Goal: Transaction & Acquisition: Purchase product/service

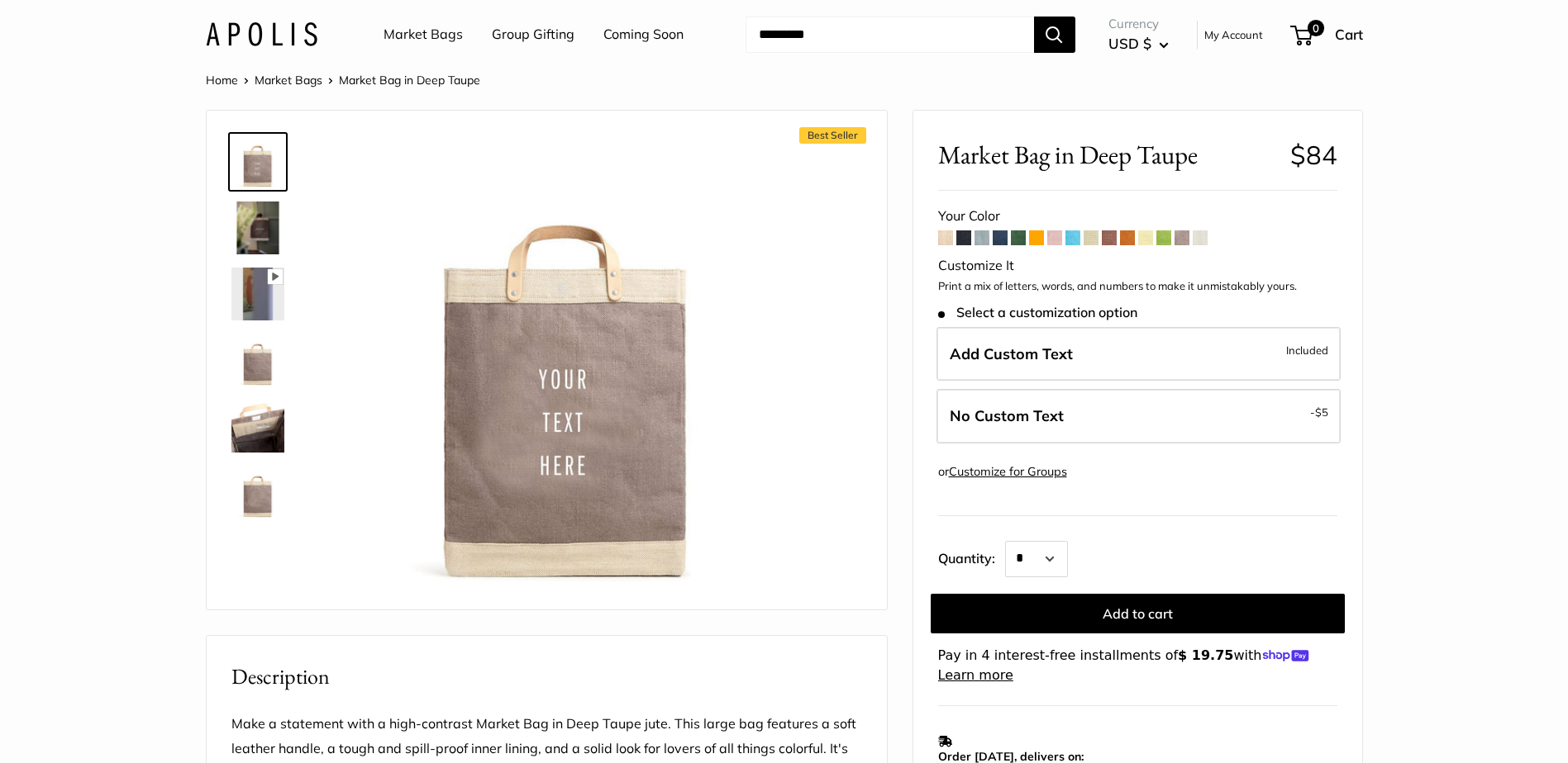
scroll to position [83, 0]
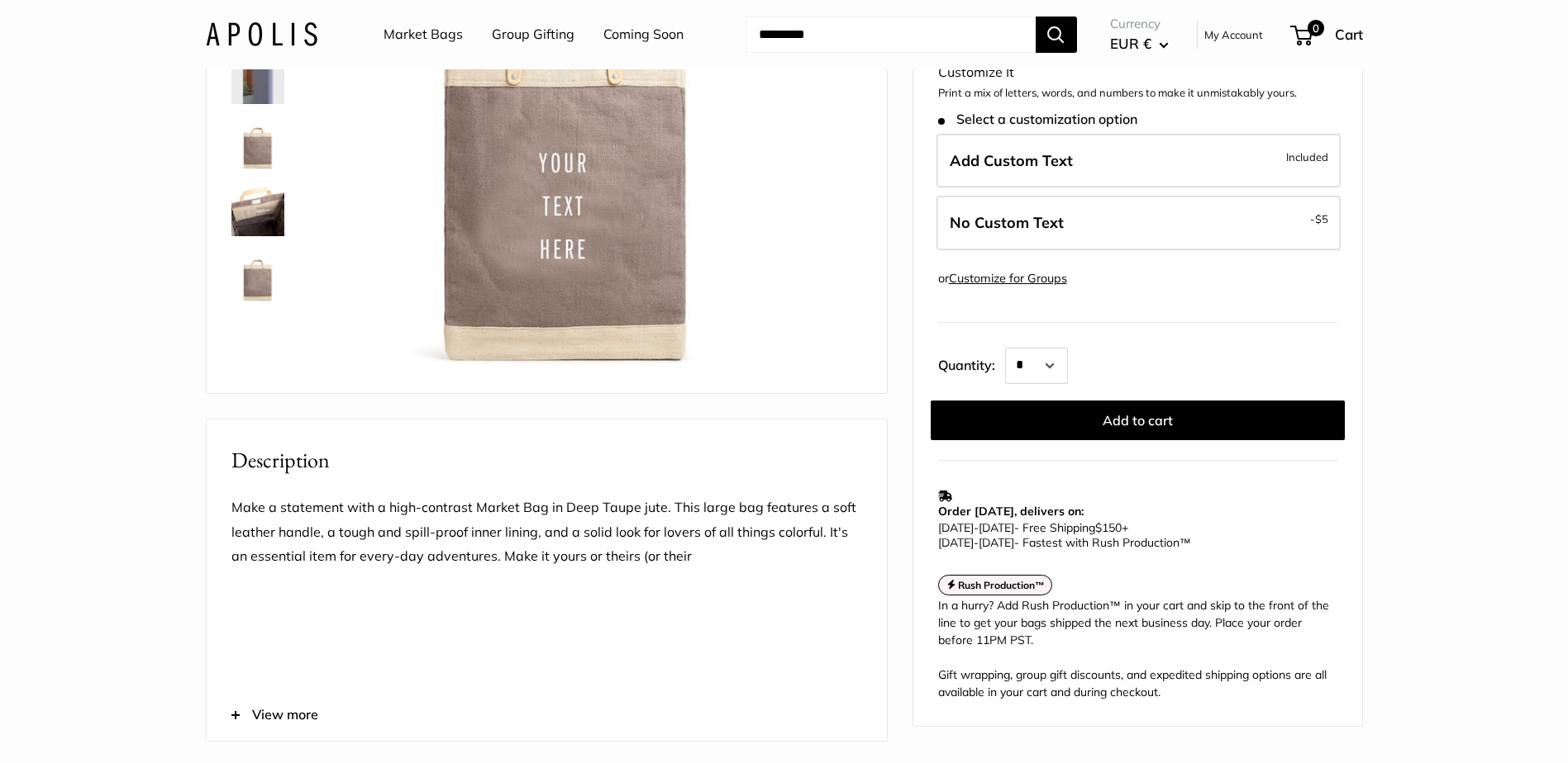
scroll to position [248, 0]
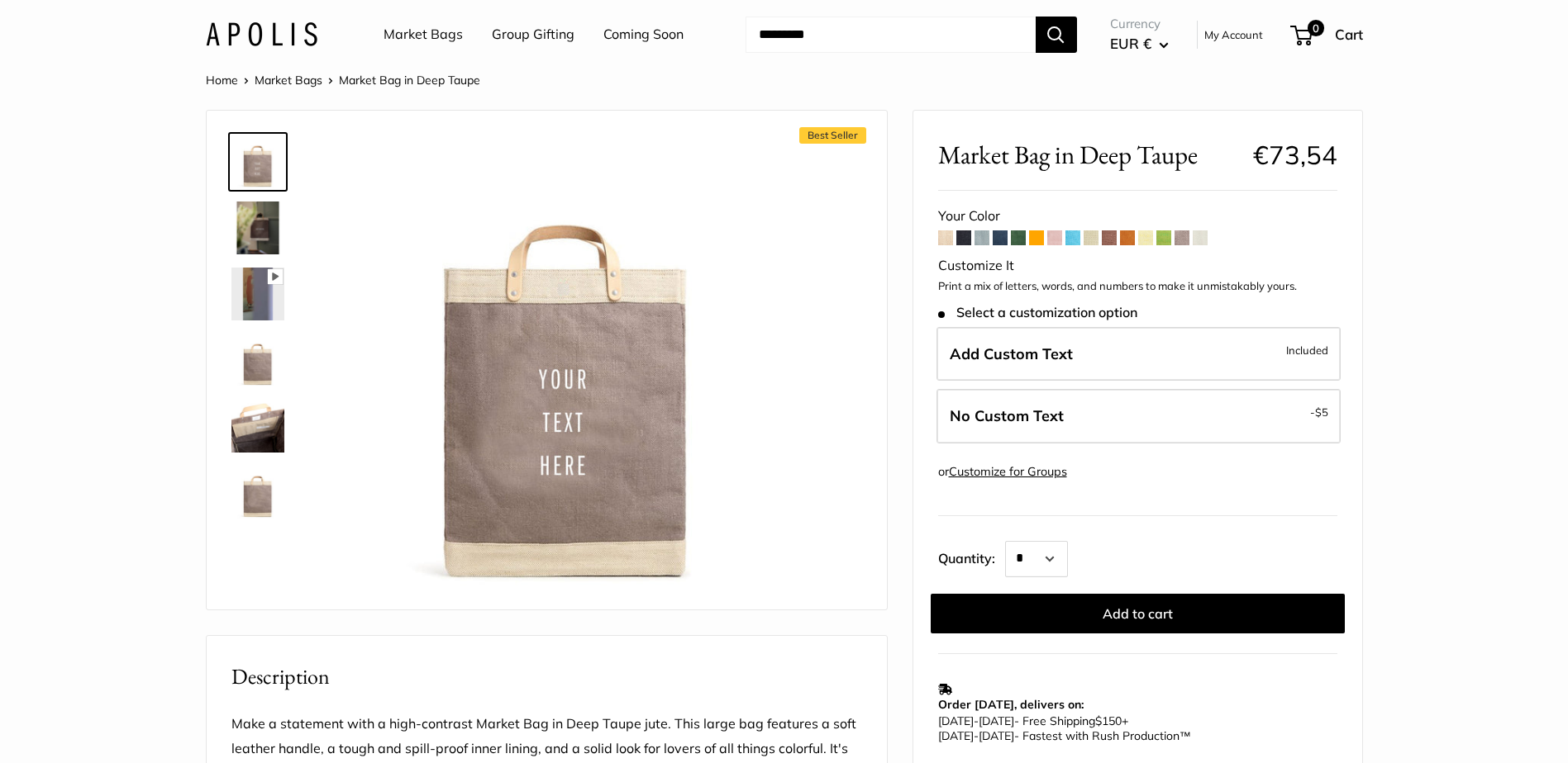
click at [273, 219] on img at bounding box center [258, 227] width 52 height 52
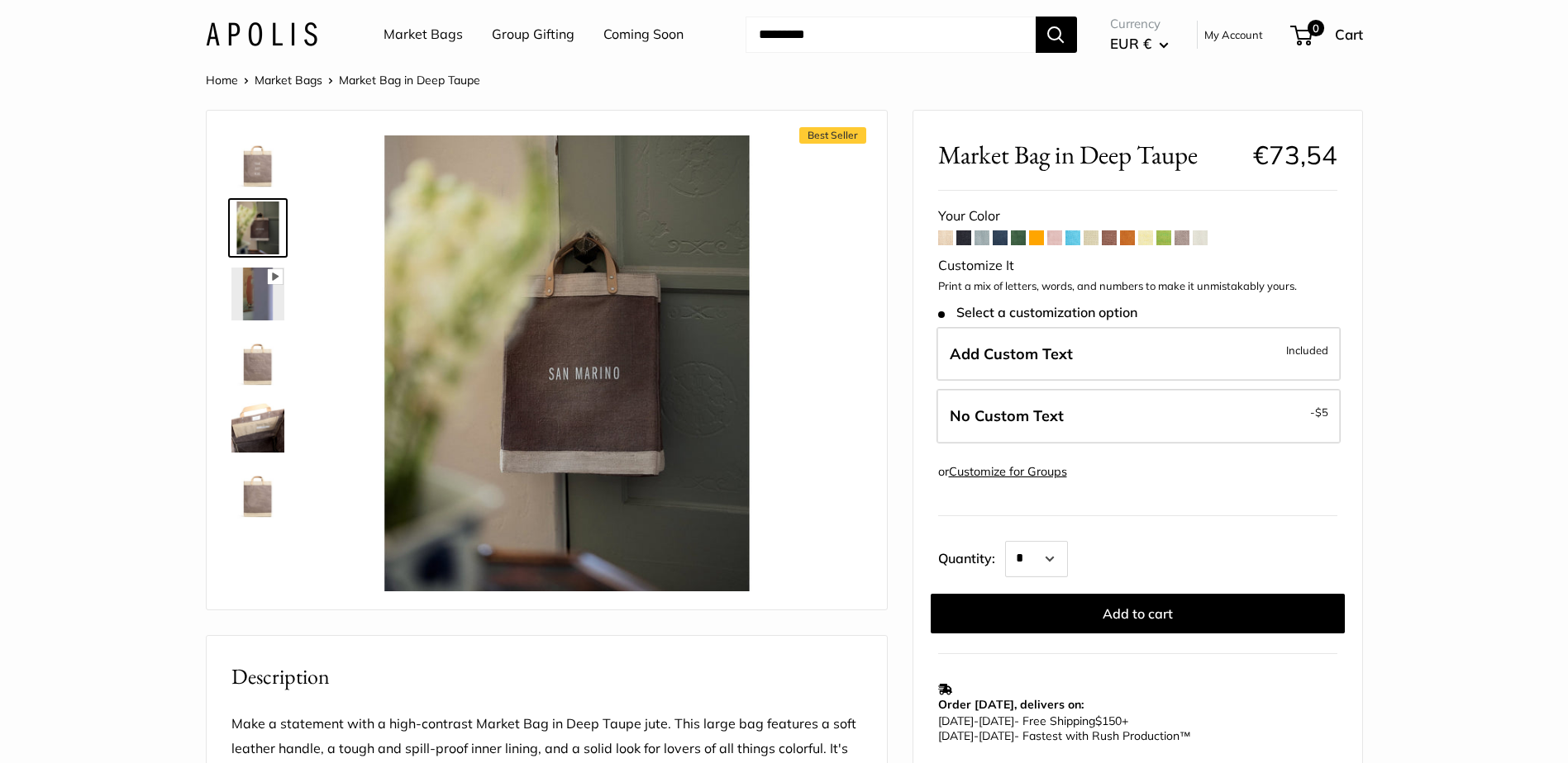
click at [949, 237] on span at bounding box center [946, 238] width 15 height 15
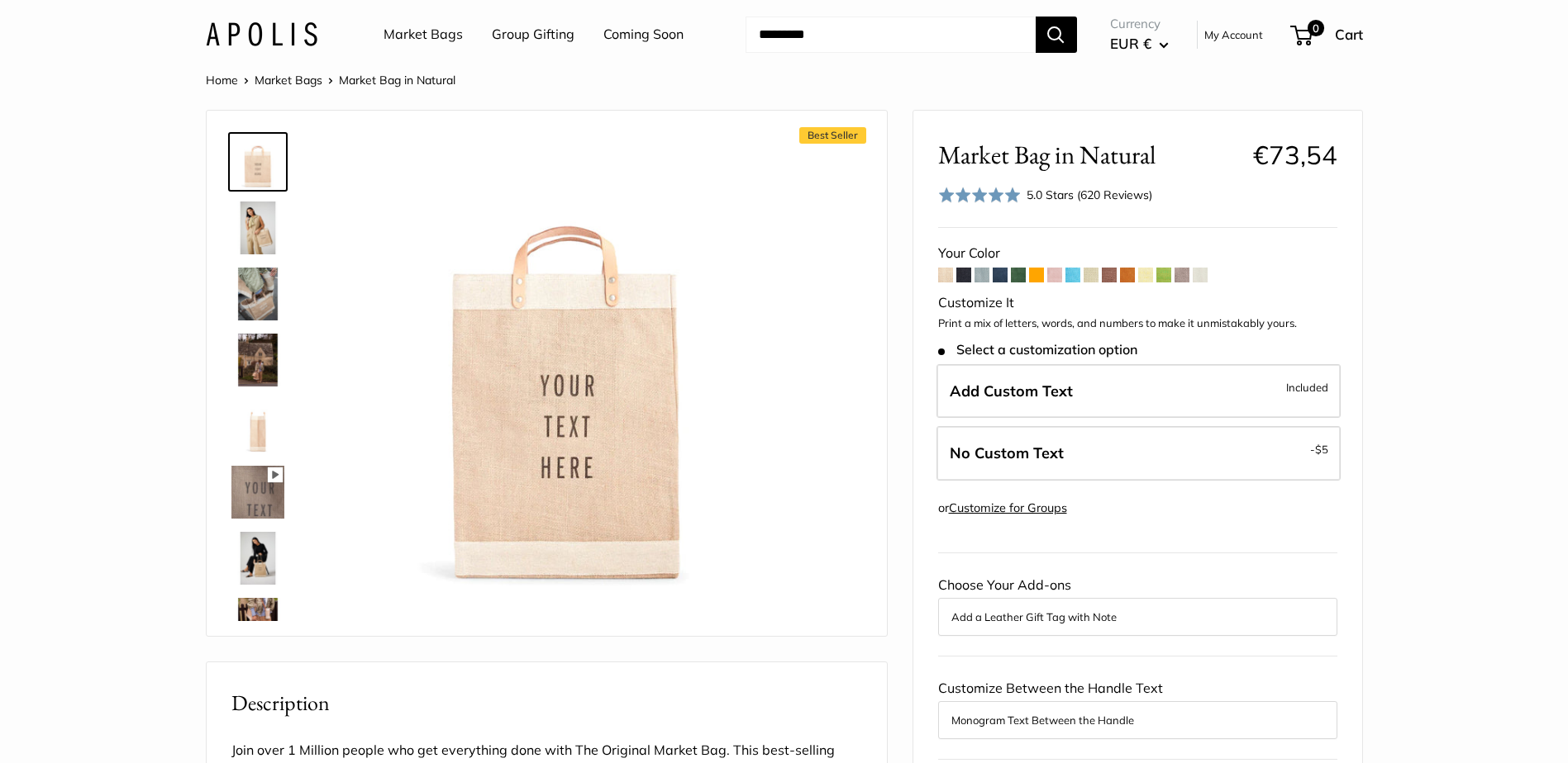
click at [965, 278] on span at bounding box center [964, 276] width 15 height 15
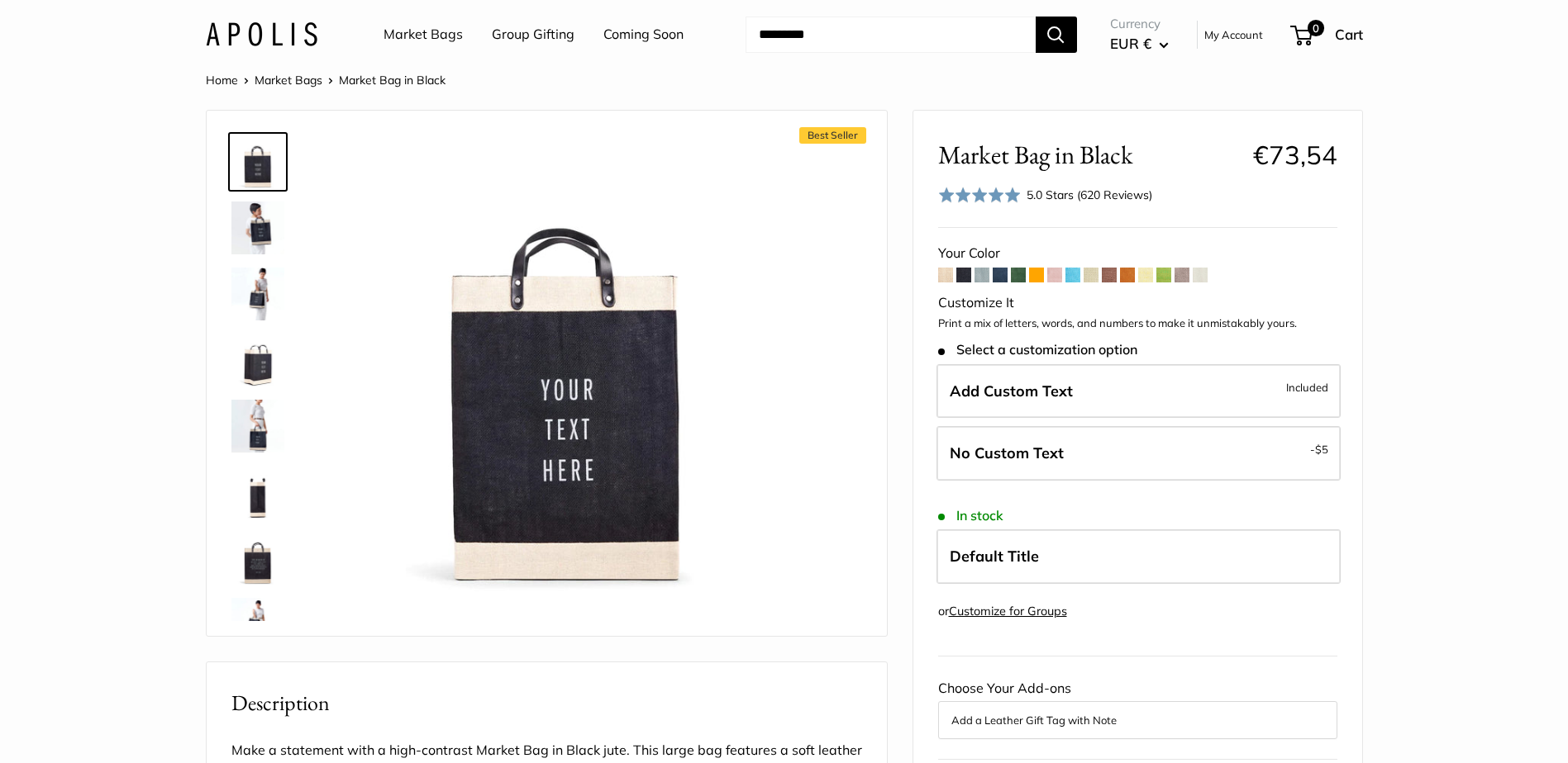
click at [980, 278] on span at bounding box center [982, 276] width 15 height 15
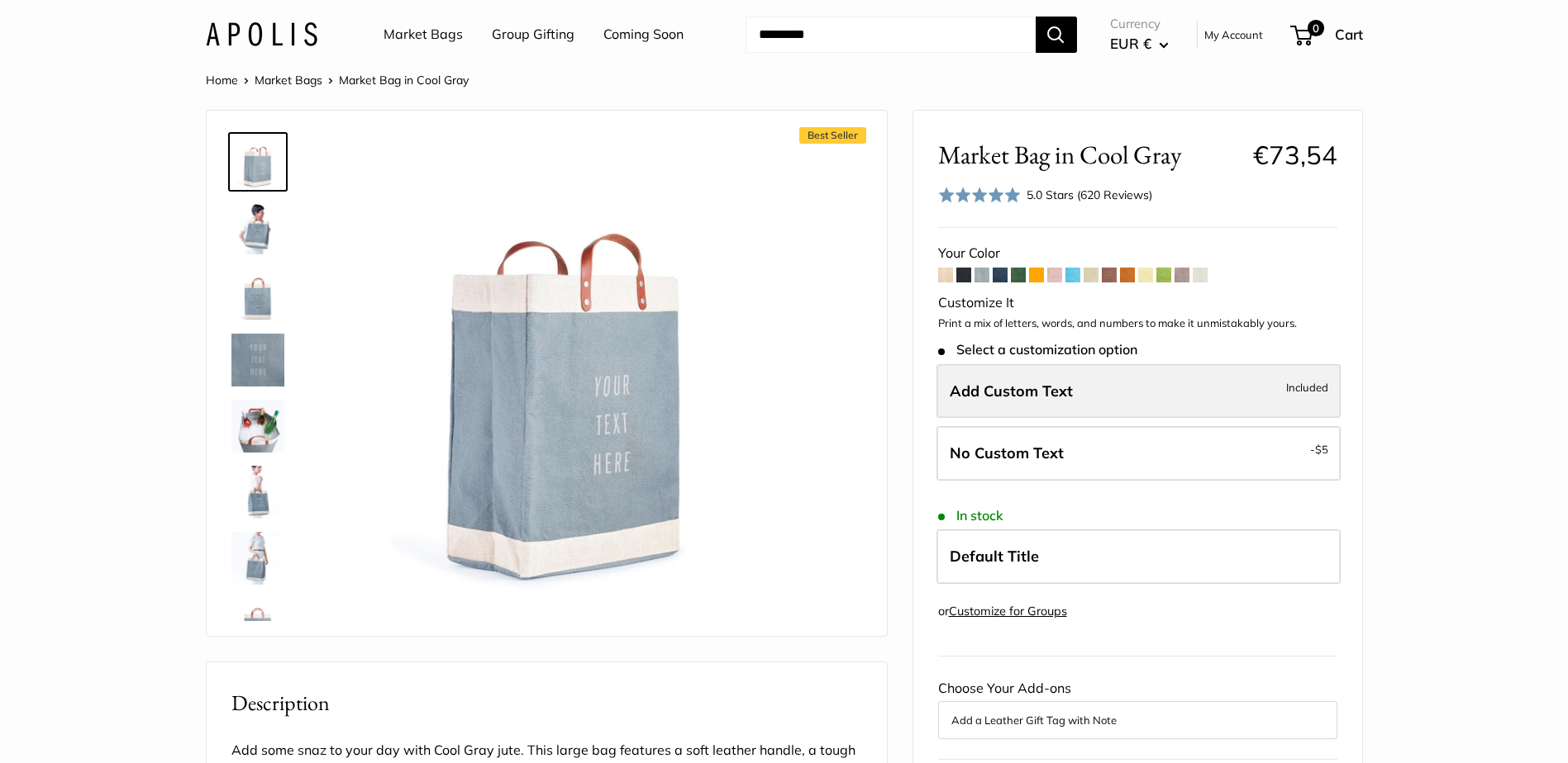
click at [1148, 394] on label "Add Custom Text Included" at bounding box center [1139, 391] width 405 height 54
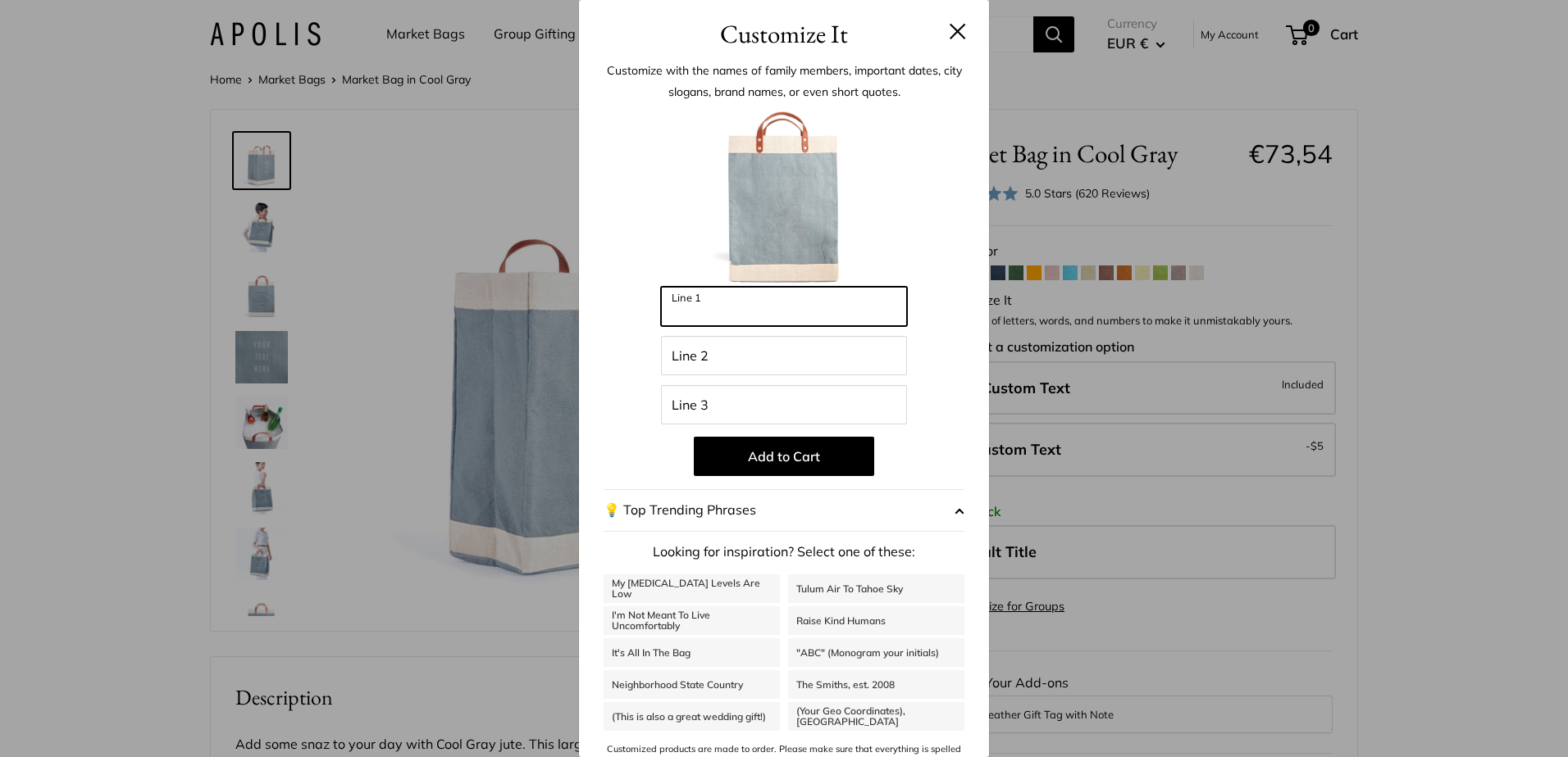
click at [714, 305] on input "Line 1" at bounding box center [784, 307] width 246 height 40
type input "********"
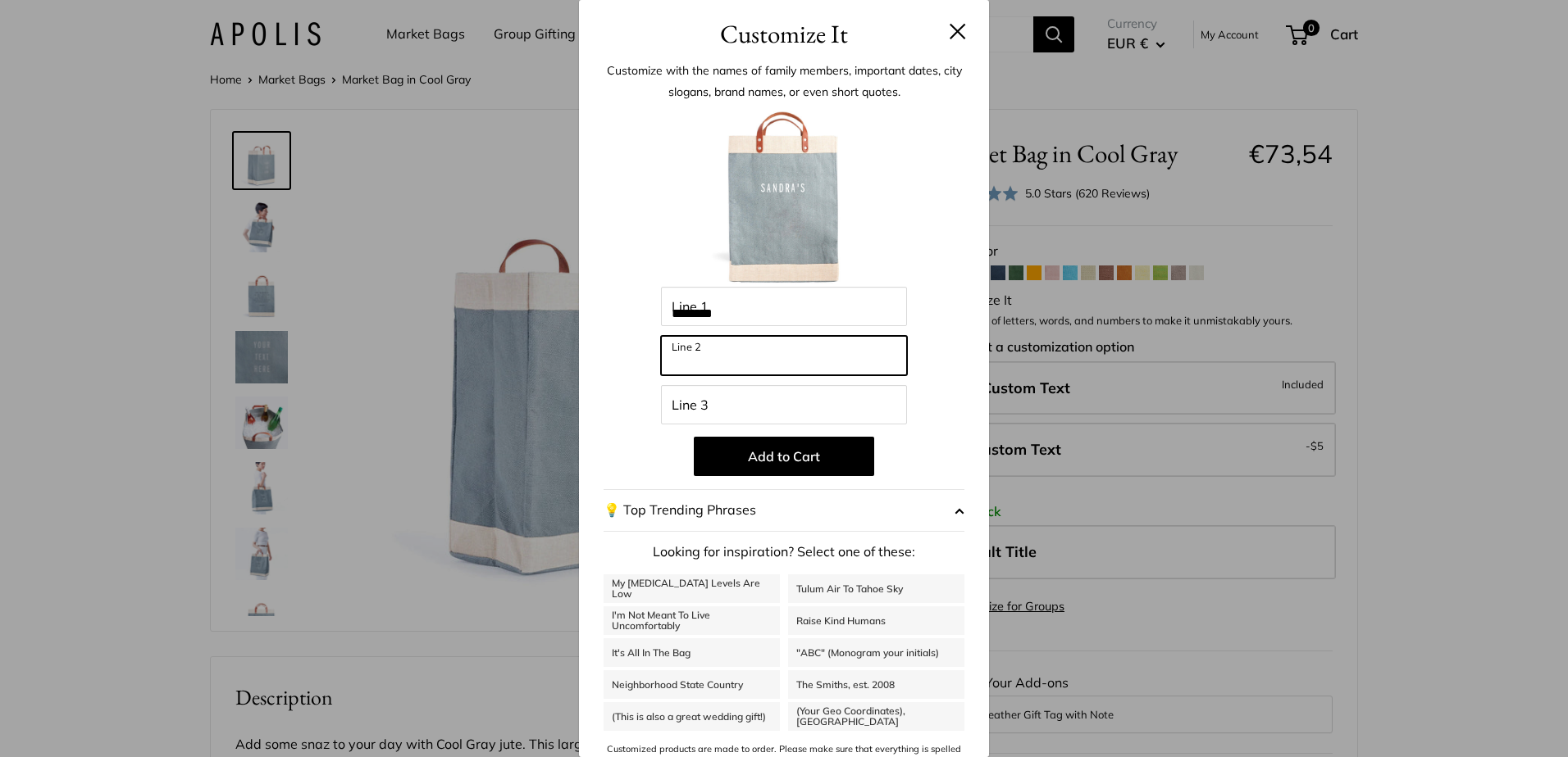
drag, startPoint x: 712, startPoint y: 359, endPoint x: 610, endPoint y: 336, distance: 104.6
click at [611, 336] on div "Enter 42 letters ******** Line 1 Line 2 Line 3 Add to Cart 💡 Top Trending Phras…" at bounding box center [784, 441] width 361 height 668
type input "******"
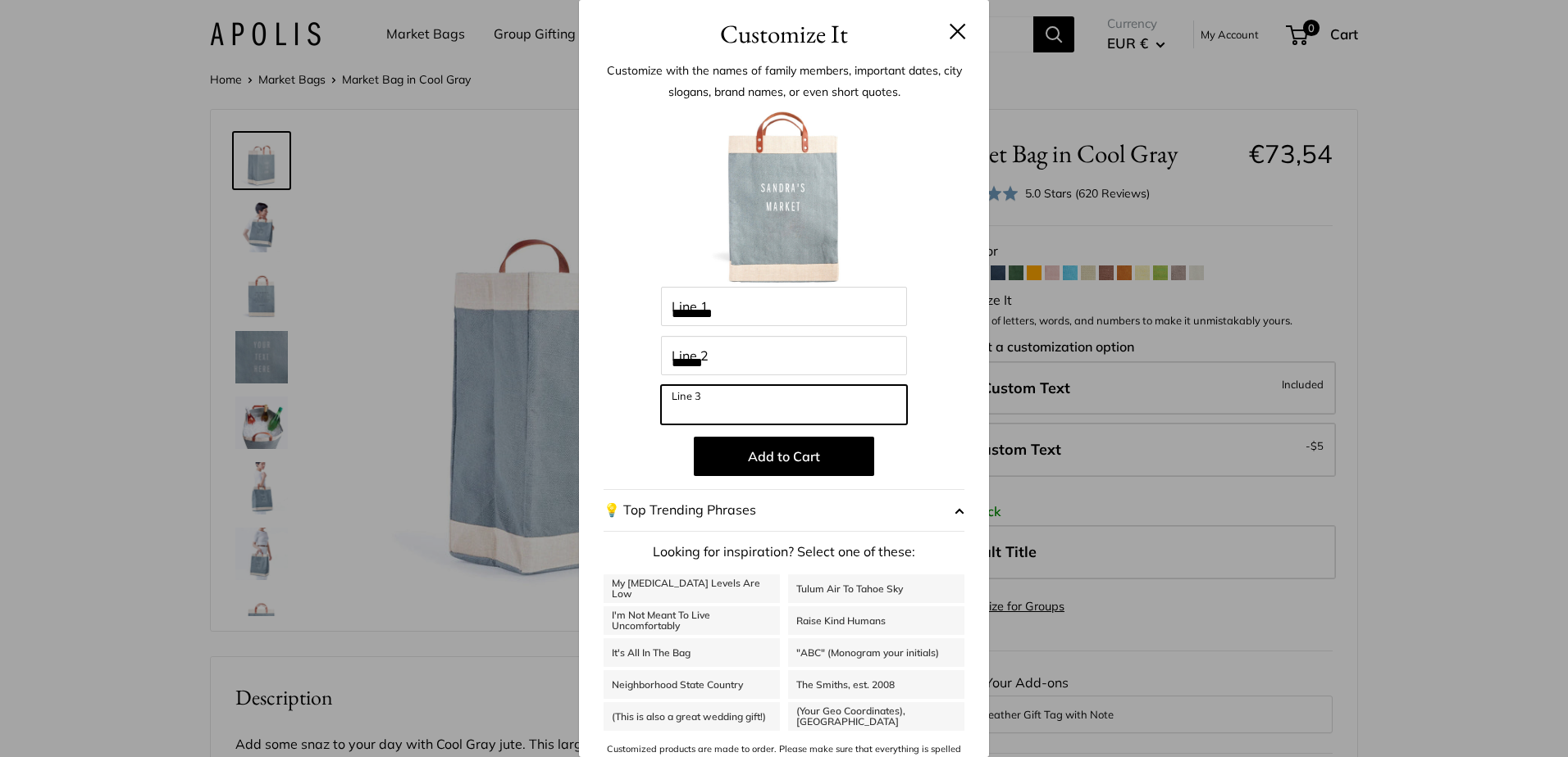
drag, startPoint x: 706, startPoint y: 409, endPoint x: 616, endPoint y: 399, distance: 90.6
click at [618, 400] on div "Enter 42 letters ******** Line 1 ****** Line 2 Line 3 Add to Cart 💡 Top Trendin…" at bounding box center [784, 441] width 361 height 668
type input "***"
click at [950, 29] on button at bounding box center [957, 30] width 16 height 16
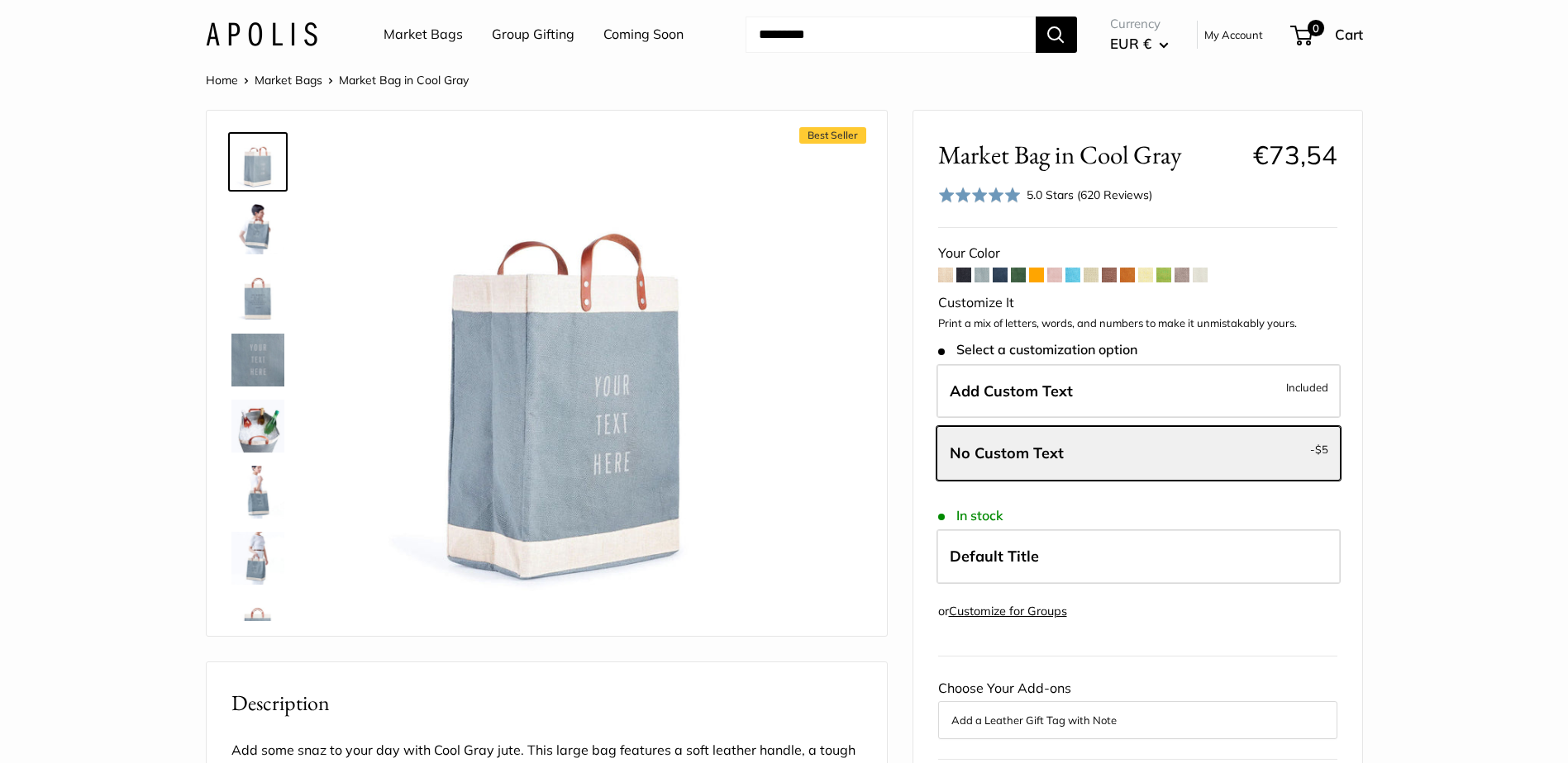
click at [1000, 277] on span at bounding box center [1000, 276] width 15 height 15
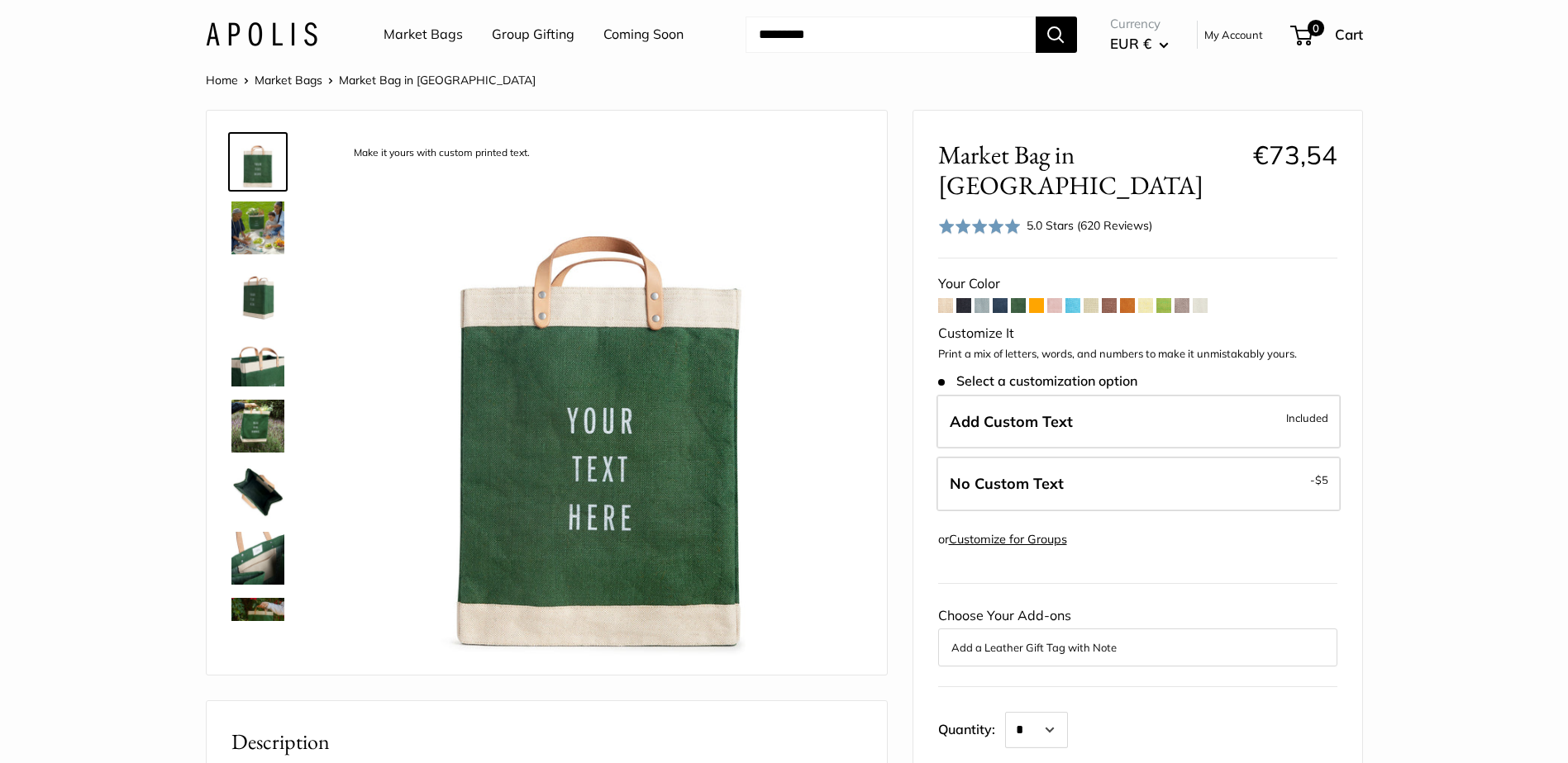
click at [1039, 299] on span at bounding box center [1036, 306] width 15 height 15
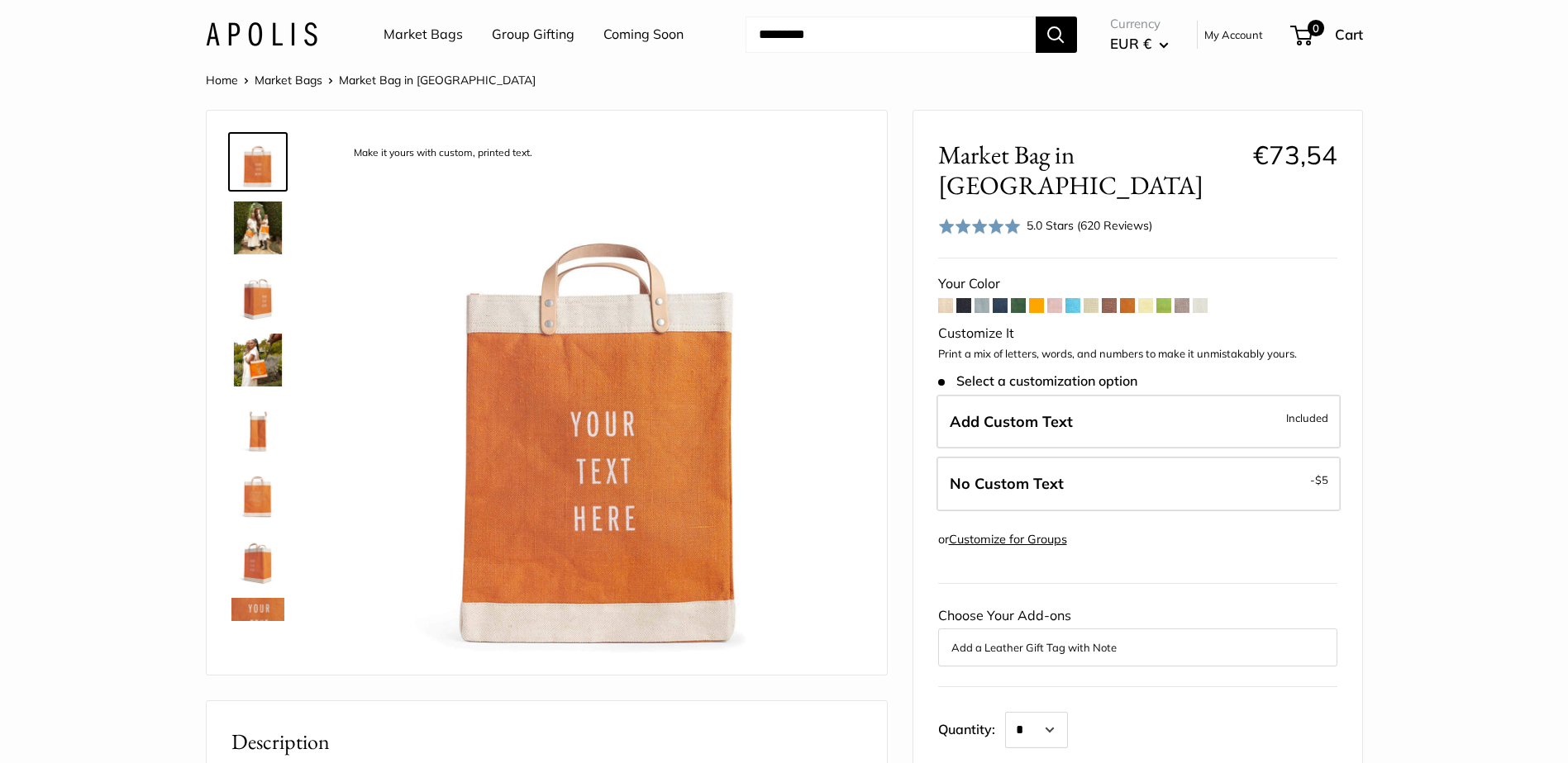
click at [1054, 299] on span at bounding box center [1055, 306] width 15 height 15
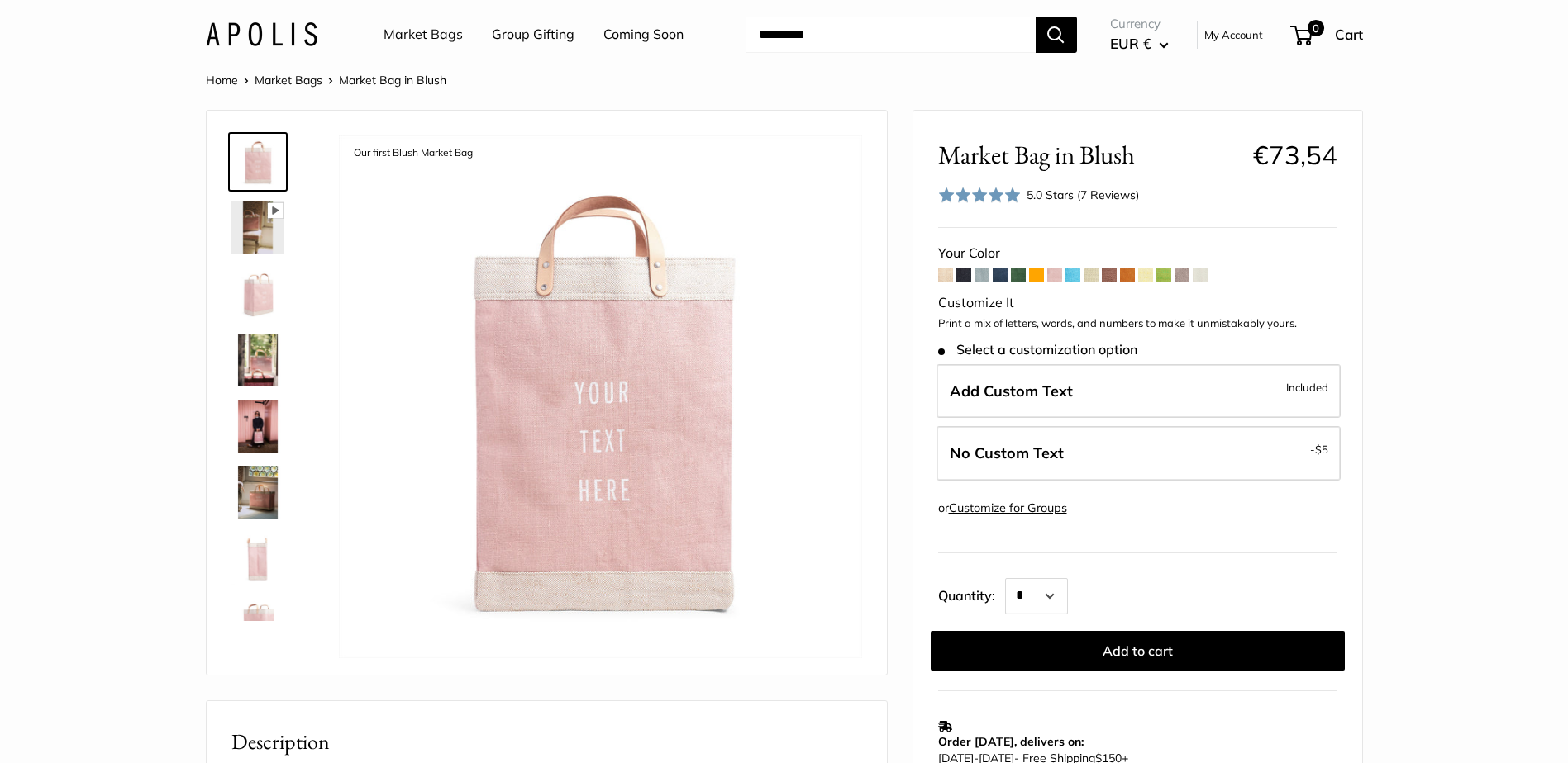
click at [244, 421] on img at bounding box center [258, 425] width 52 height 52
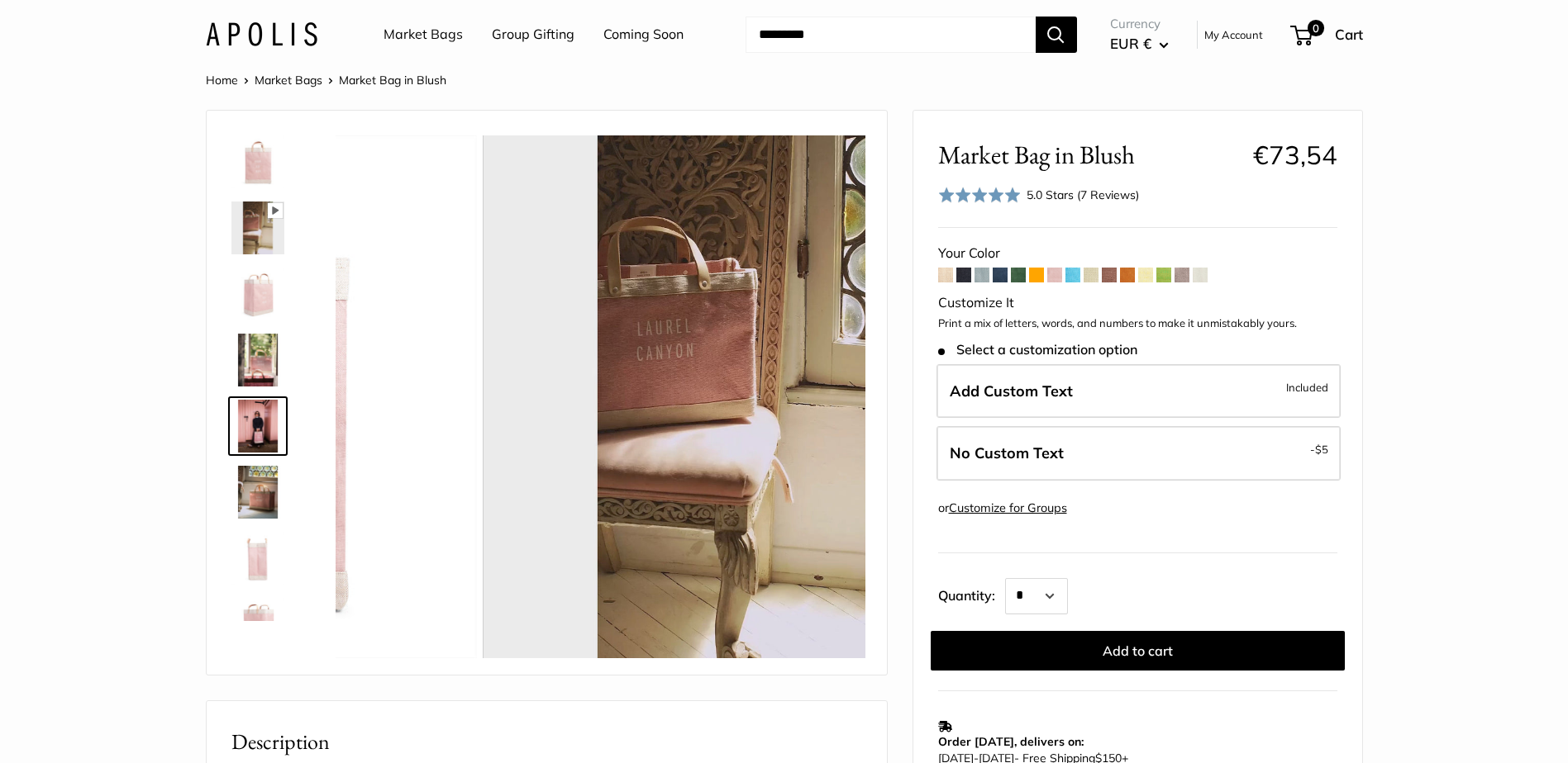
scroll to position [52, 0]
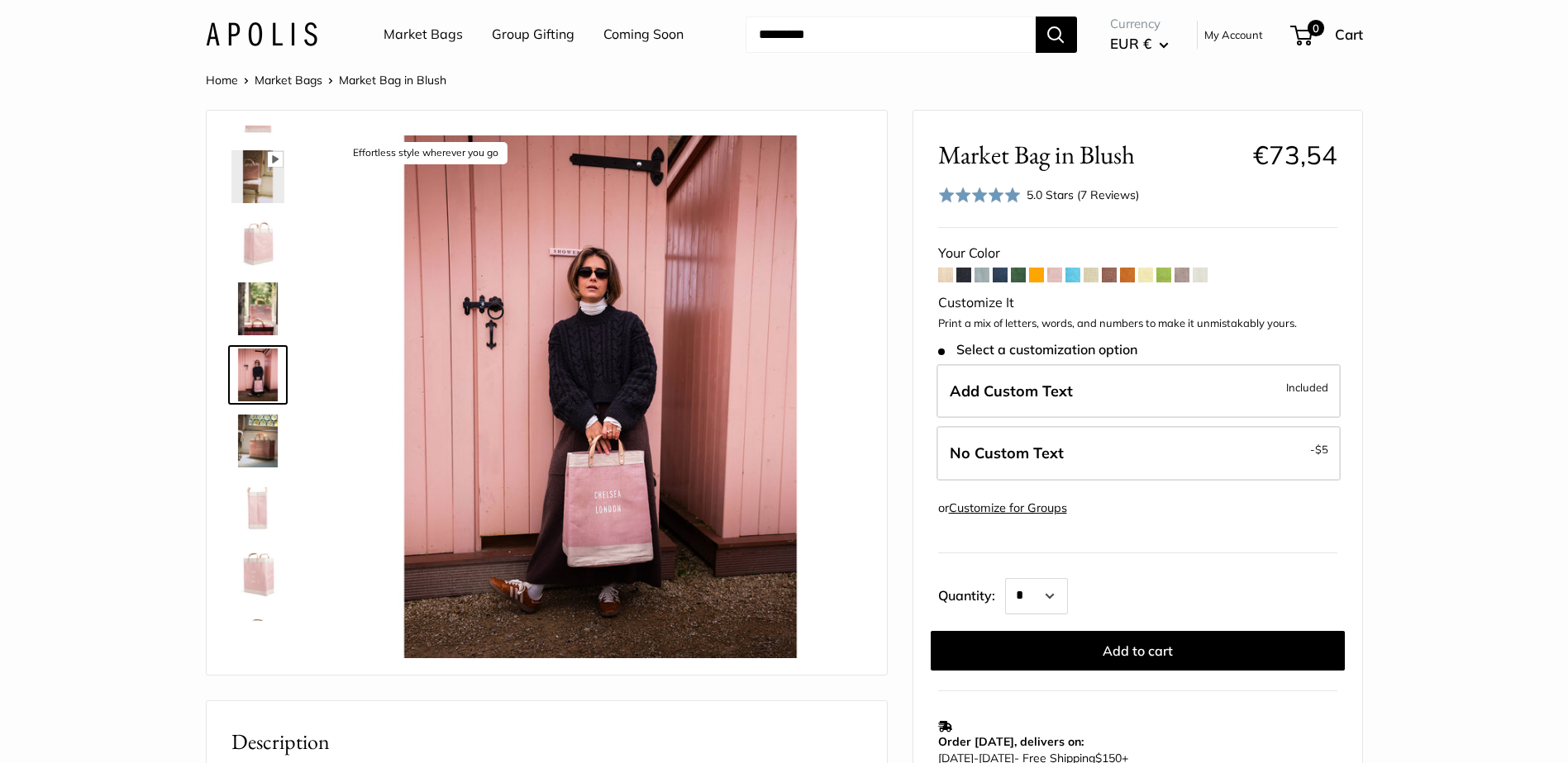
click at [281, 78] on link "Market Bags" at bounding box center [288, 80] width 68 height 15
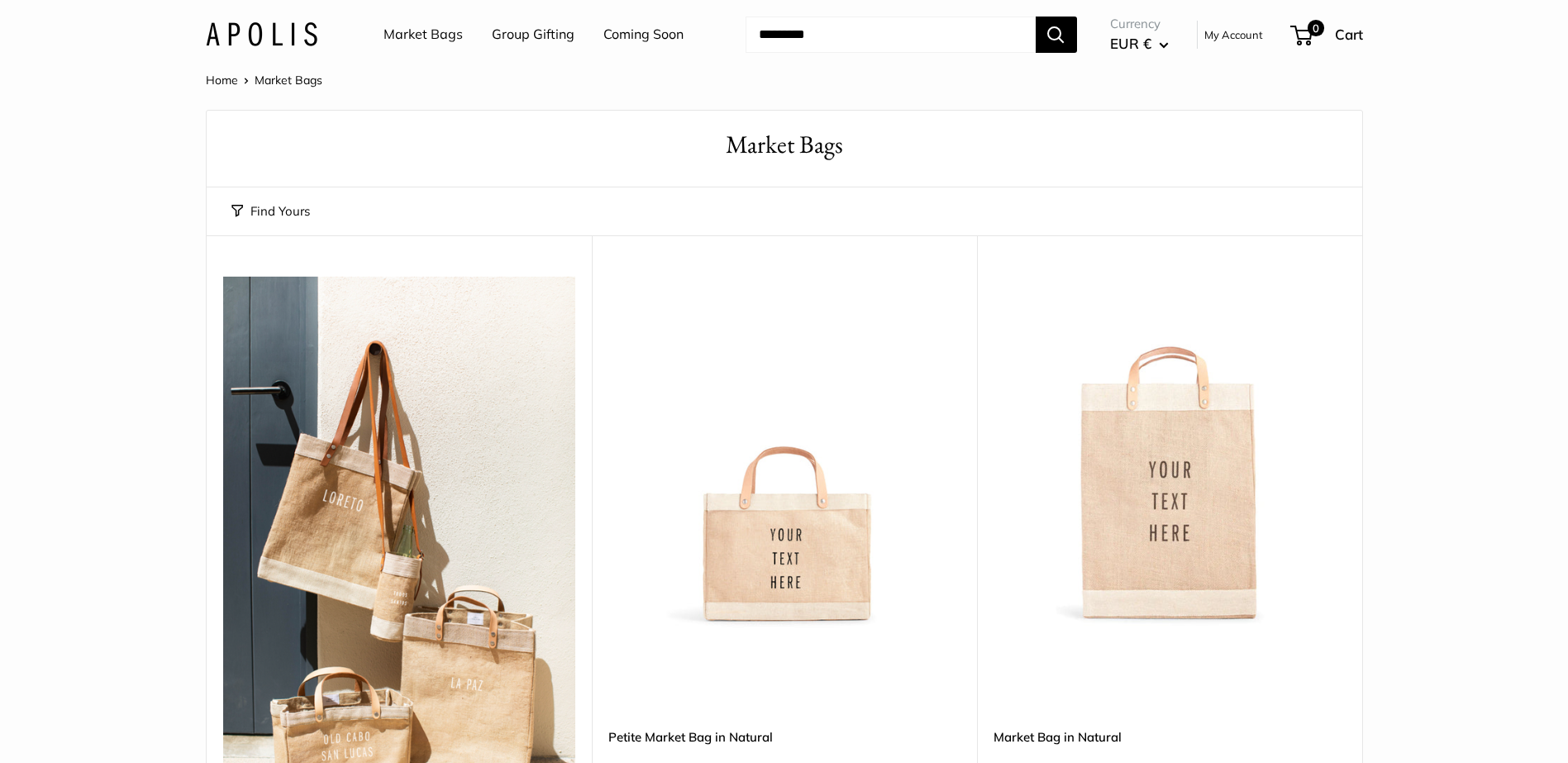
click at [0, 0] on img at bounding box center [0, 0] width 0 height 0
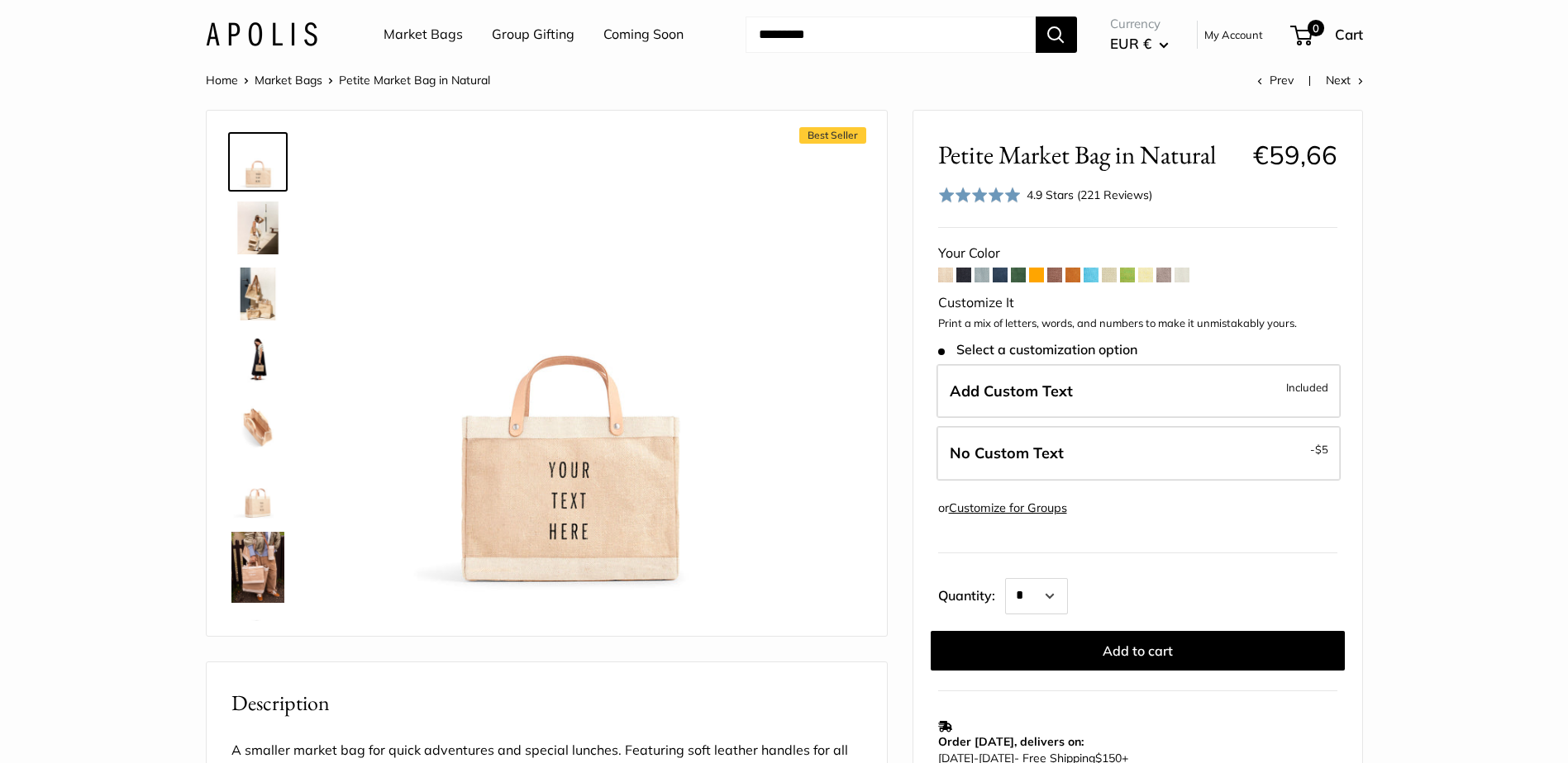
click at [982, 276] on span at bounding box center [982, 276] width 15 height 15
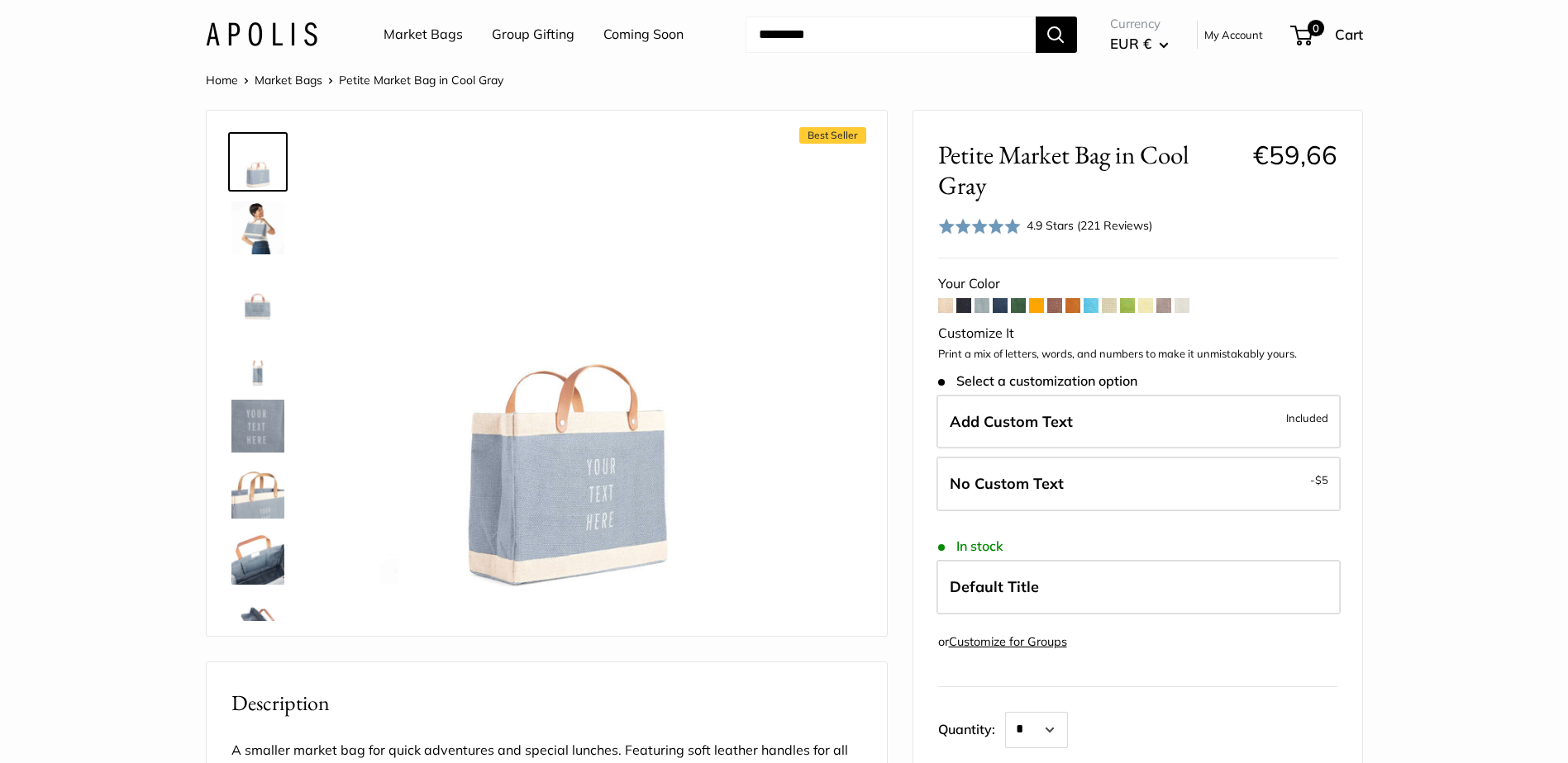
click at [262, 239] on img at bounding box center [258, 227] width 52 height 52
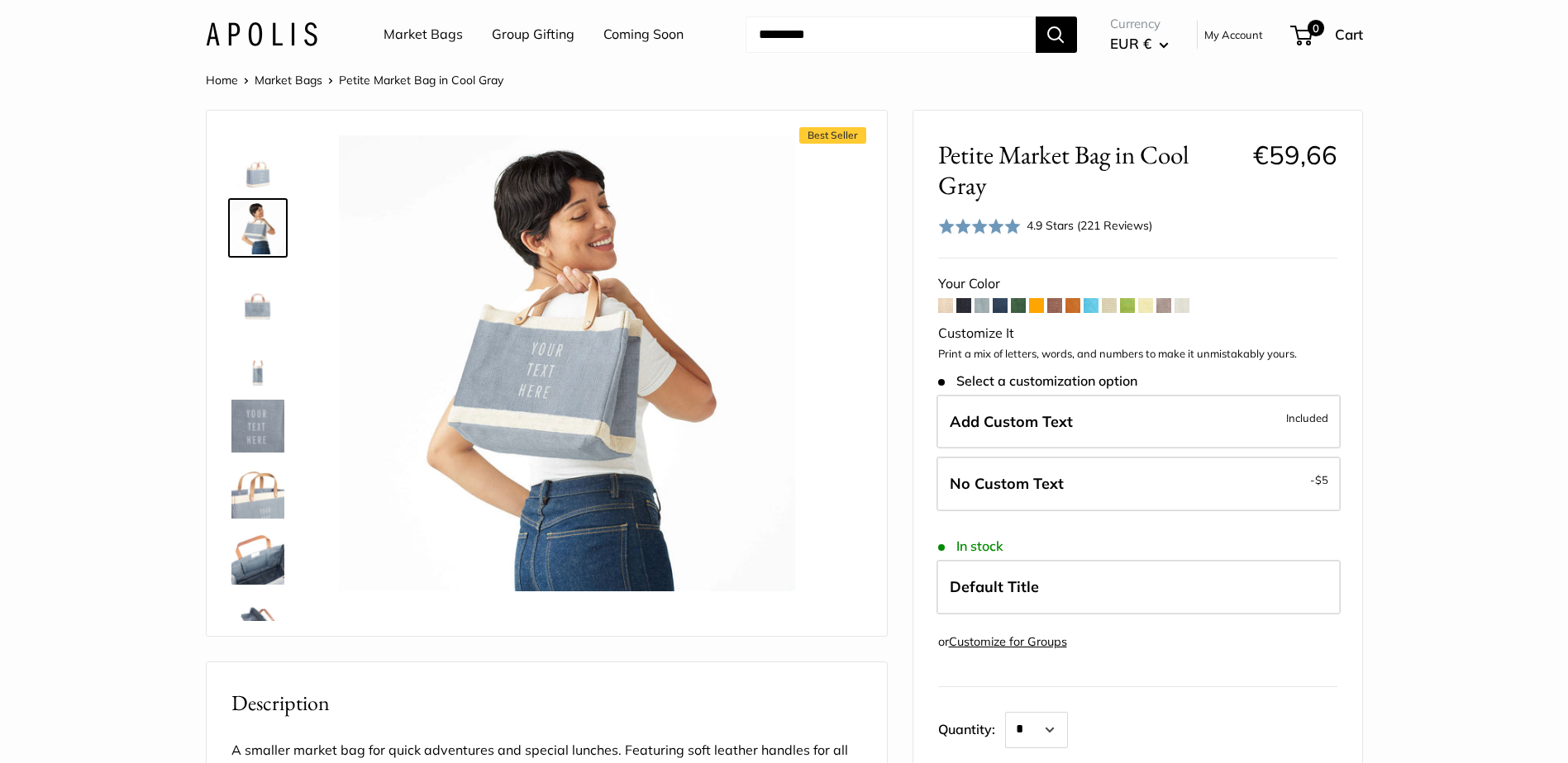
click at [249, 313] on img at bounding box center [258, 294] width 52 height 52
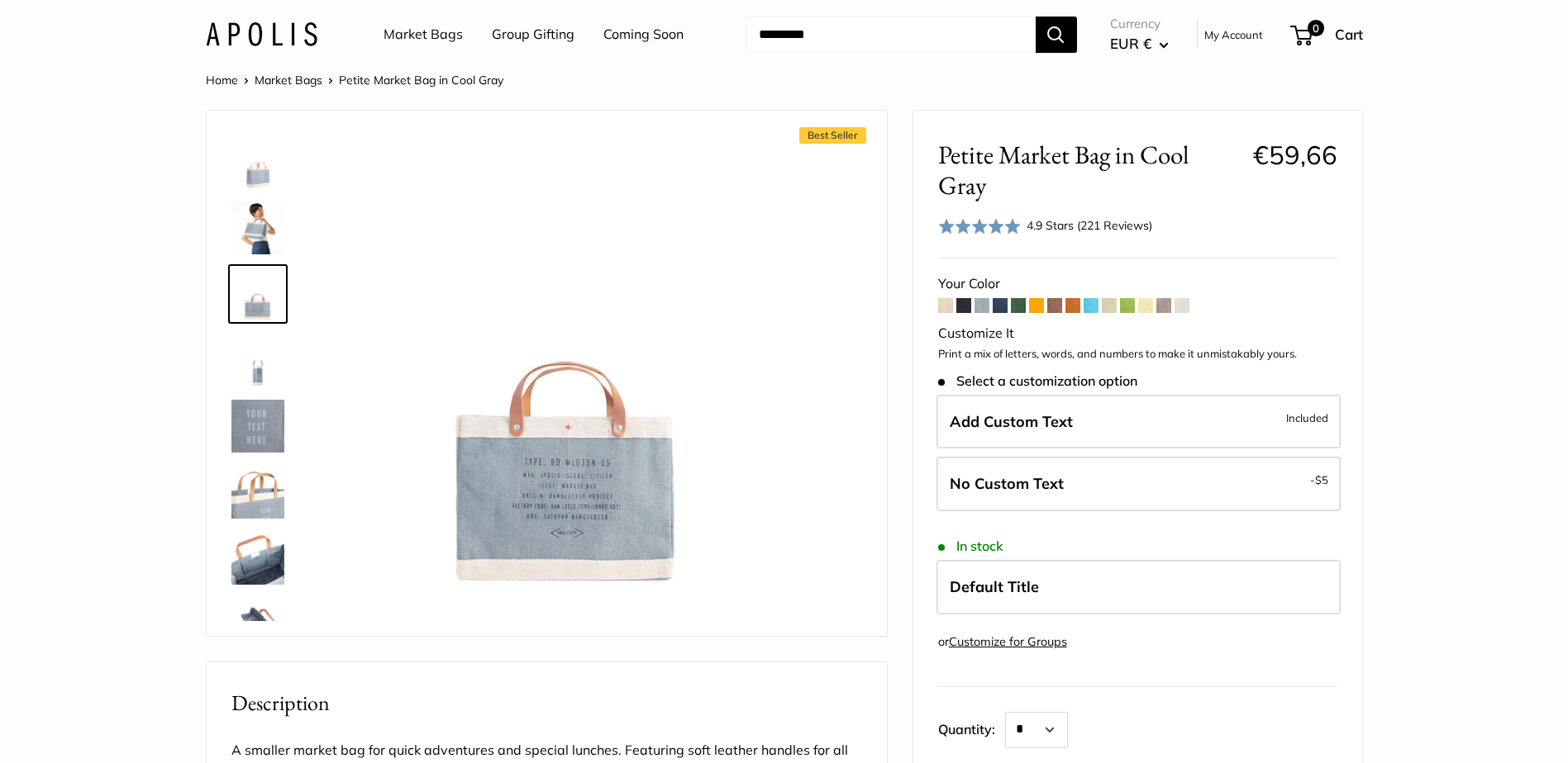
click at [257, 371] on img at bounding box center [258, 360] width 52 height 52
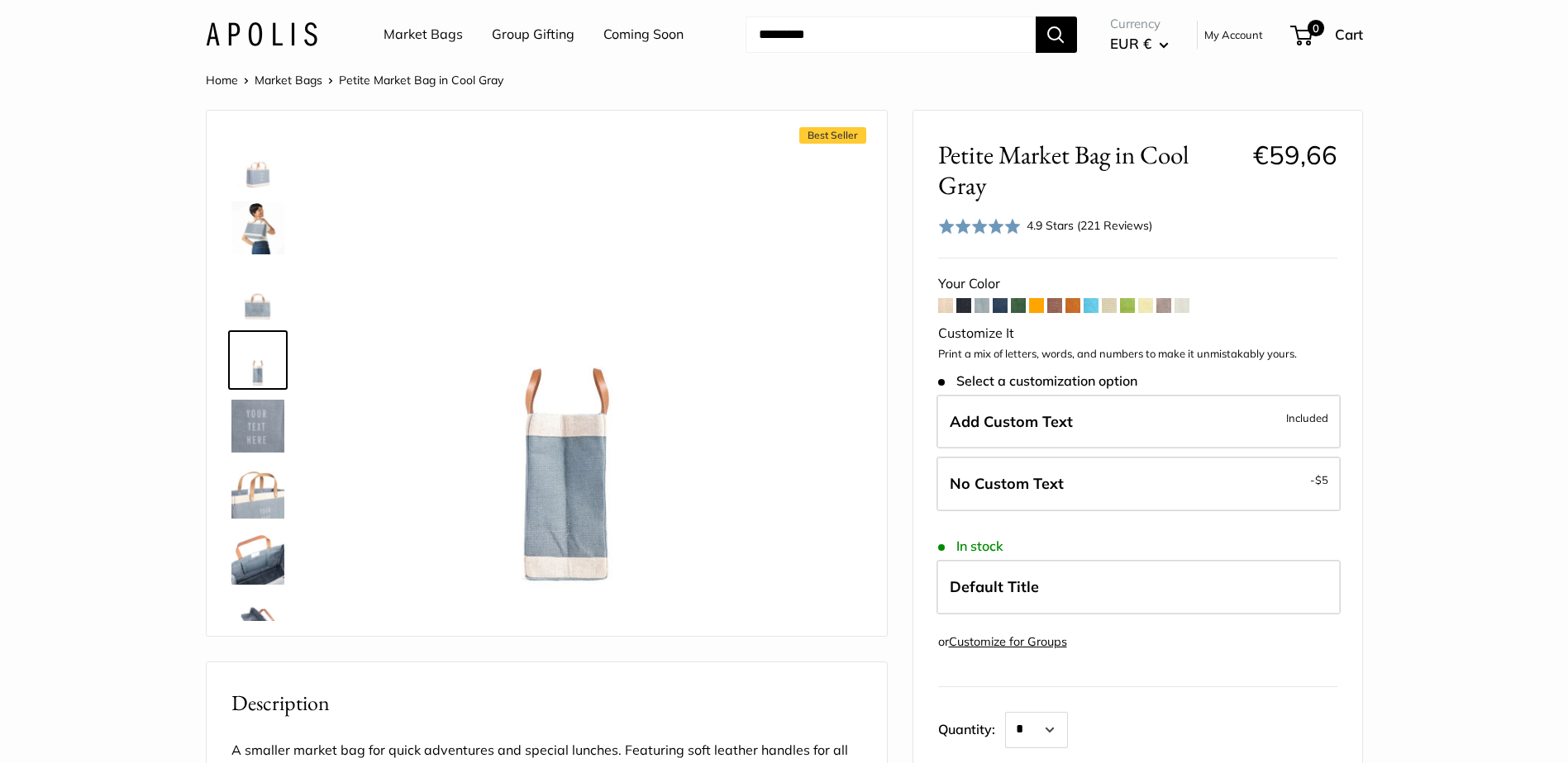
click at [262, 423] on img at bounding box center [258, 425] width 52 height 52
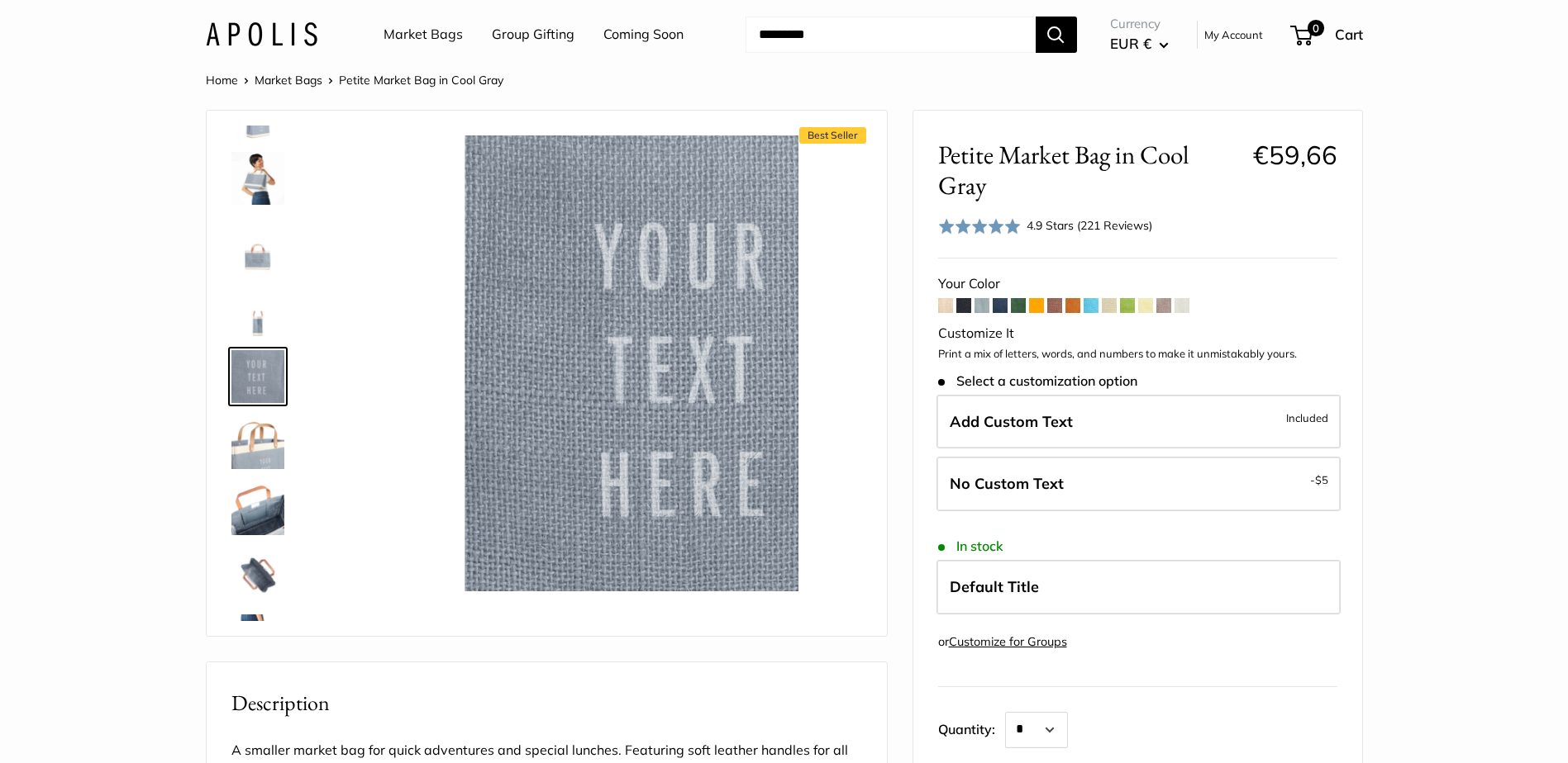
scroll to position [52, 0]
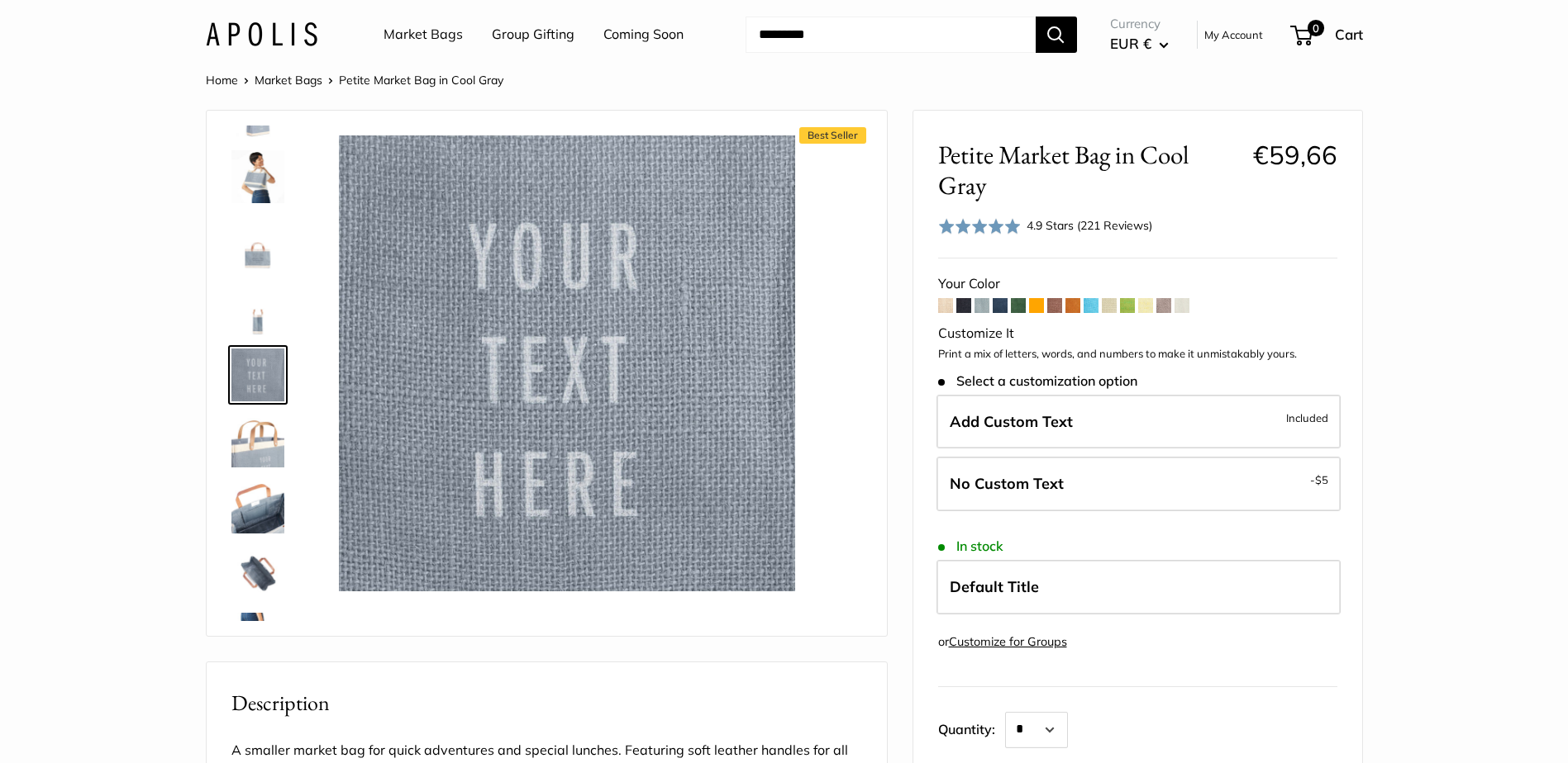
click at [257, 456] on img at bounding box center [258, 441] width 52 height 52
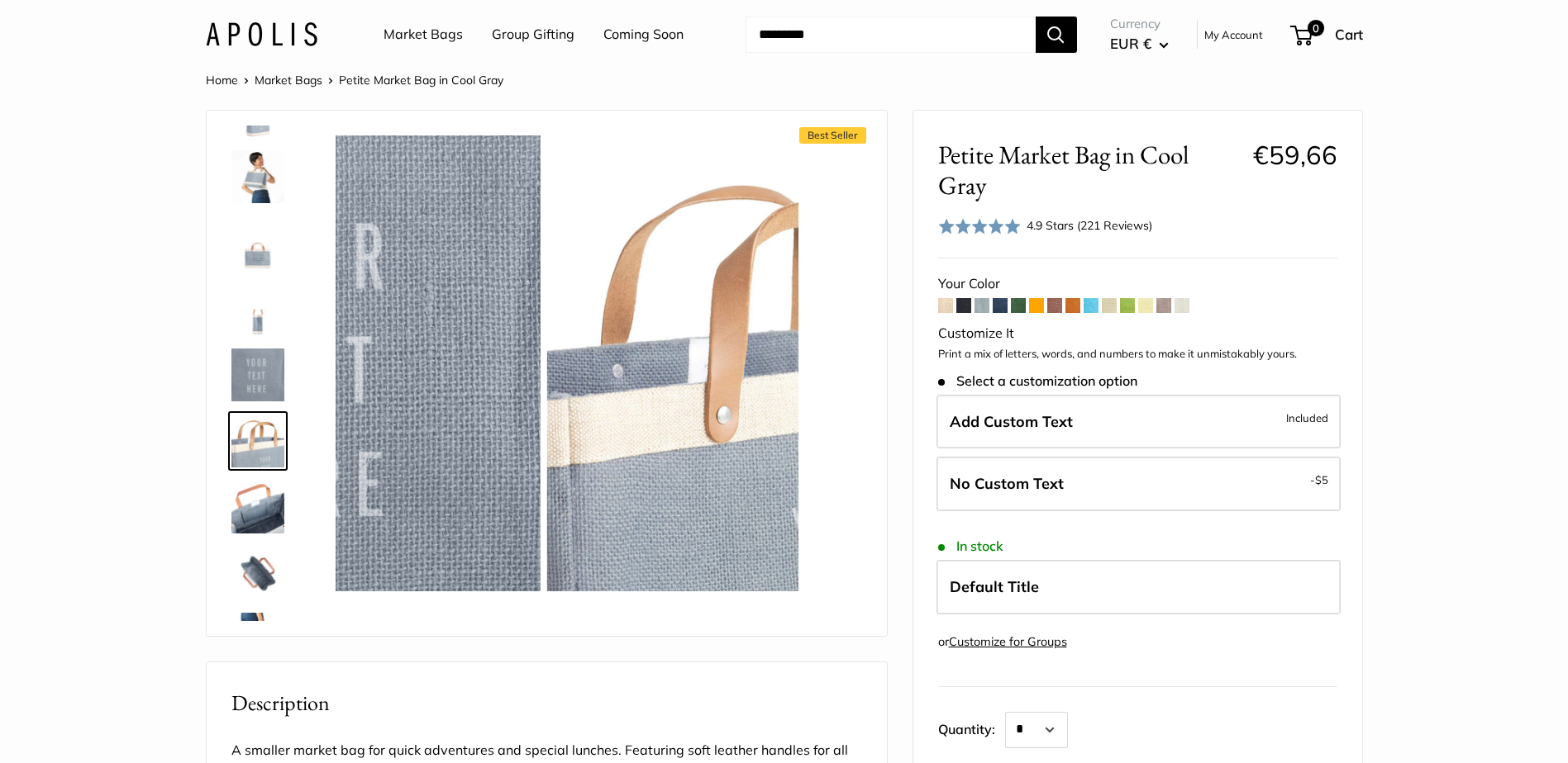
scroll to position [117, 0]
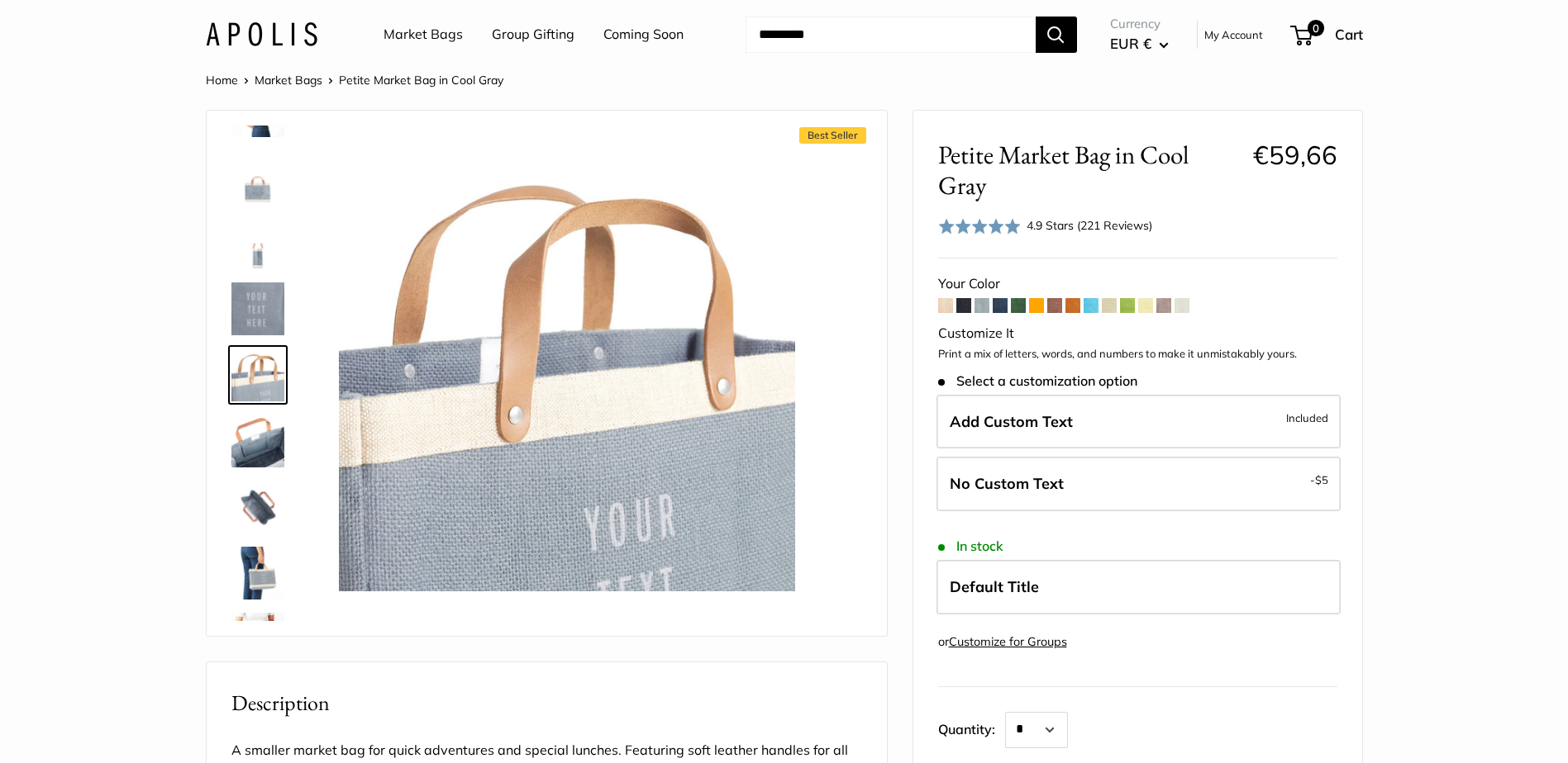
click at [261, 463] on img at bounding box center [258, 441] width 52 height 52
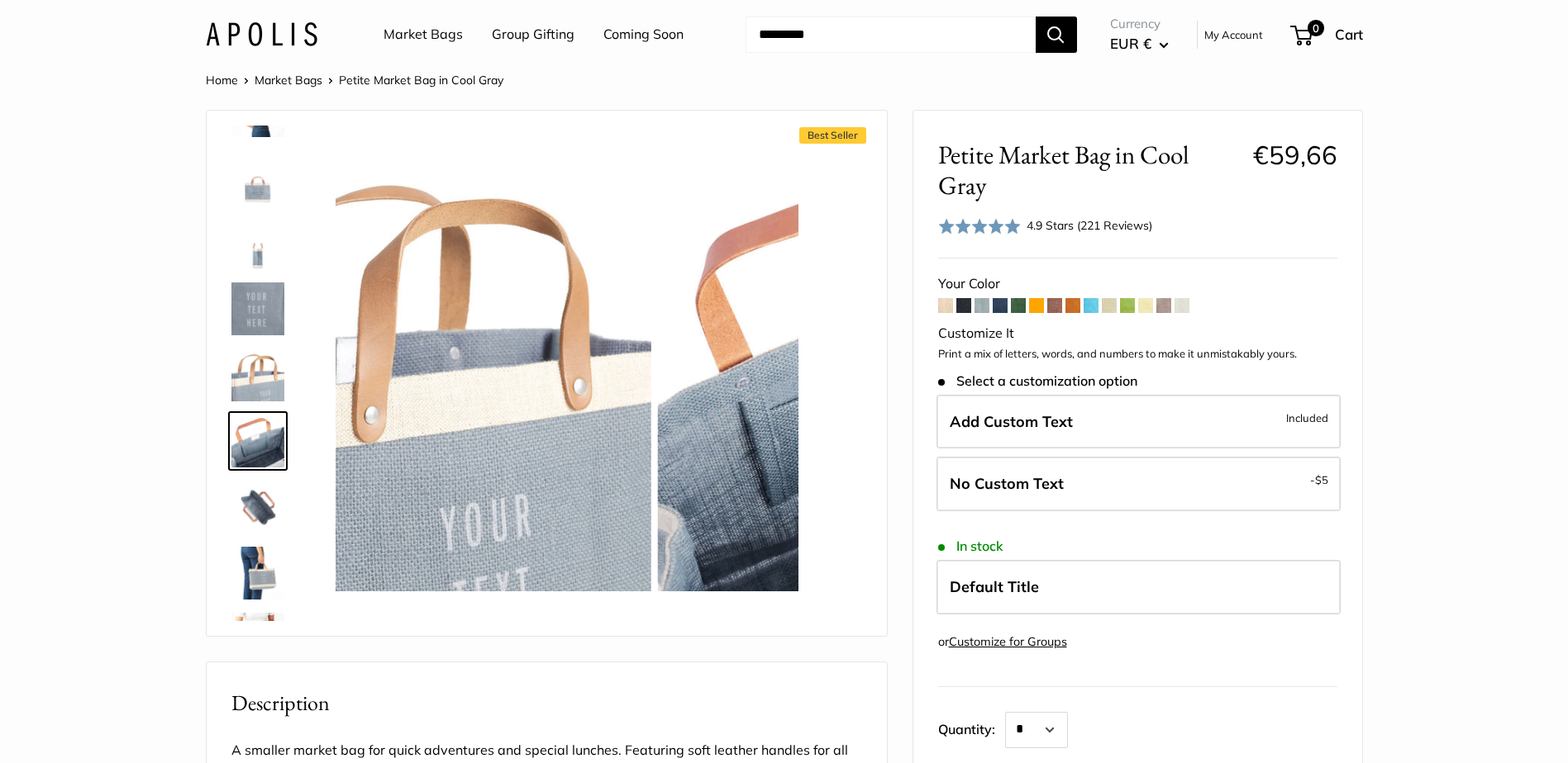
scroll to position [172, 0]
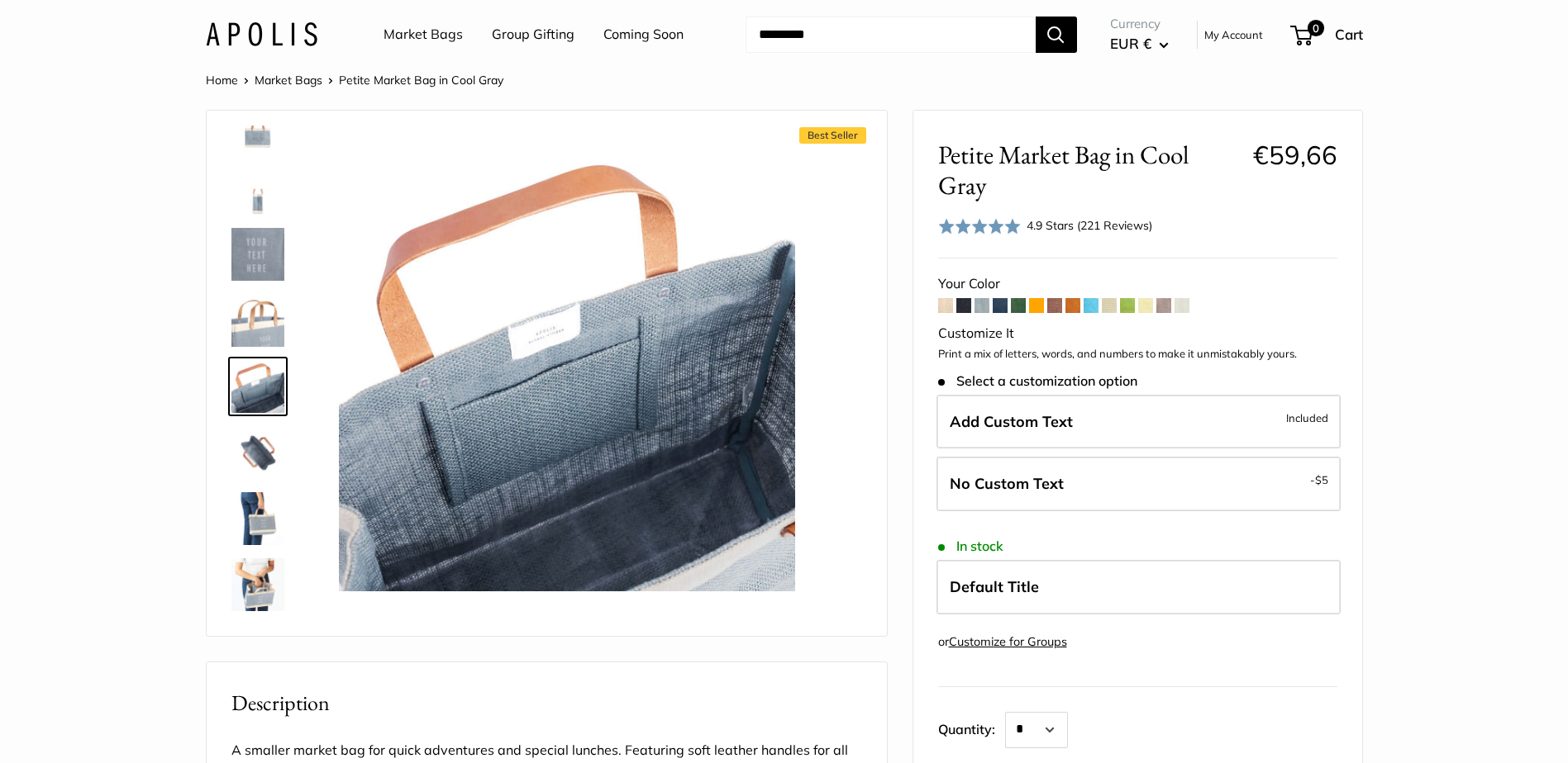
click at [261, 534] on img at bounding box center [258, 518] width 52 height 52
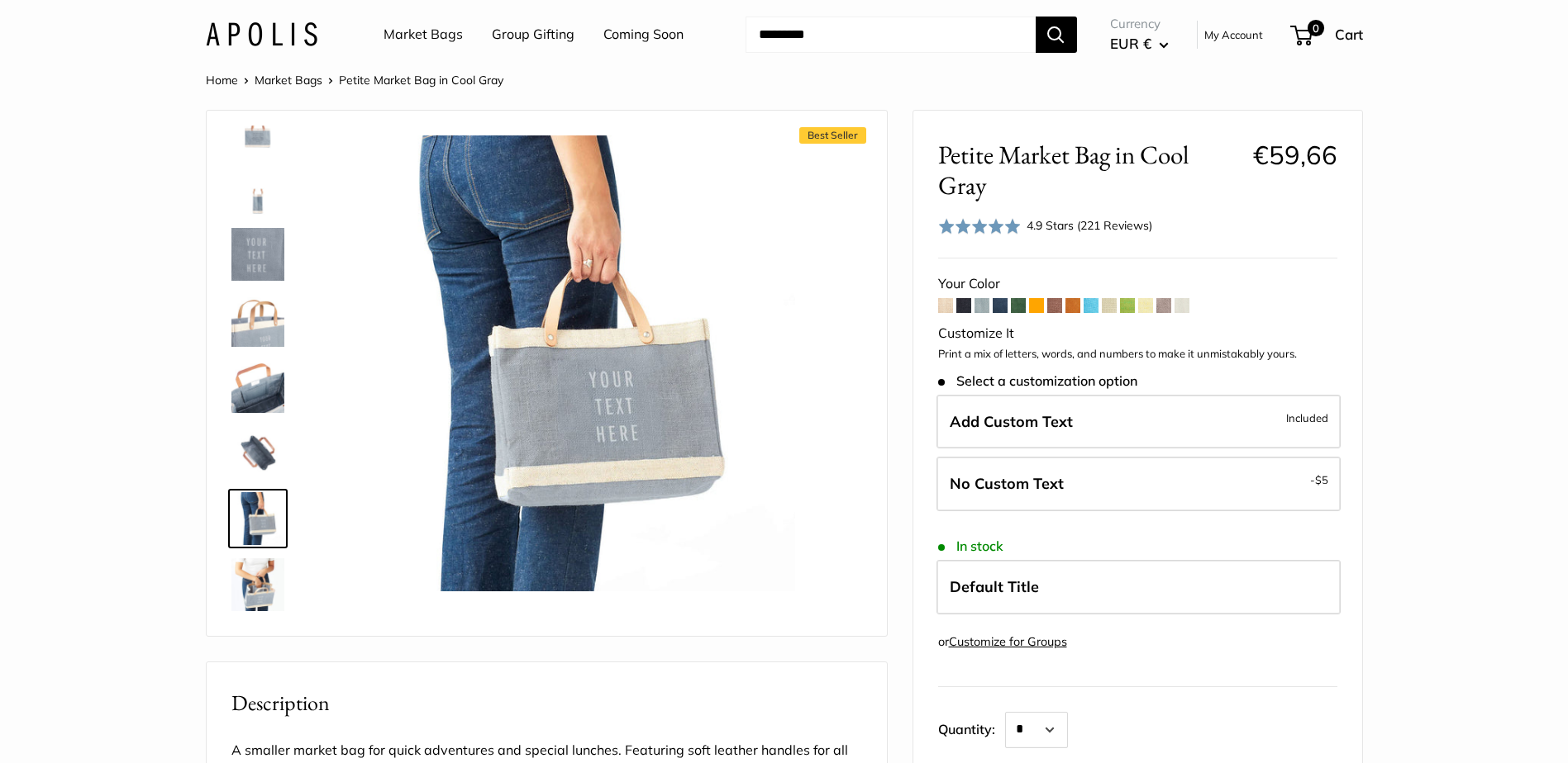
click at [246, 602] on img at bounding box center [258, 585] width 52 height 52
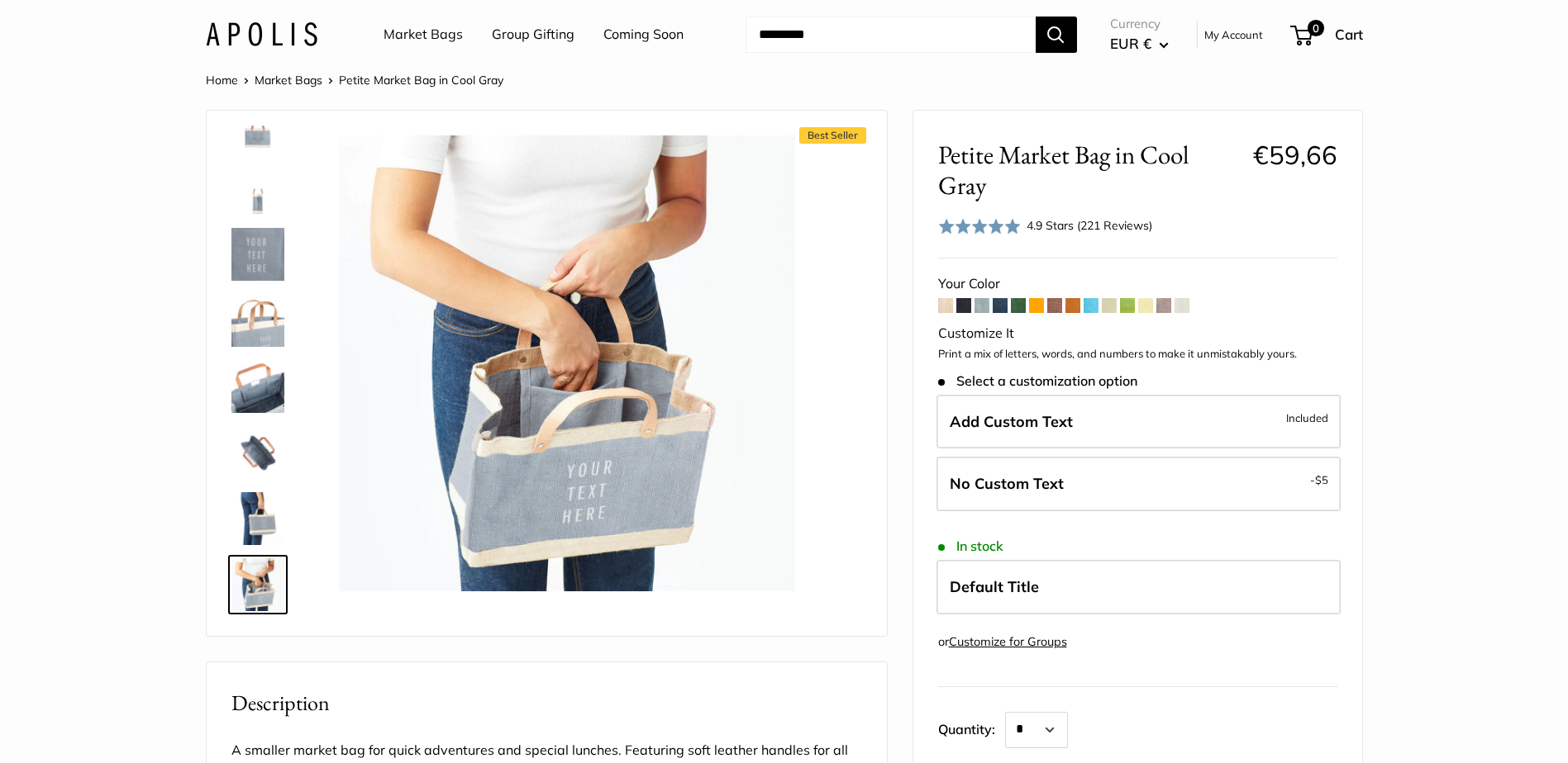
click at [275, 83] on link "Market Bags" at bounding box center [288, 80] width 68 height 15
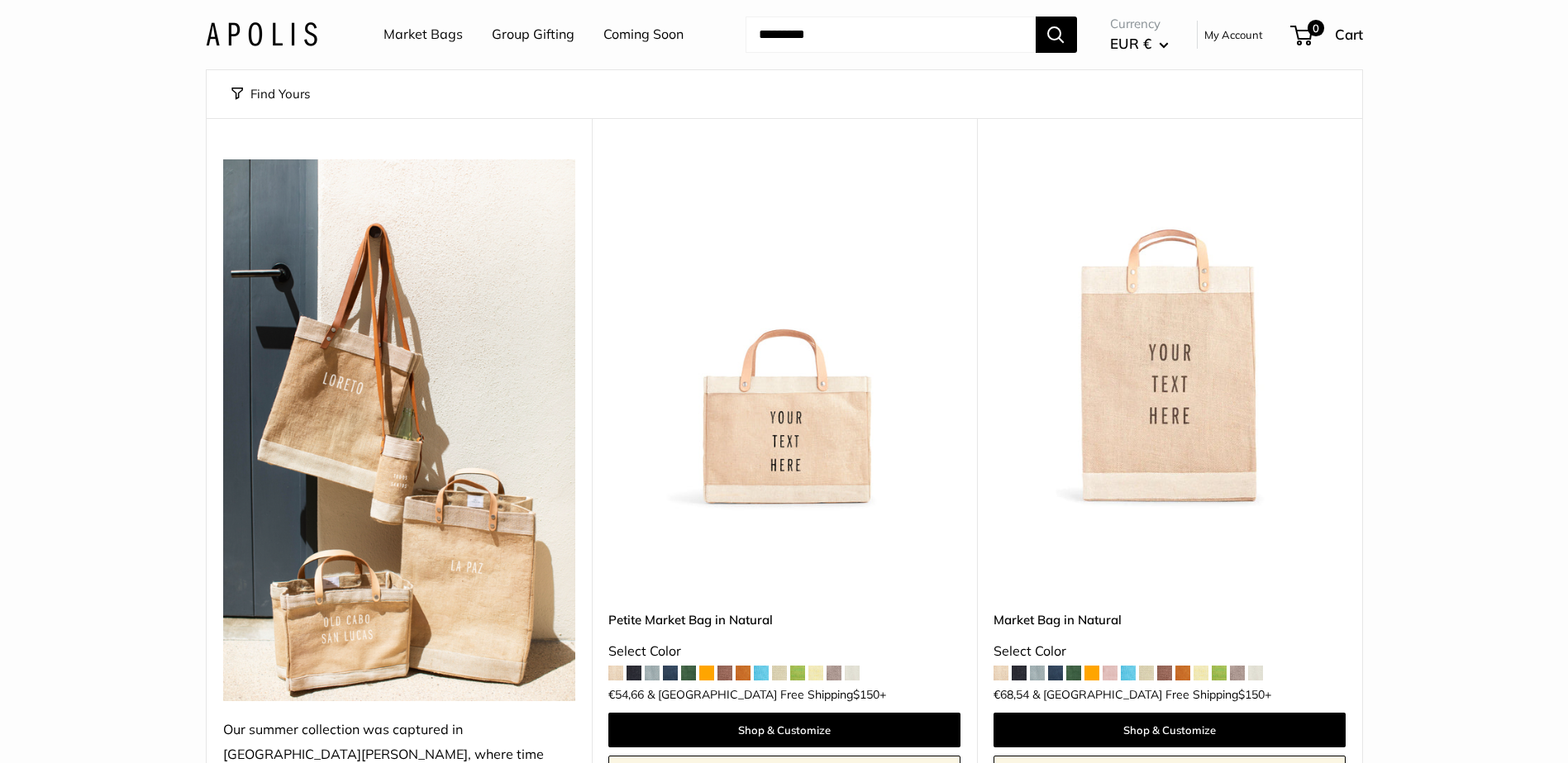
scroll to position [165, 0]
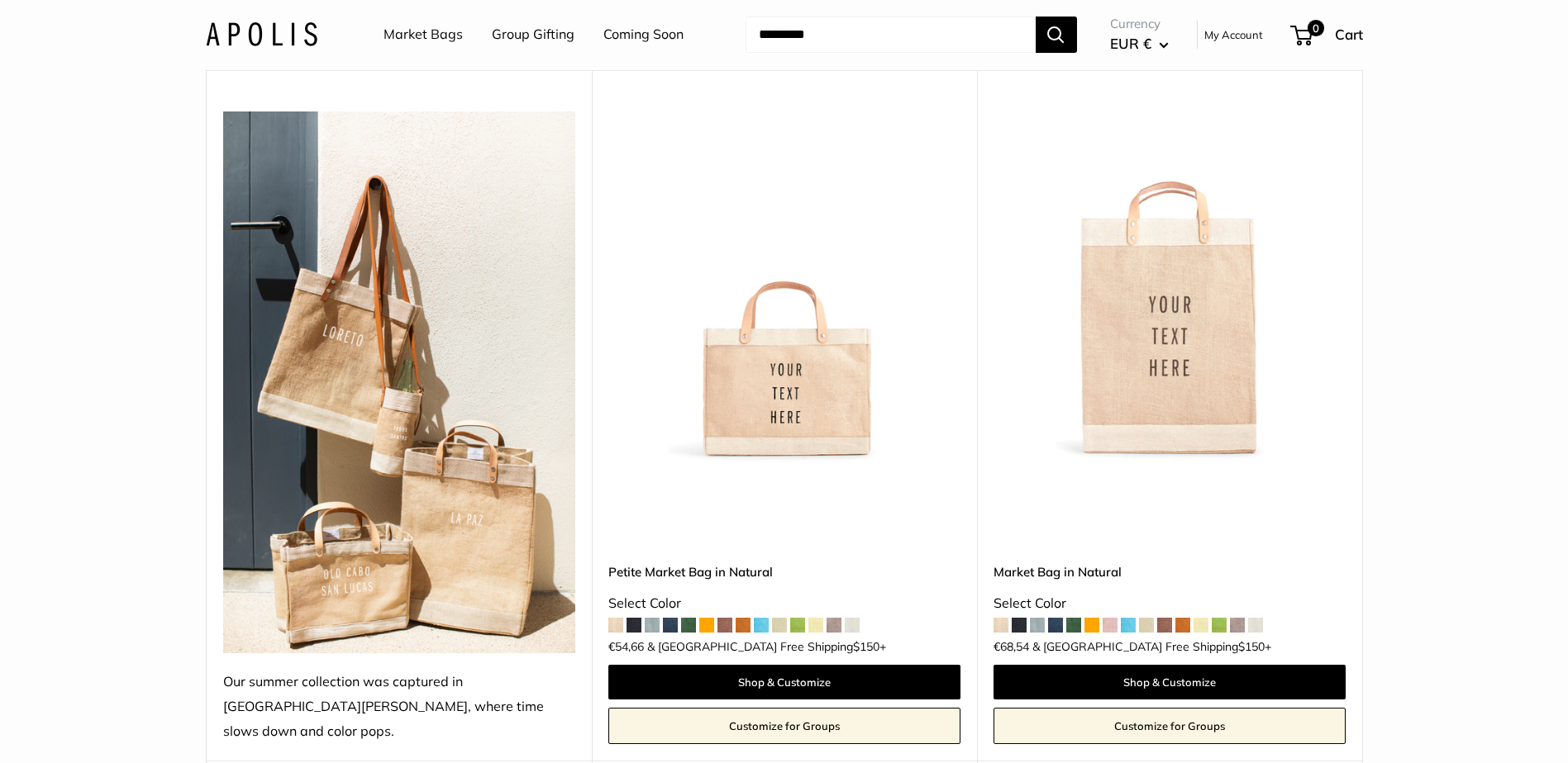
click at [0, 0] on img at bounding box center [0, 0] width 0 height 0
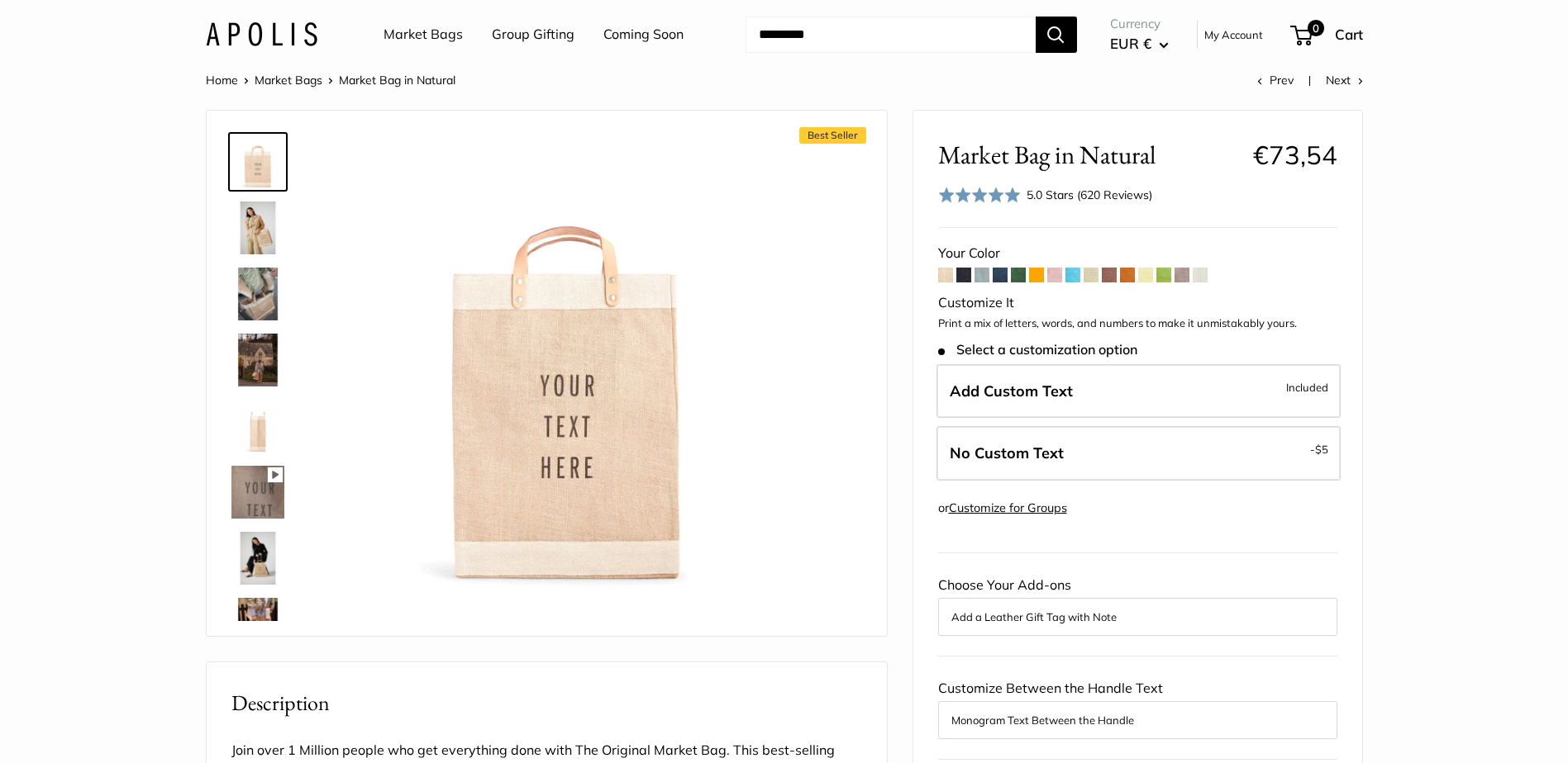
click at [978, 278] on span at bounding box center [982, 276] width 15 height 15
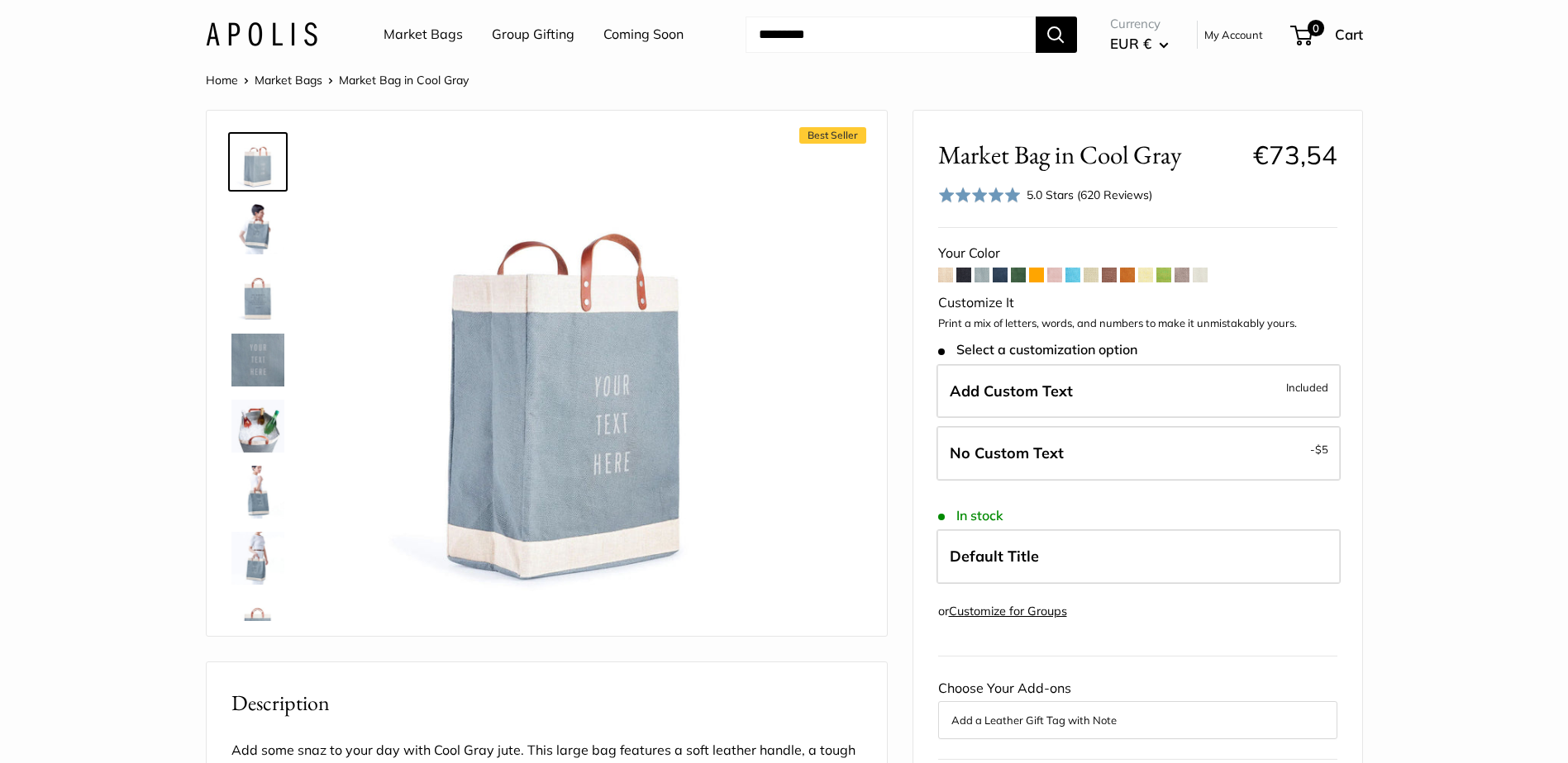
click at [252, 298] on img at bounding box center [258, 294] width 52 height 52
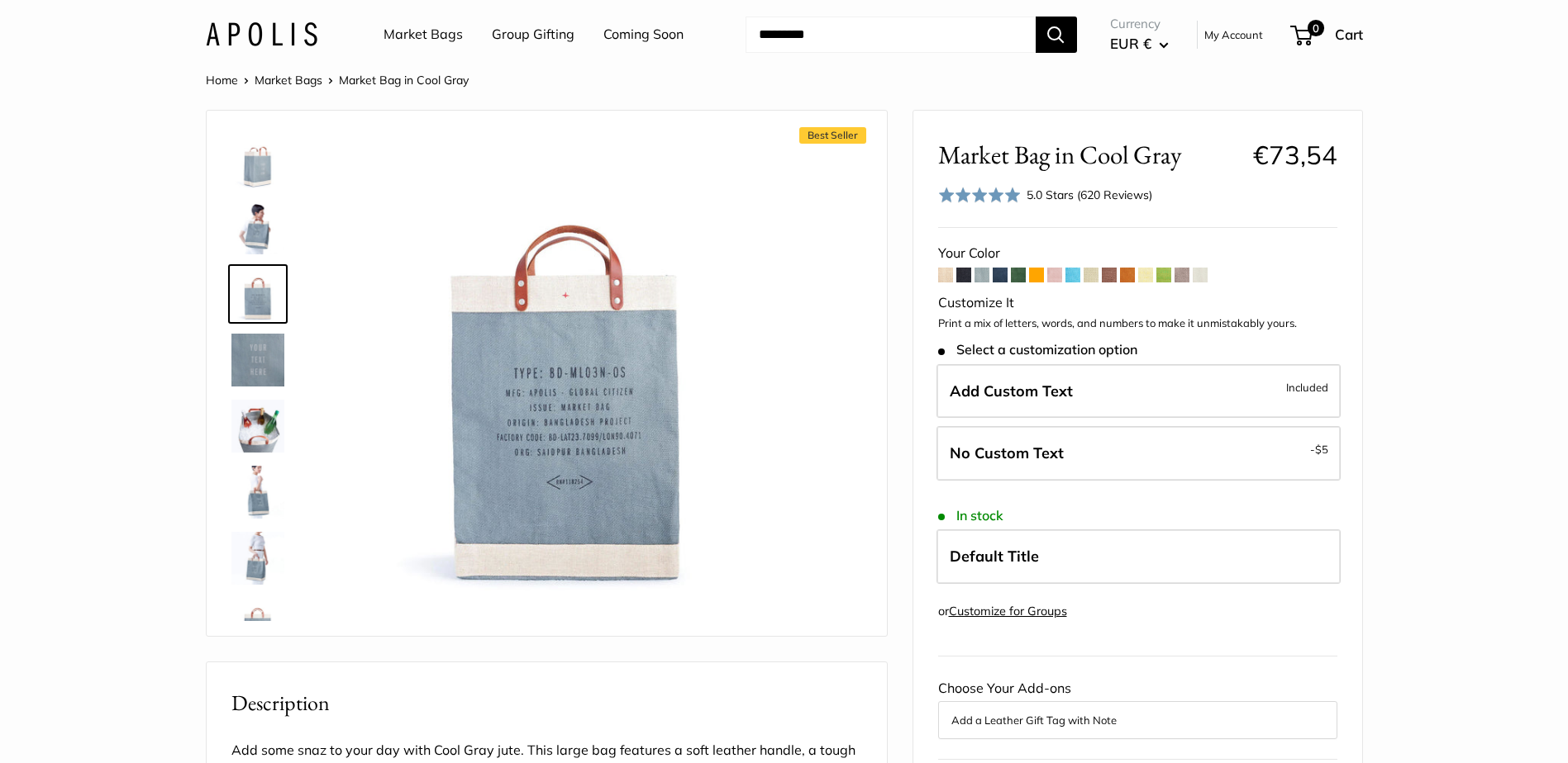
click at [1073, 278] on span at bounding box center [1074, 276] width 15 height 15
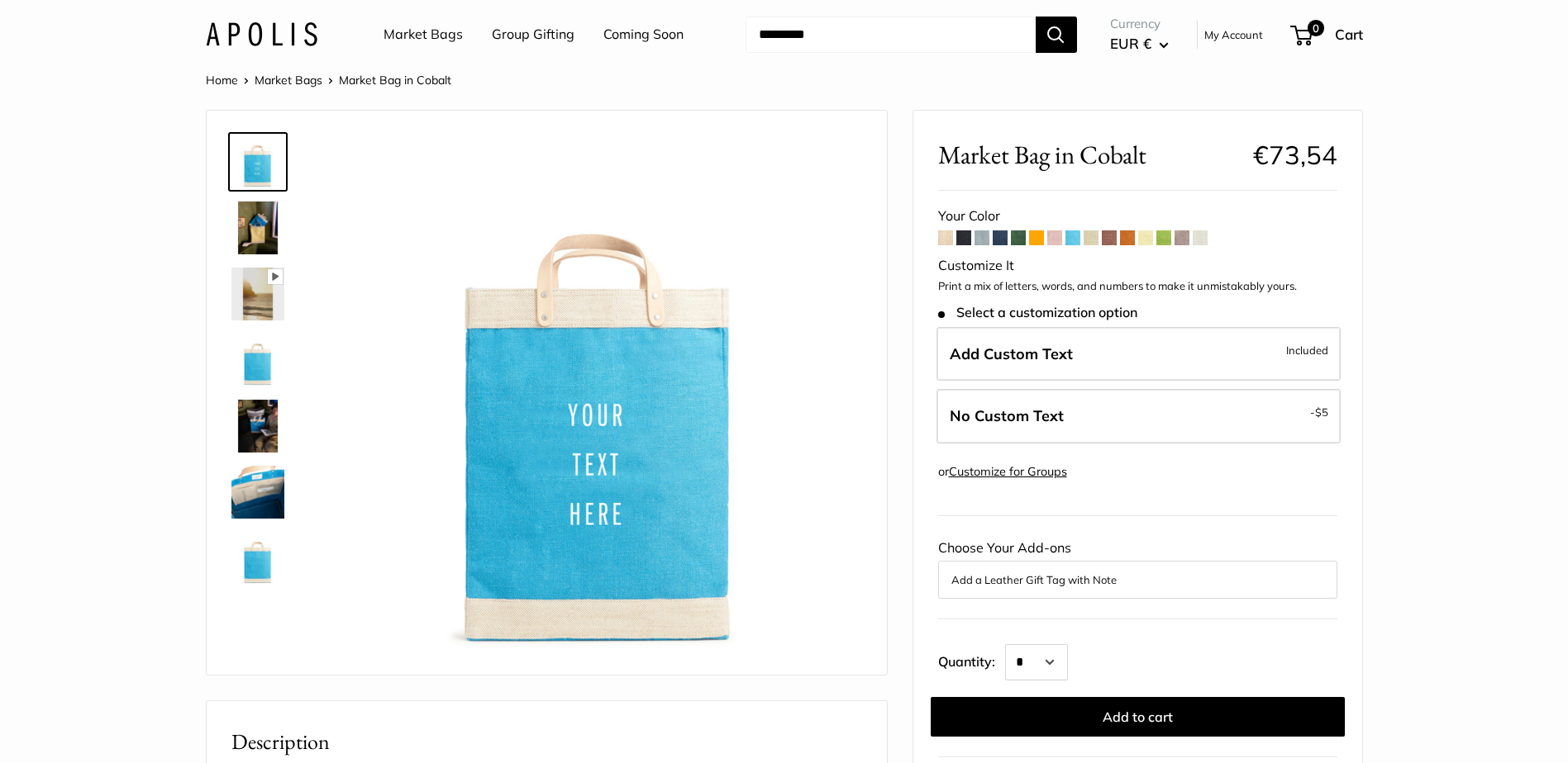
click at [258, 226] on img at bounding box center [258, 227] width 52 height 52
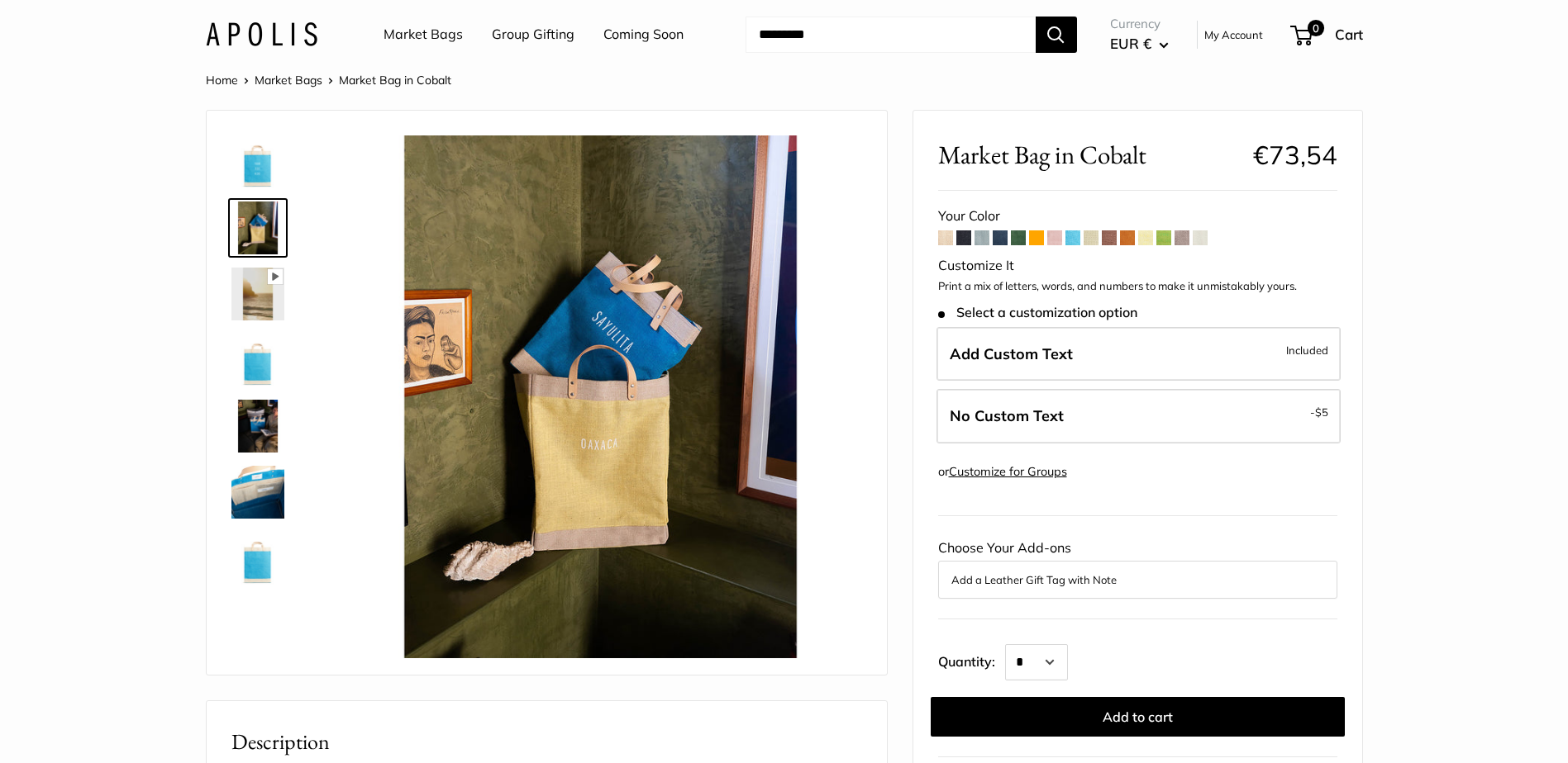
click at [984, 238] on span at bounding box center [982, 238] width 15 height 15
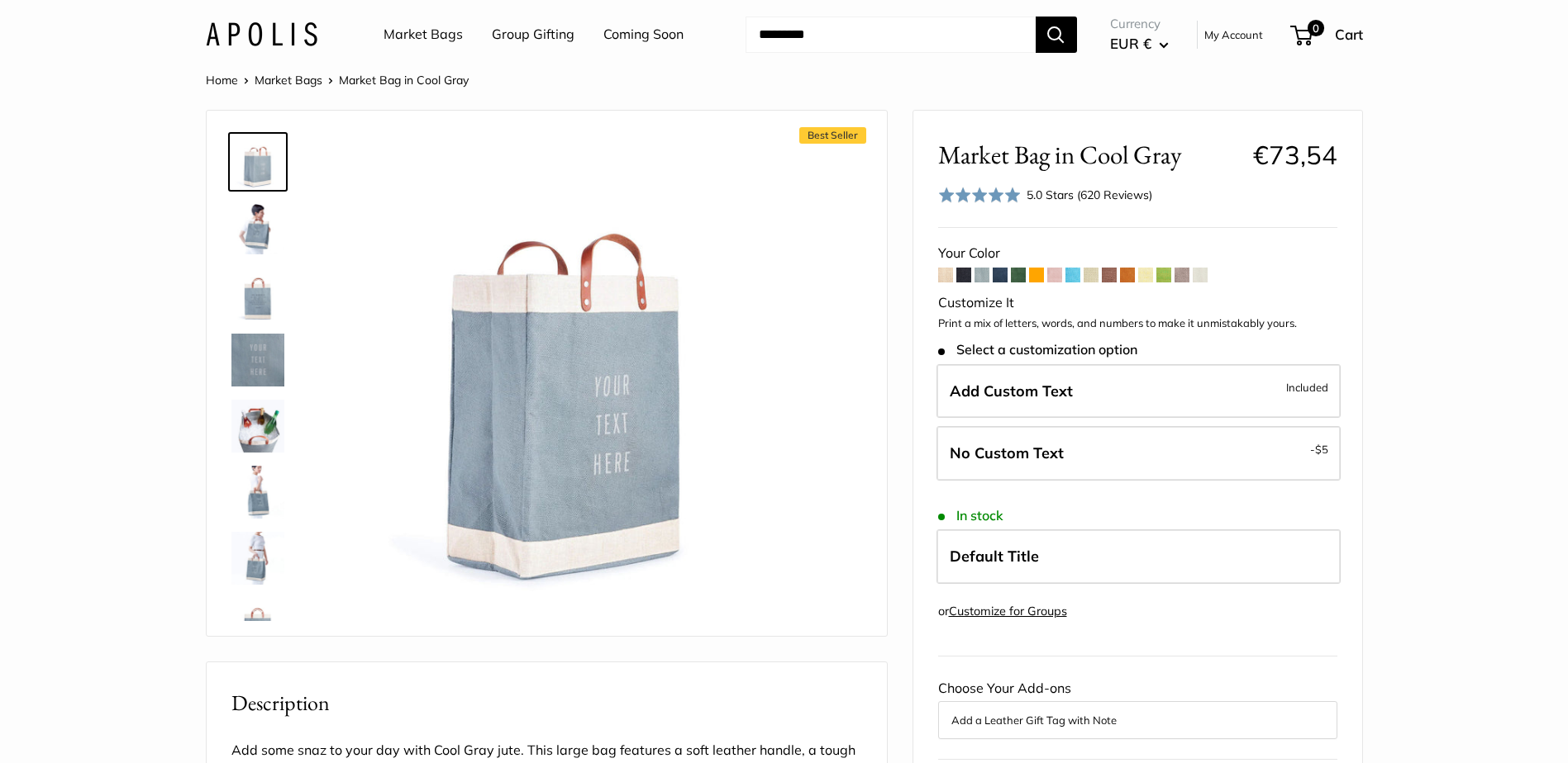
click at [265, 436] on img at bounding box center [258, 425] width 52 height 52
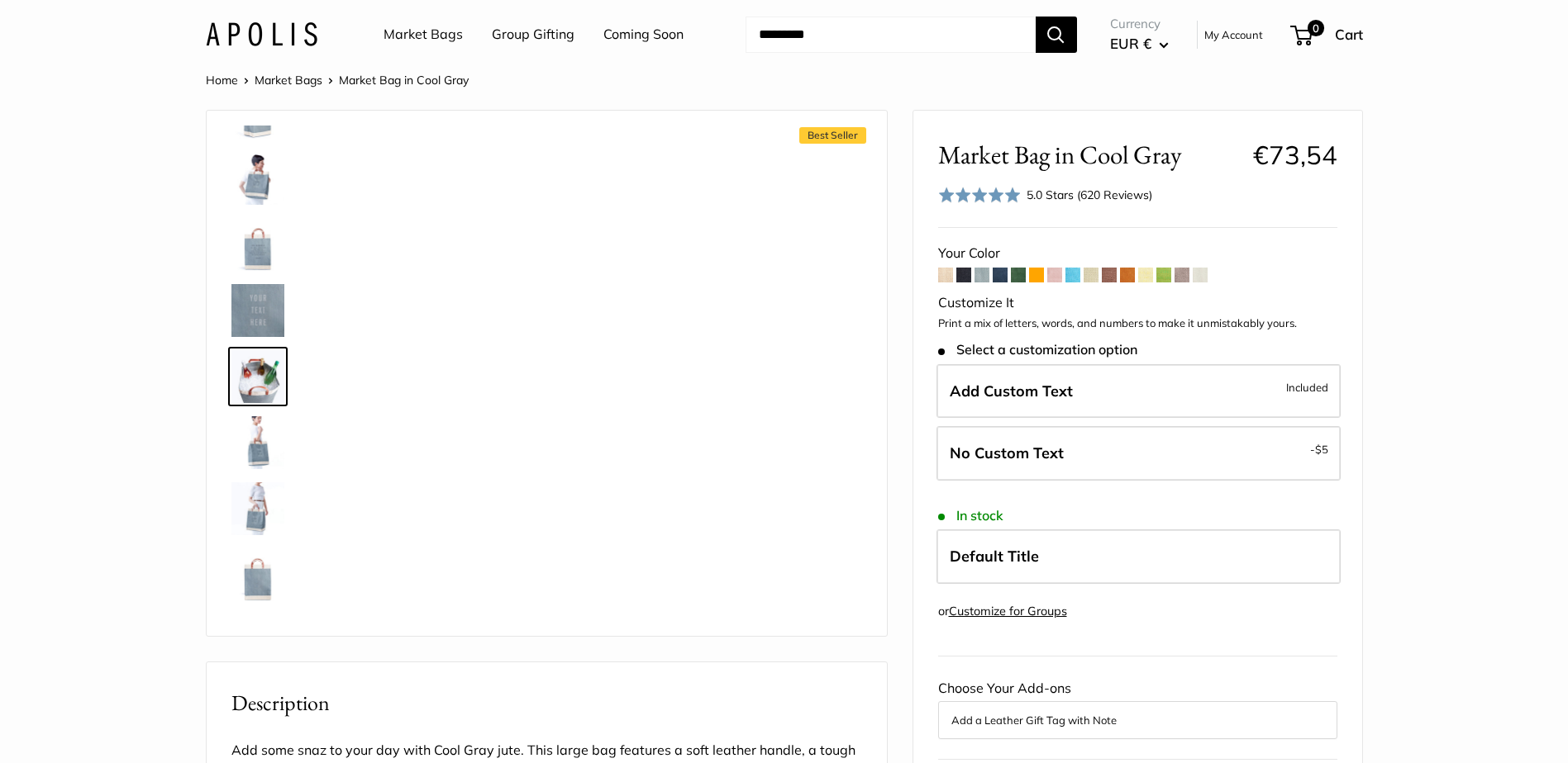
scroll to position [52, 0]
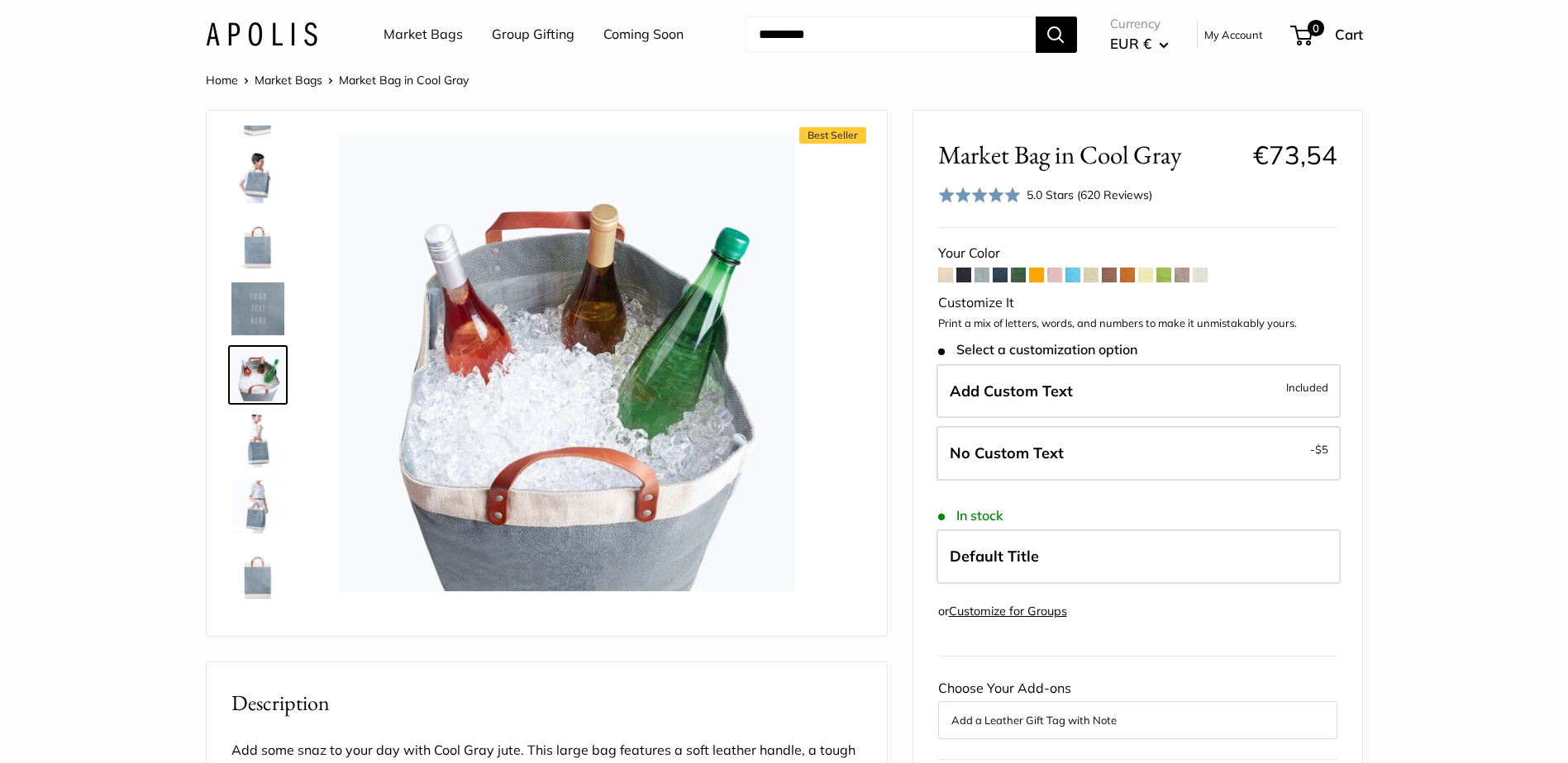
click at [265, 442] on img at bounding box center [258, 441] width 52 height 52
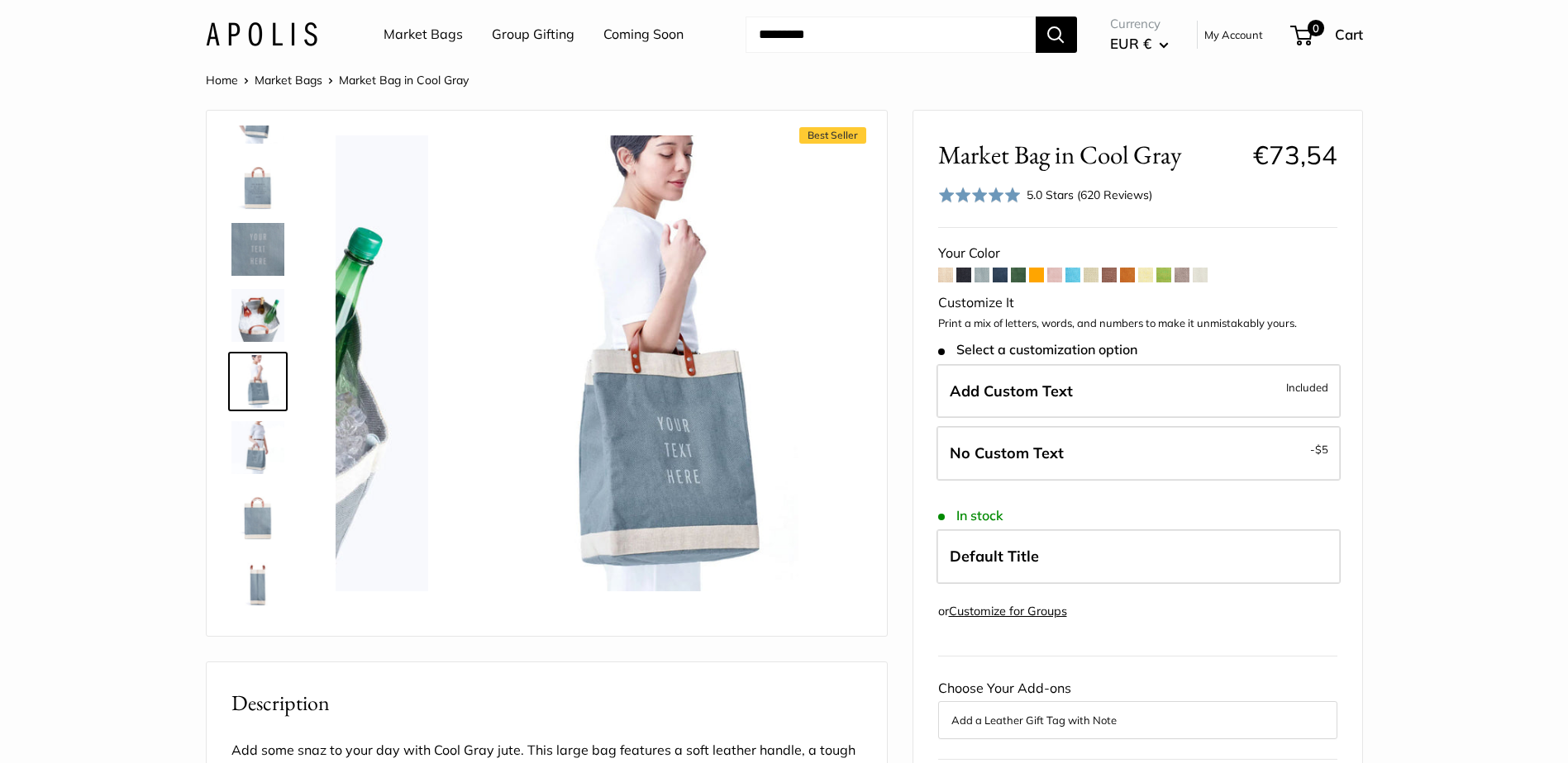
scroll to position [117, 0]
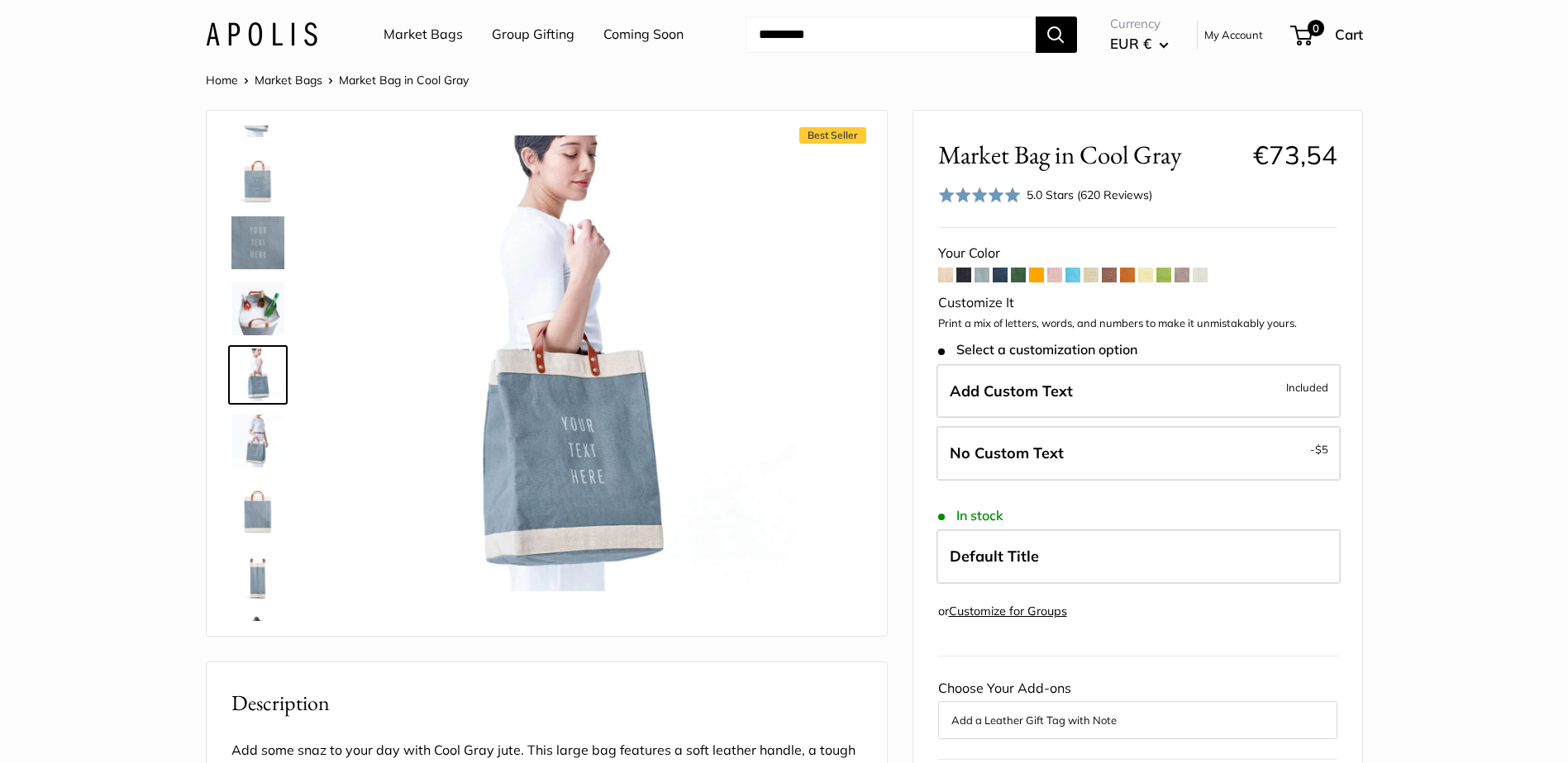
click at [266, 497] on img at bounding box center [258, 506] width 52 height 52
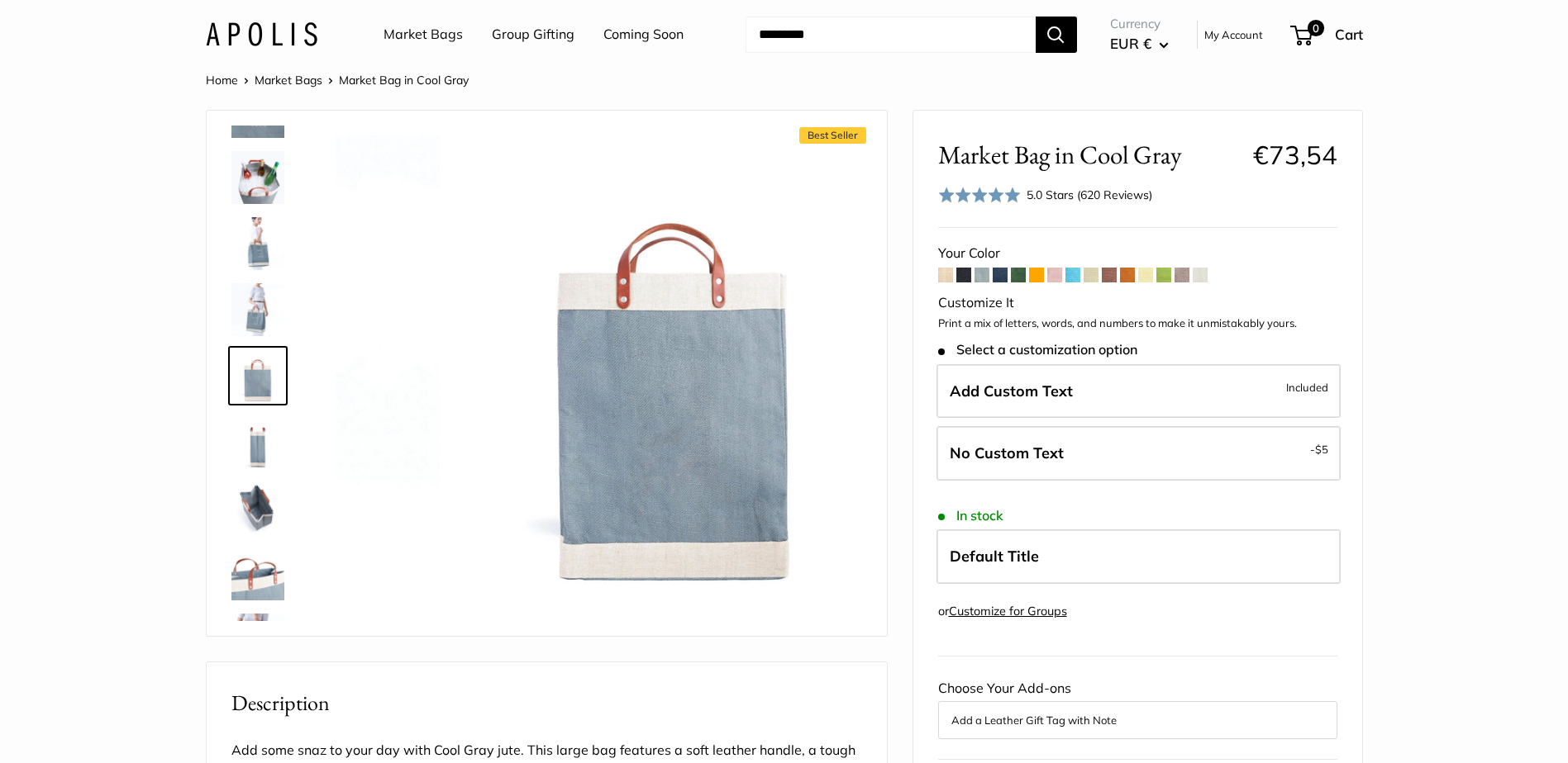
scroll to position [250, 0]
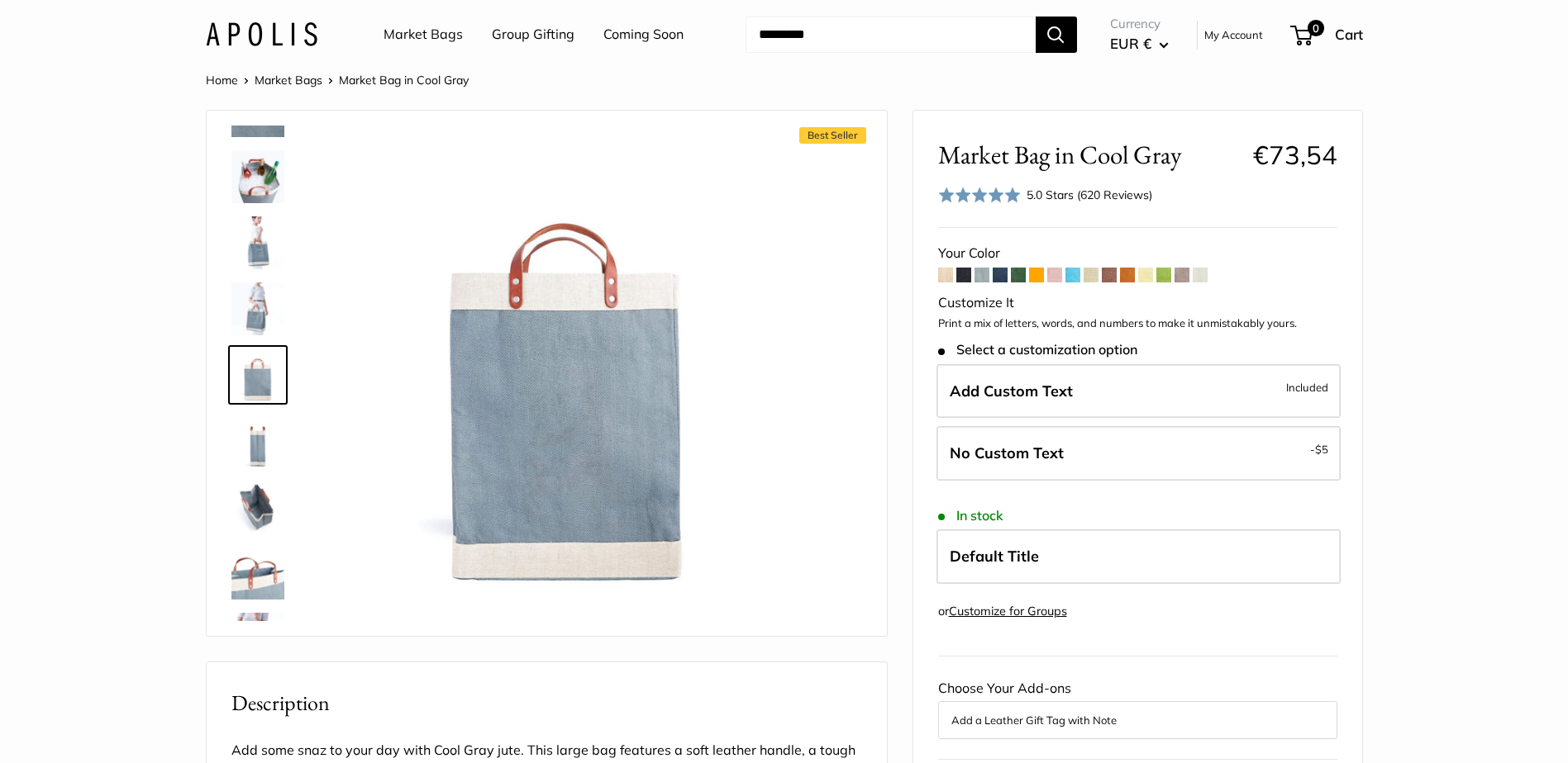
click at [262, 582] on img at bounding box center [258, 572] width 52 height 52
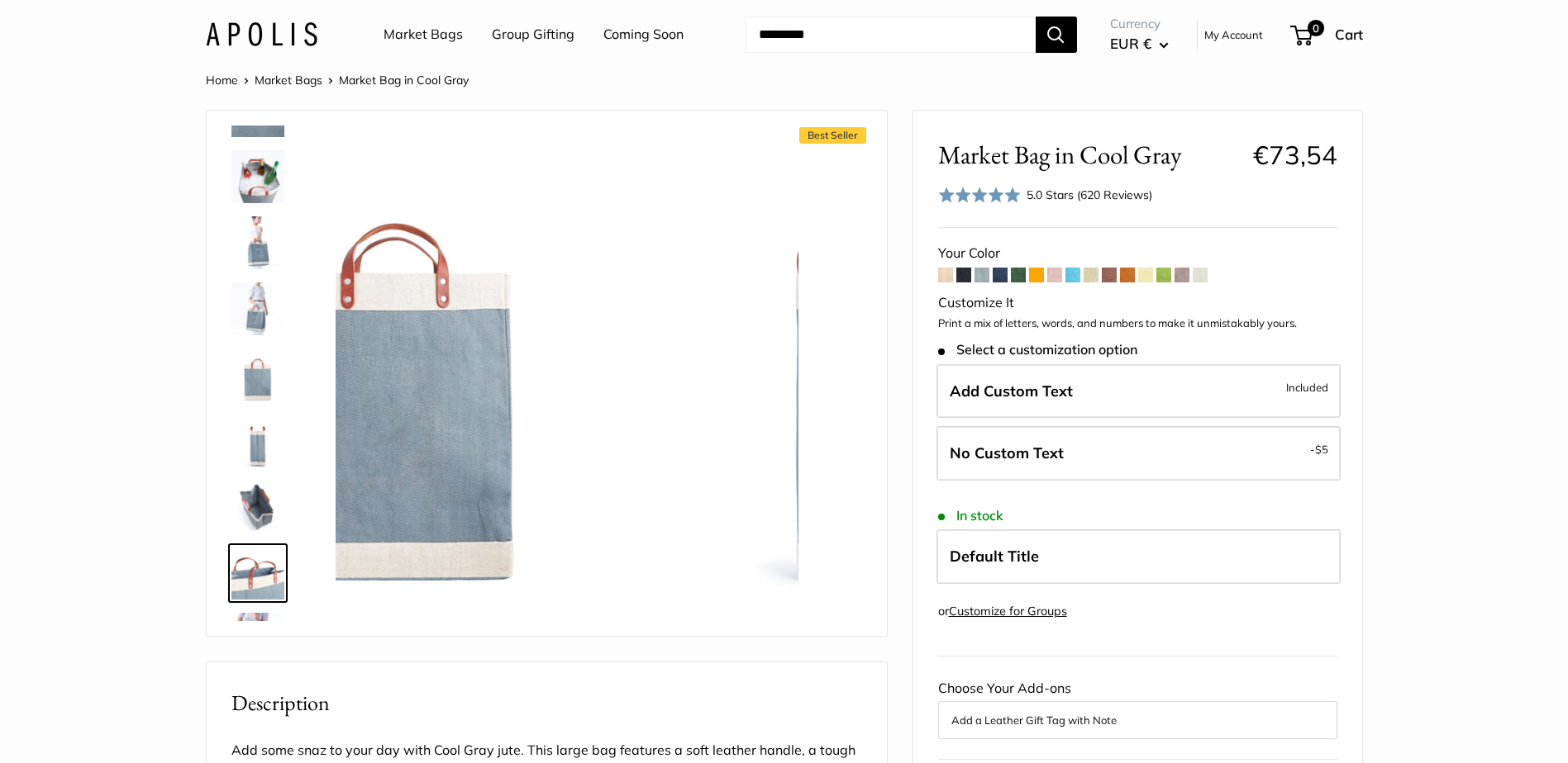
scroll to position [370, 0]
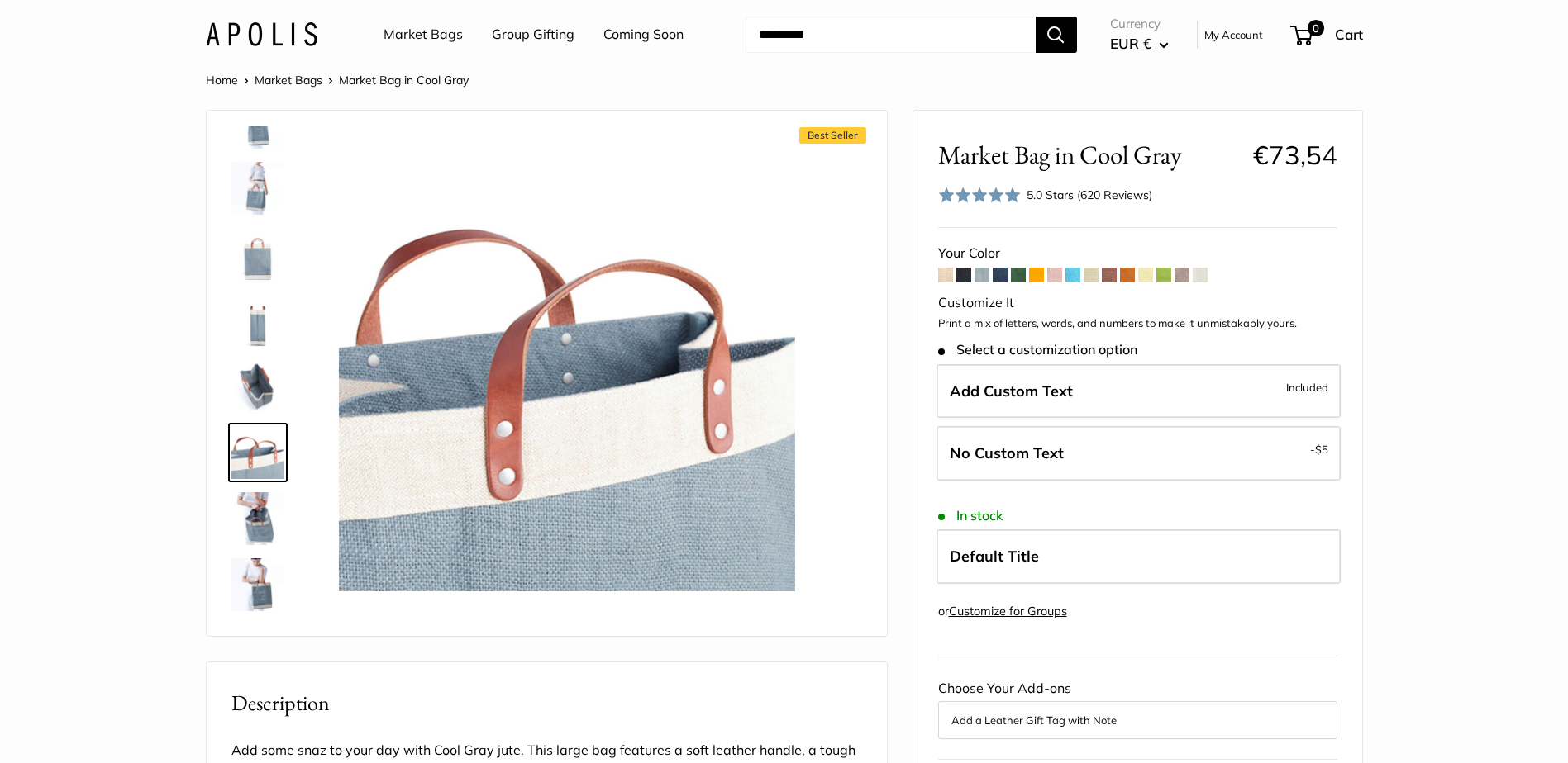
click at [262, 524] on img at bounding box center [258, 518] width 52 height 52
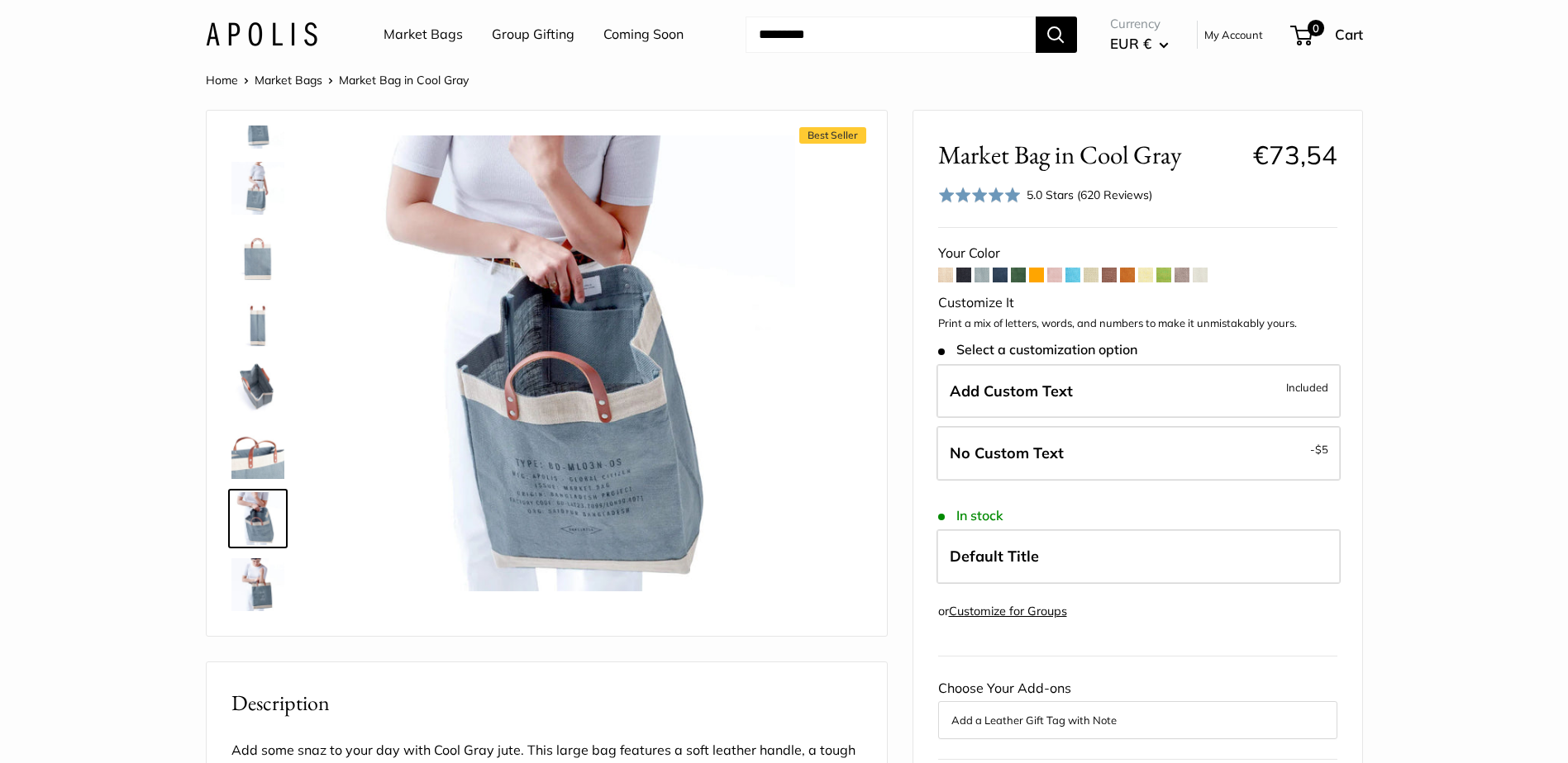
click at [264, 584] on img at bounding box center [258, 585] width 52 height 52
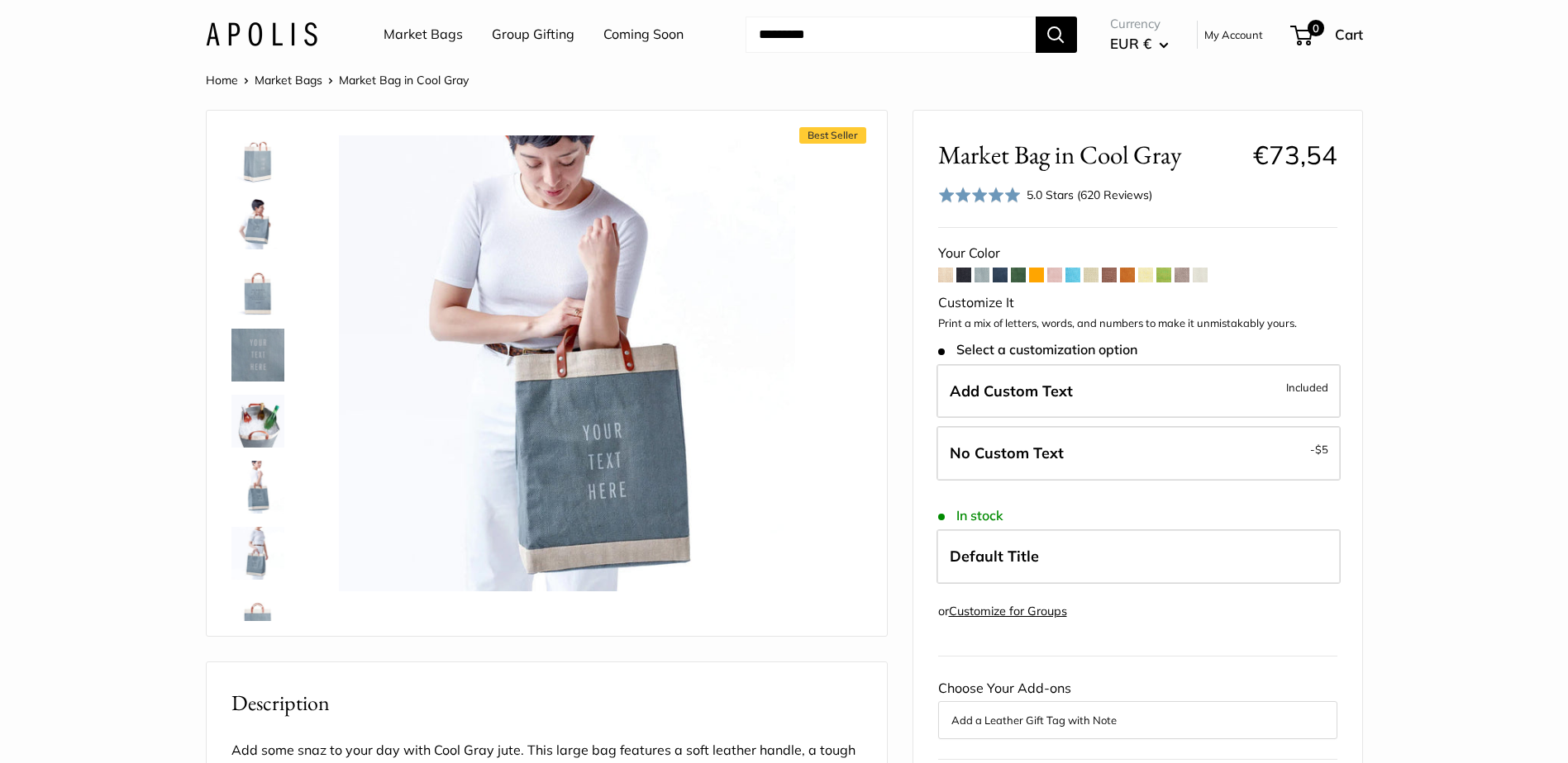
scroll to position [0, 0]
click at [258, 160] on img at bounding box center [258, 161] width 52 height 52
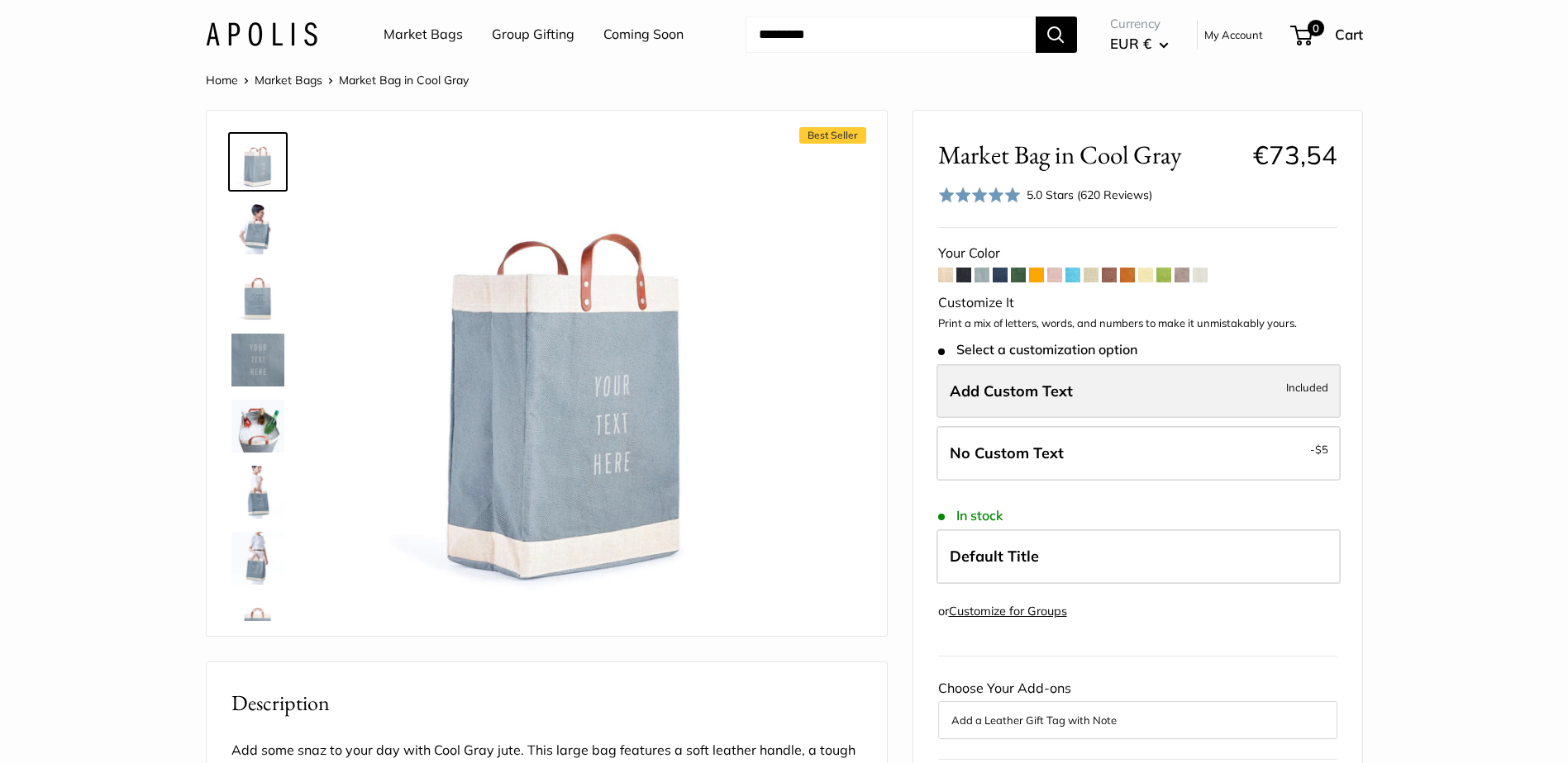
click at [1065, 398] on span "Add Custom Text" at bounding box center [1011, 391] width 123 height 19
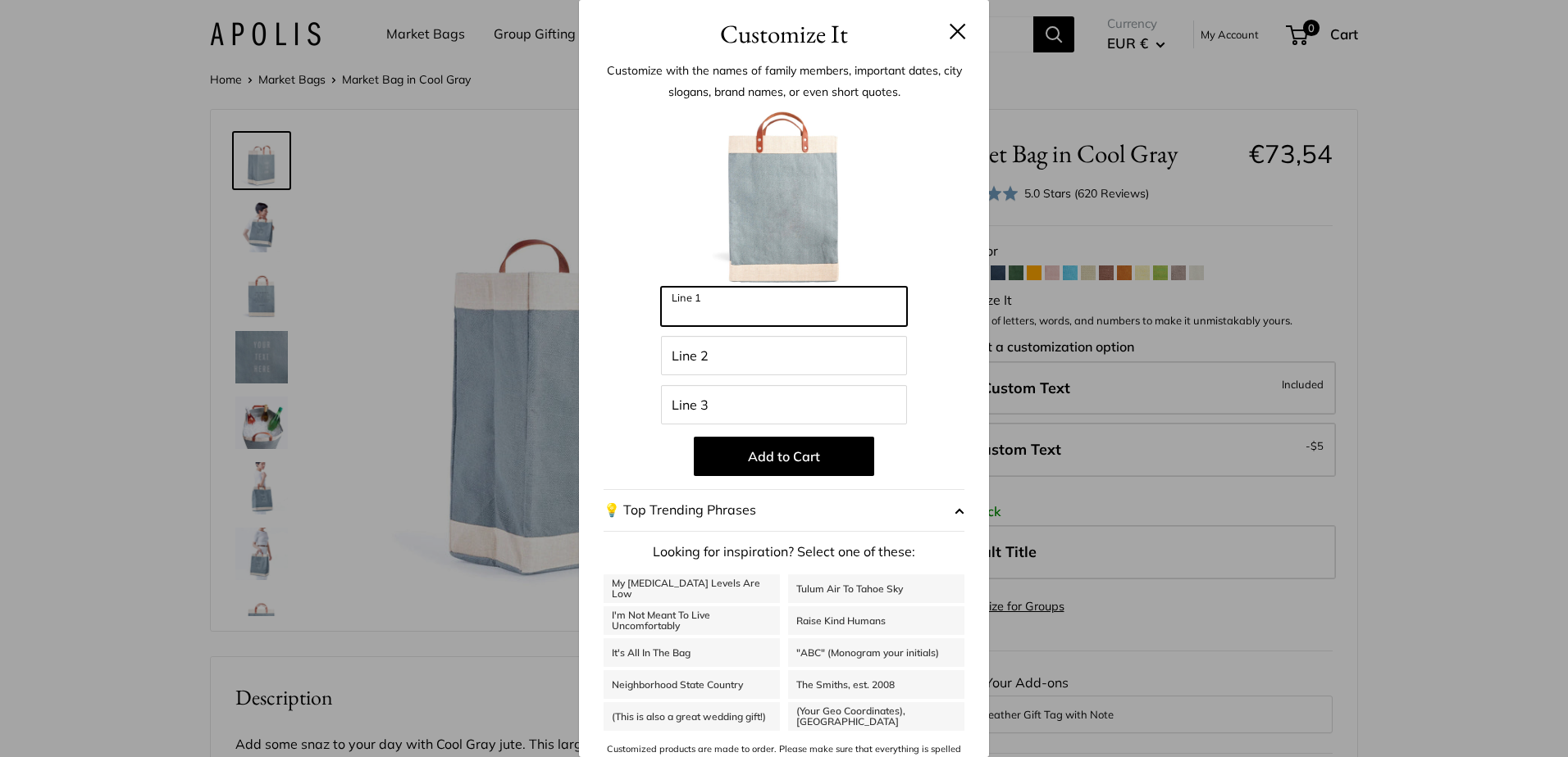
click at [757, 315] on input "Line 1" at bounding box center [784, 307] width 246 height 40
type input "******"
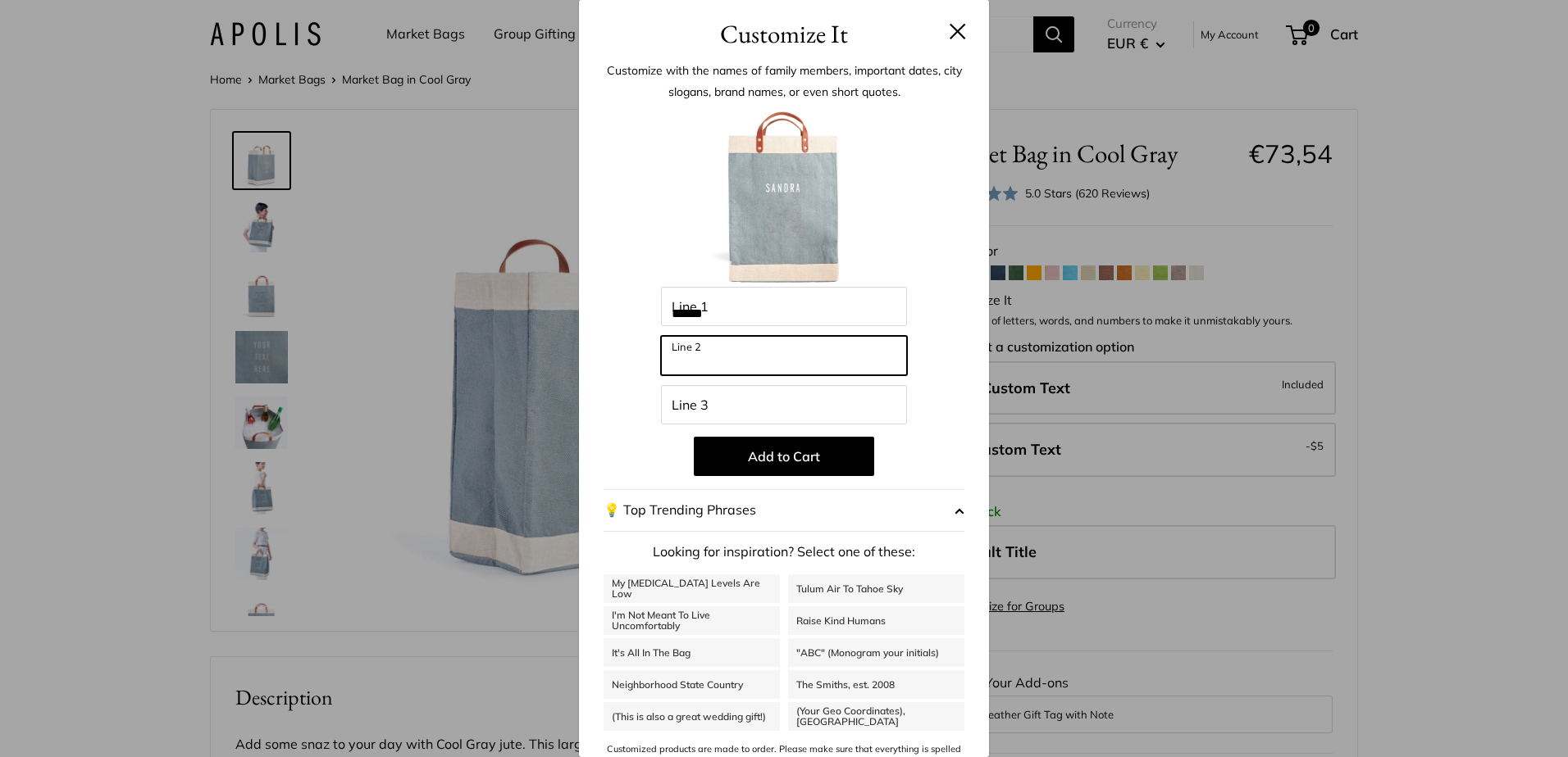
click at [682, 351] on input "Line 2" at bounding box center [784, 356] width 246 height 40
type input "****"
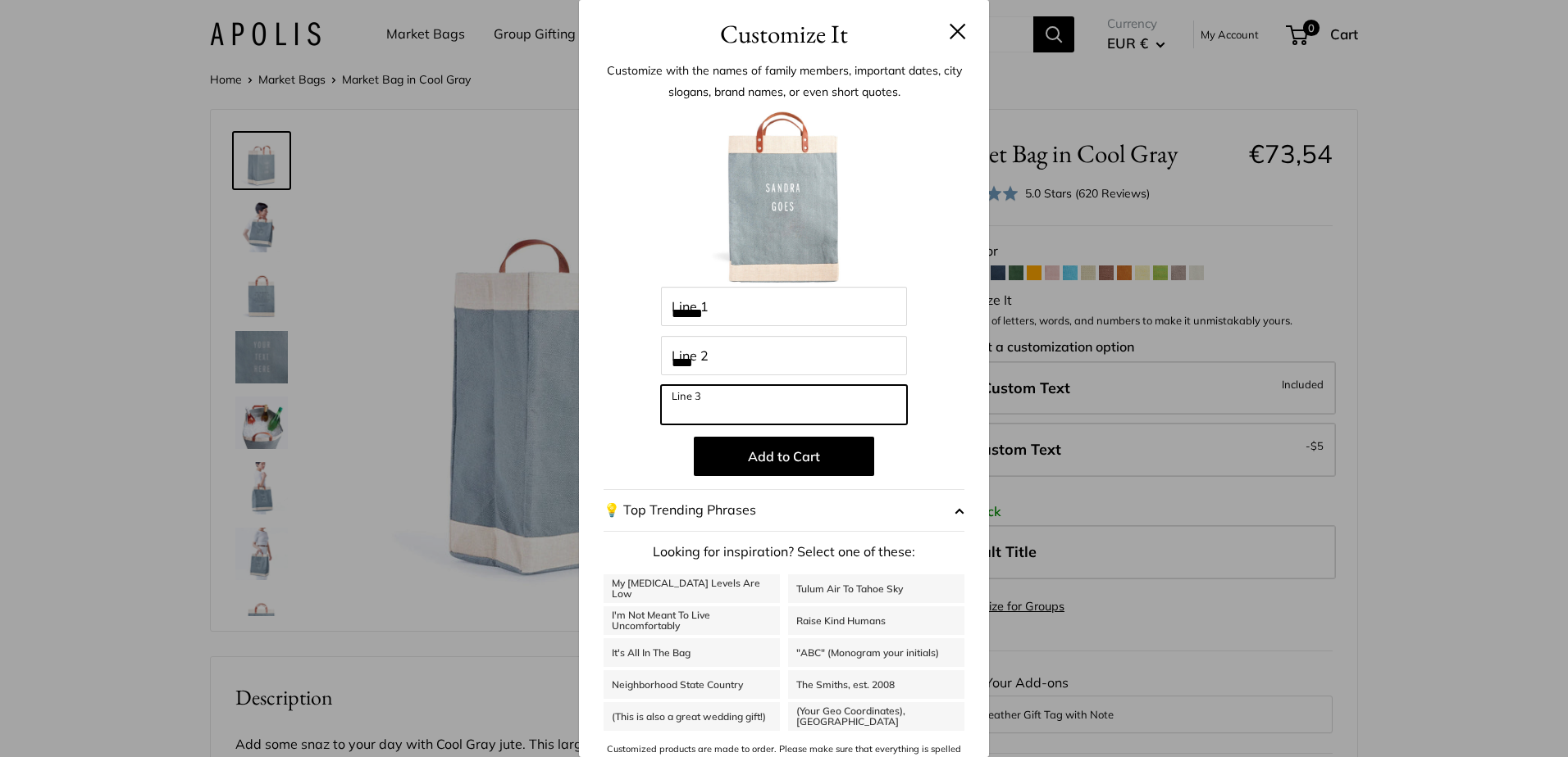
click at [713, 402] on input "Line 3" at bounding box center [784, 405] width 246 height 40
type input "********"
click at [1121, 713] on div "Customize It Customize with the names of family members, important dates, city …" at bounding box center [784, 378] width 1568 height 757
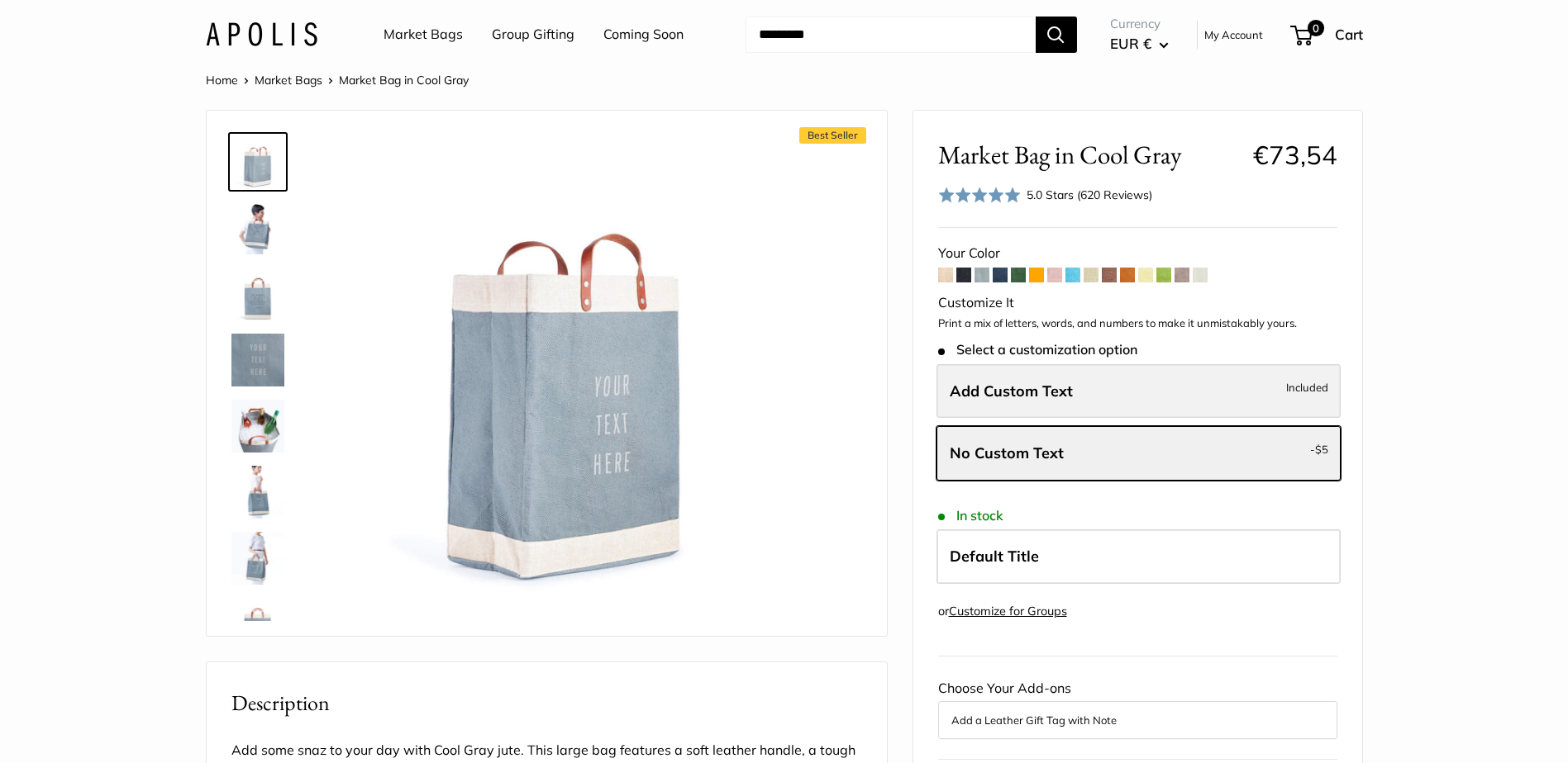
click at [984, 392] on span "Add Custom Text" at bounding box center [1011, 391] width 123 height 19
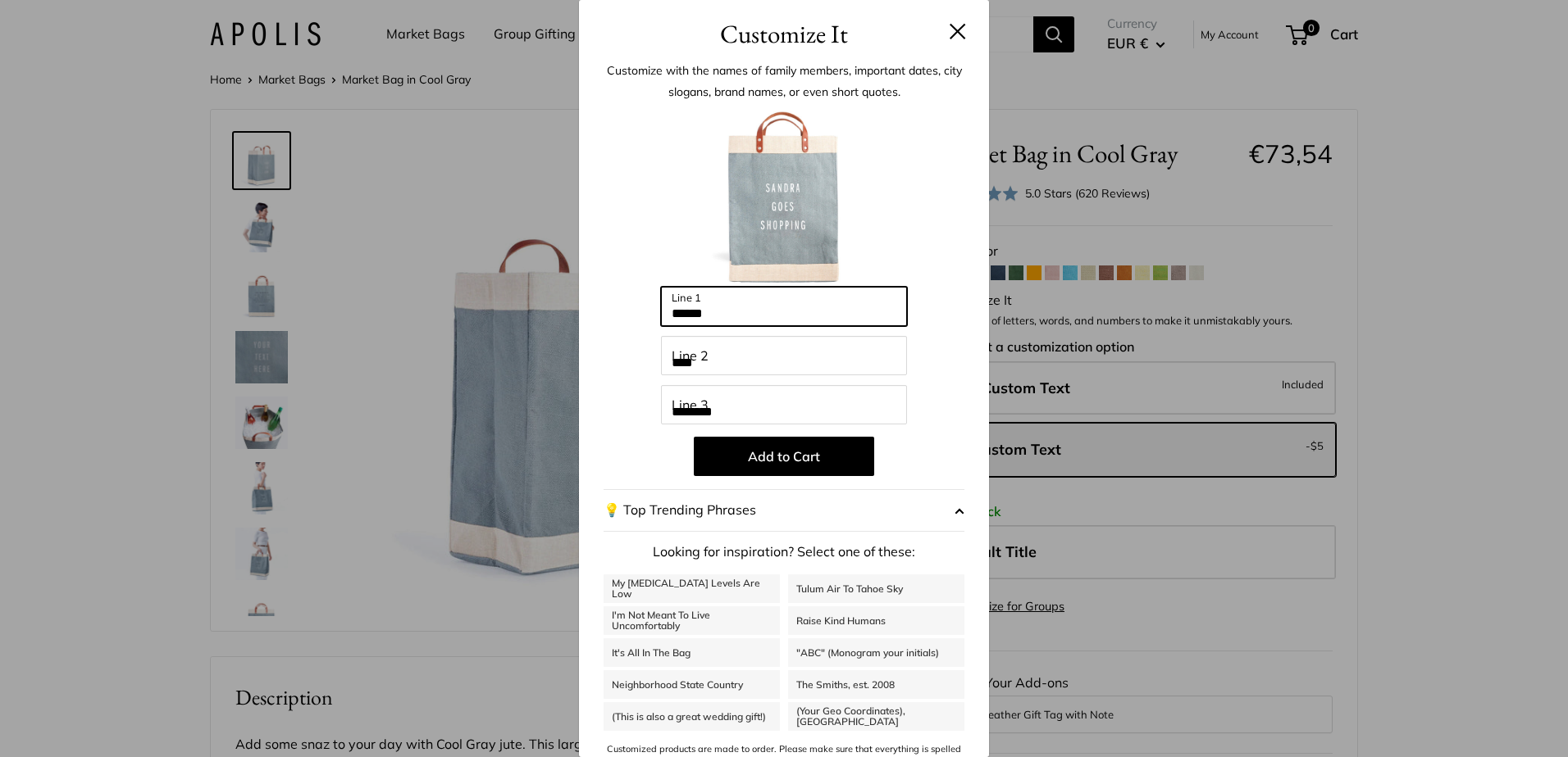
drag, startPoint x: 731, startPoint y: 317, endPoint x: 616, endPoint y: 320, distance: 115.0
click at [616, 320] on div "Enter 42 letters ****** Line 1 **** Line 2 ******** Line 3 Add to Cart 💡 Top Tr…" at bounding box center [784, 441] width 361 height 668
type input "**********"
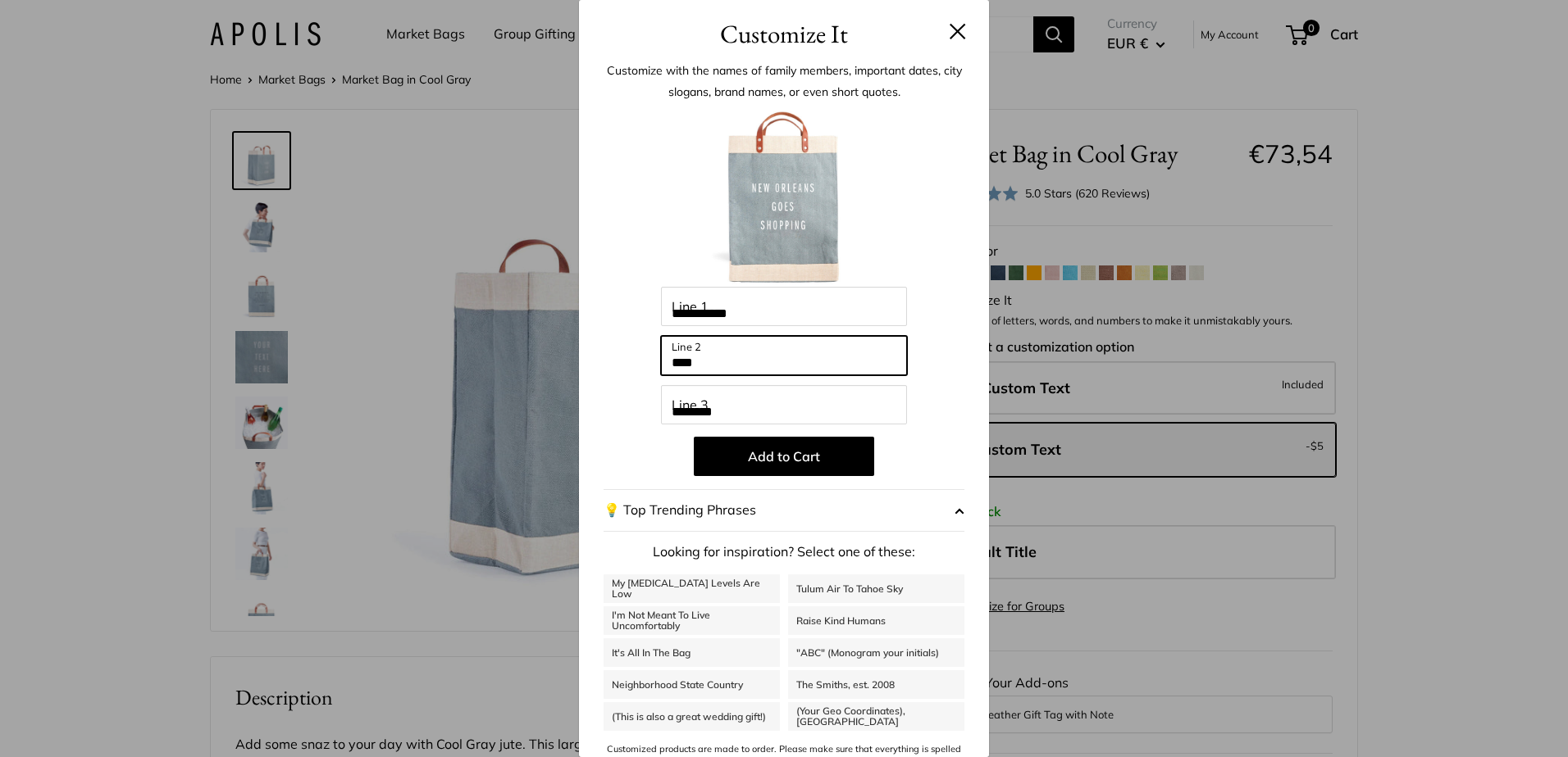
drag, startPoint x: 708, startPoint y: 362, endPoint x: 658, endPoint y: 359, distance: 50.1
click at [661, 359] on input "****" at bounding box center [784, 356] width 246 height 40
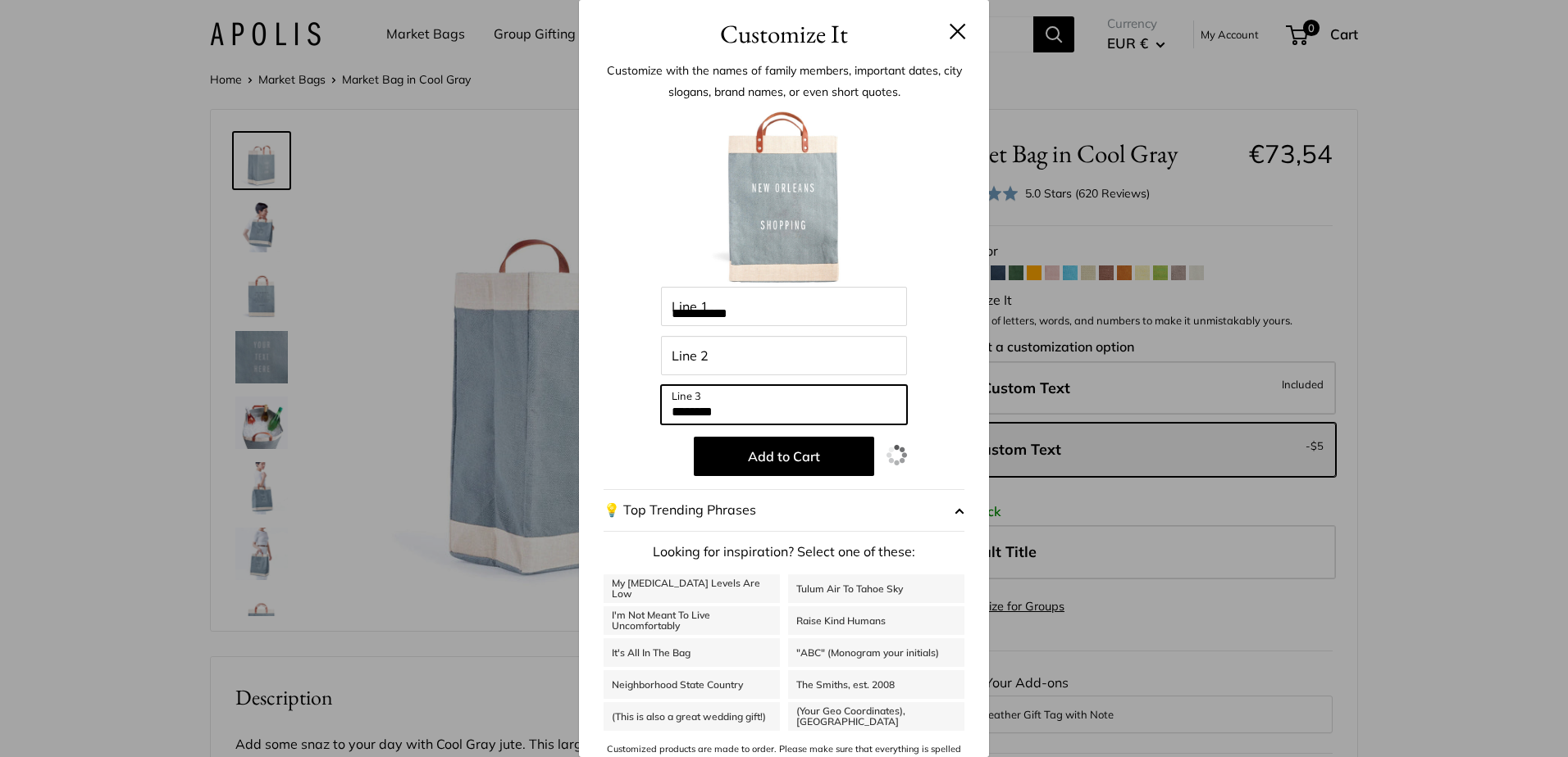
drag, startPoint x: 742, startPoint y: 408, endPoint x: 626, endPoint y: 401, distance: 116.2
click at [626, 401] on div "**********" at bounding box center [784, 441] width 361 height 668
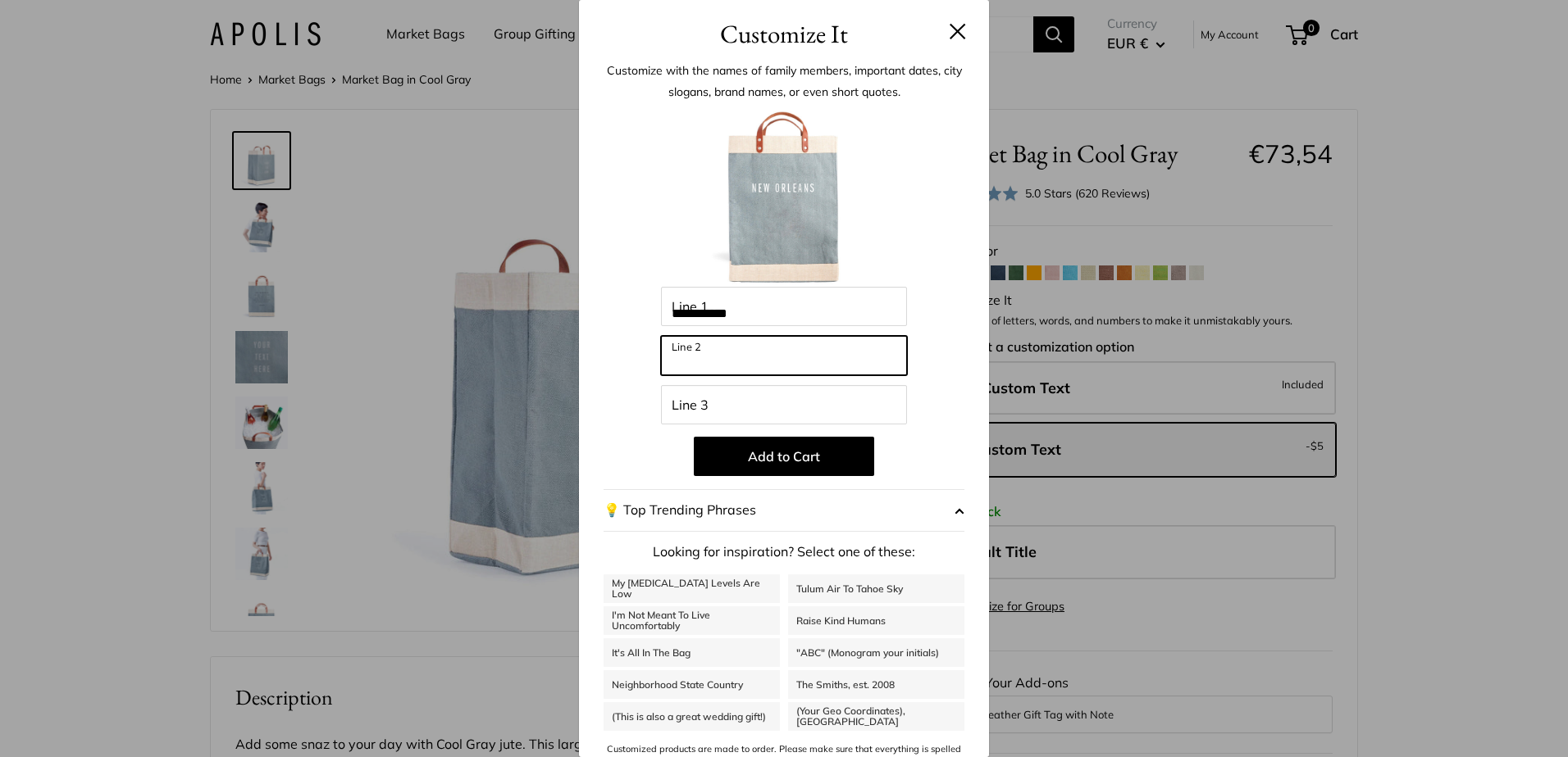
click at [699, 364] on input "Line 2" at bounding box center [784, 356] width 246 height 40
type input "**********"
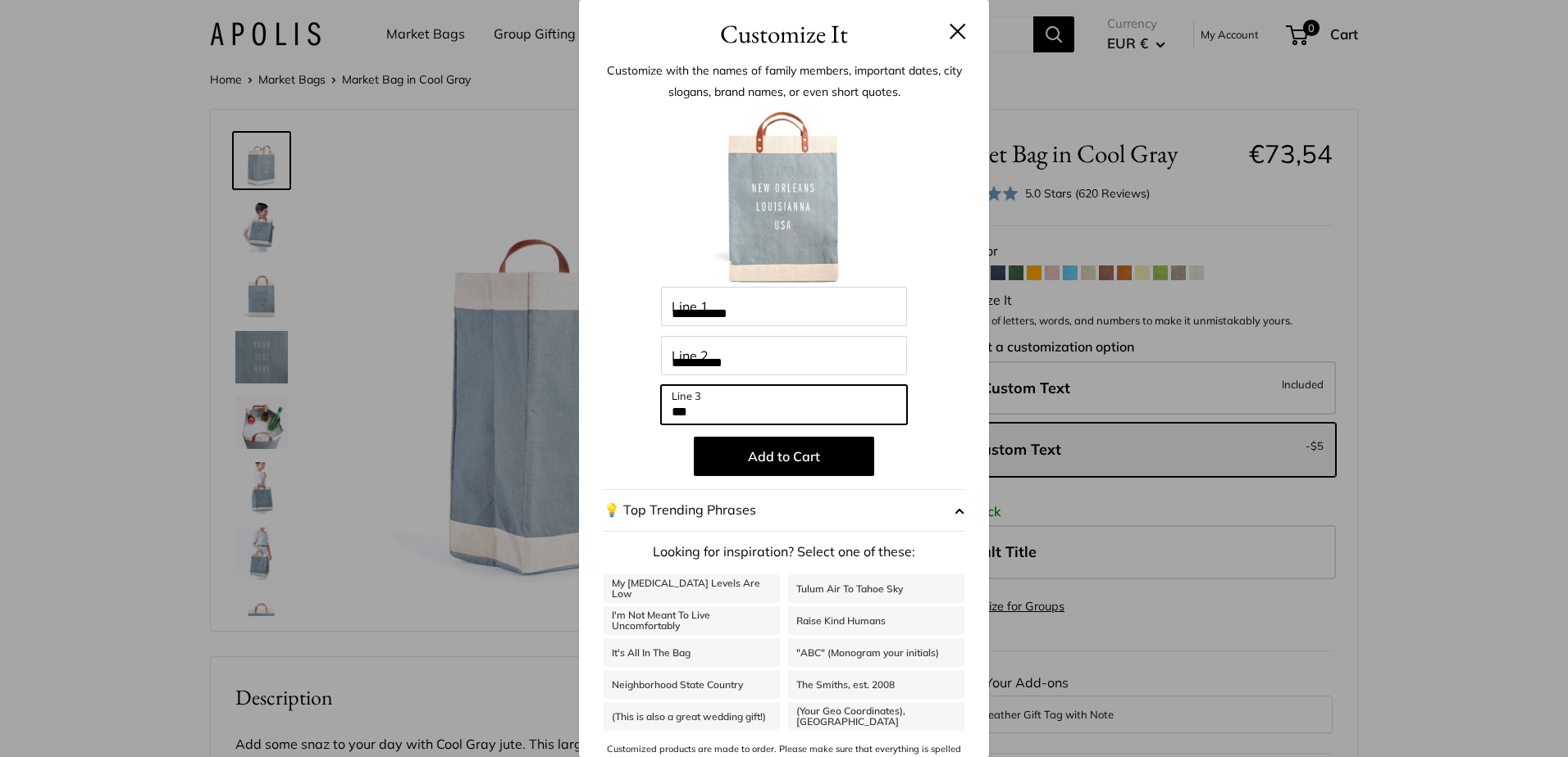
type input "***"
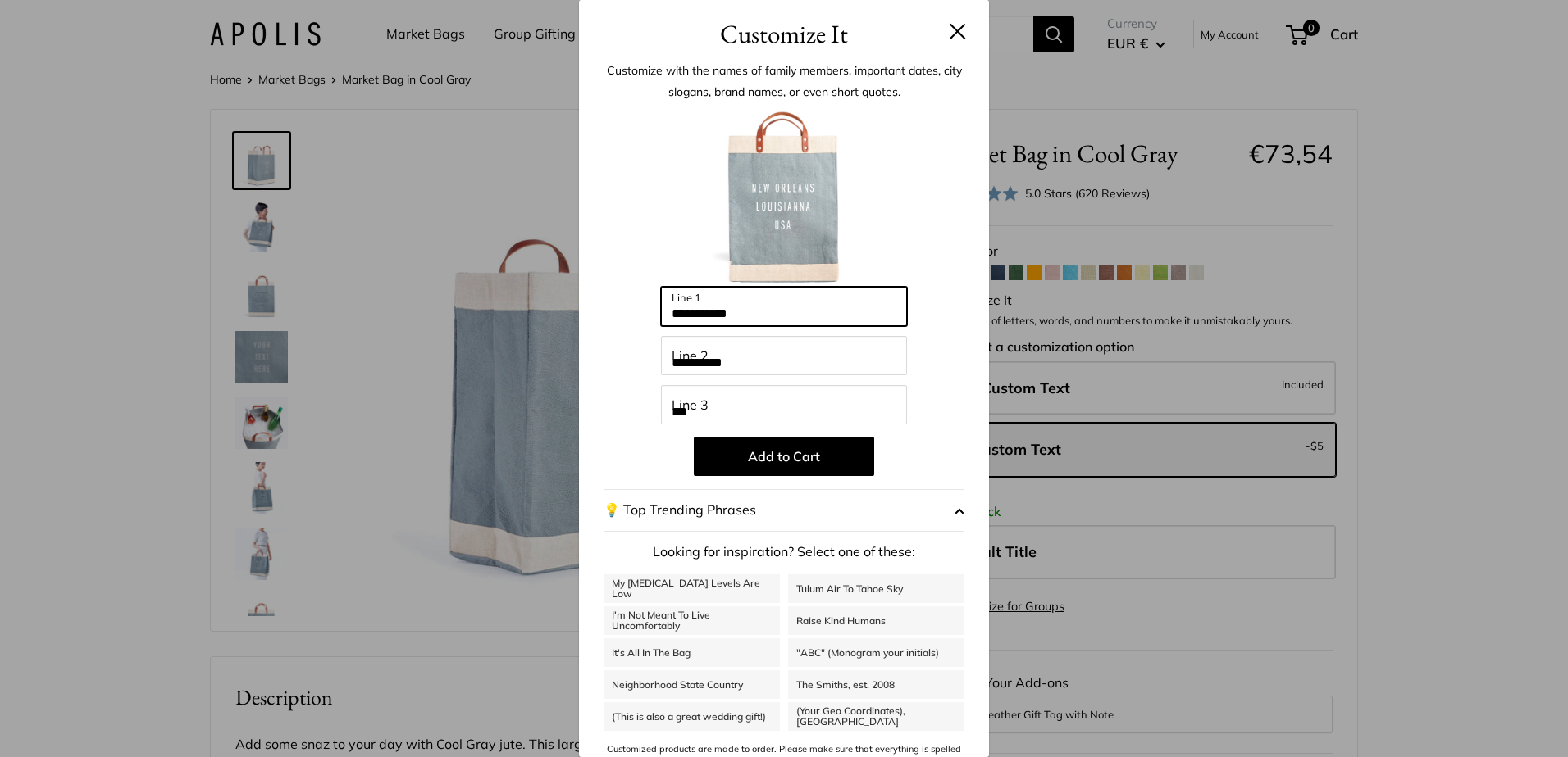
drag, startPoint x: 754, startPoint y: 308, endPoint x: 531, endPoint y: 293, distance: 223.5
click at [531, 293] on div "**********" at bounding box center [784, 378] width 1568 height 757
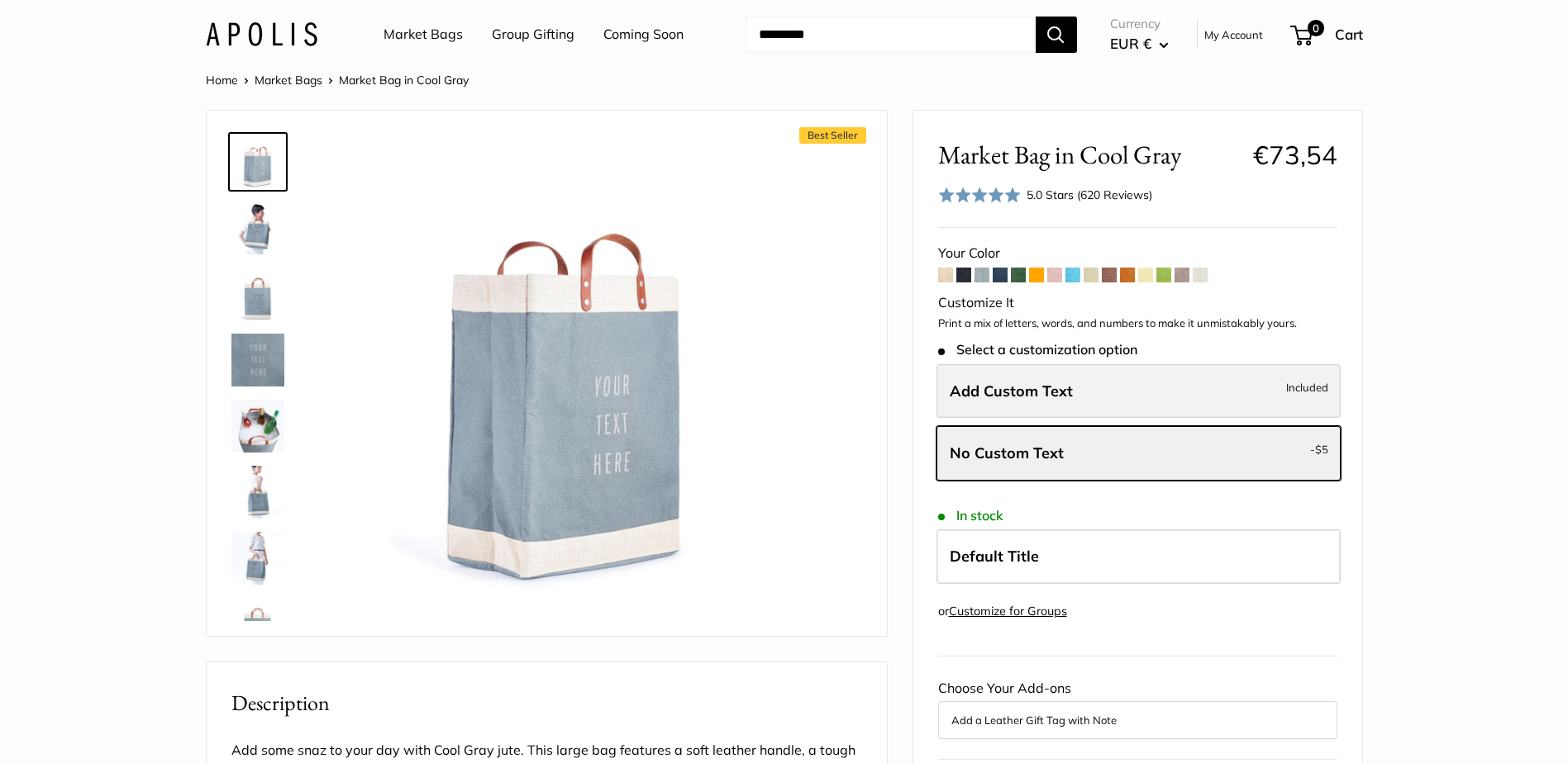
click at [1004, 395] on span "Add Custom Text" at bounding box center [1011, 391] width 123 height 19
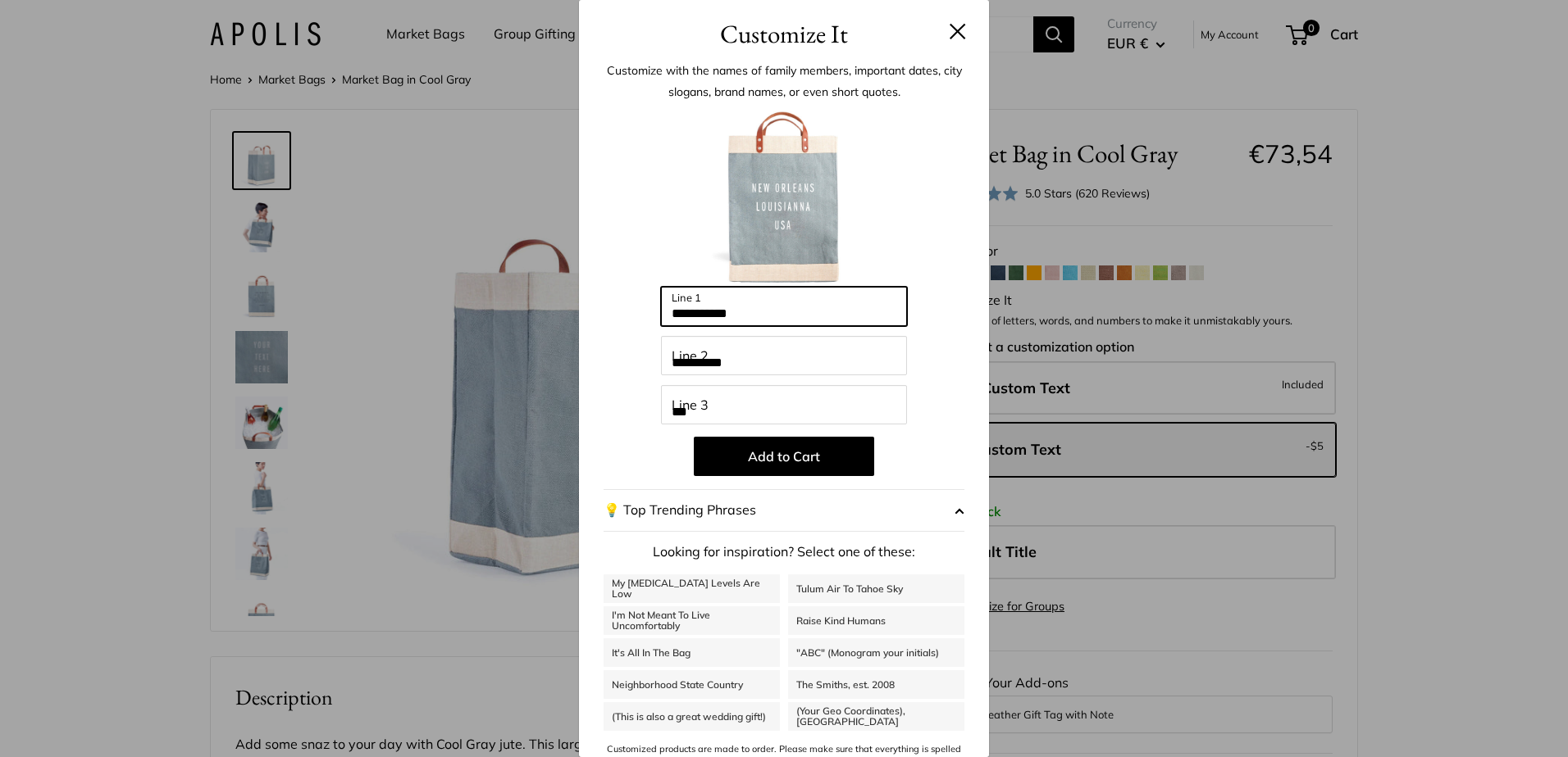
drag, startPoint x: 766, startPoint y: 313, endPoint x: 655, endPoint y: 312, distance: 111.0
click at [661, 312] on input "**********" at bounding box center [784, 307] width 246 height 40
type input "*******"
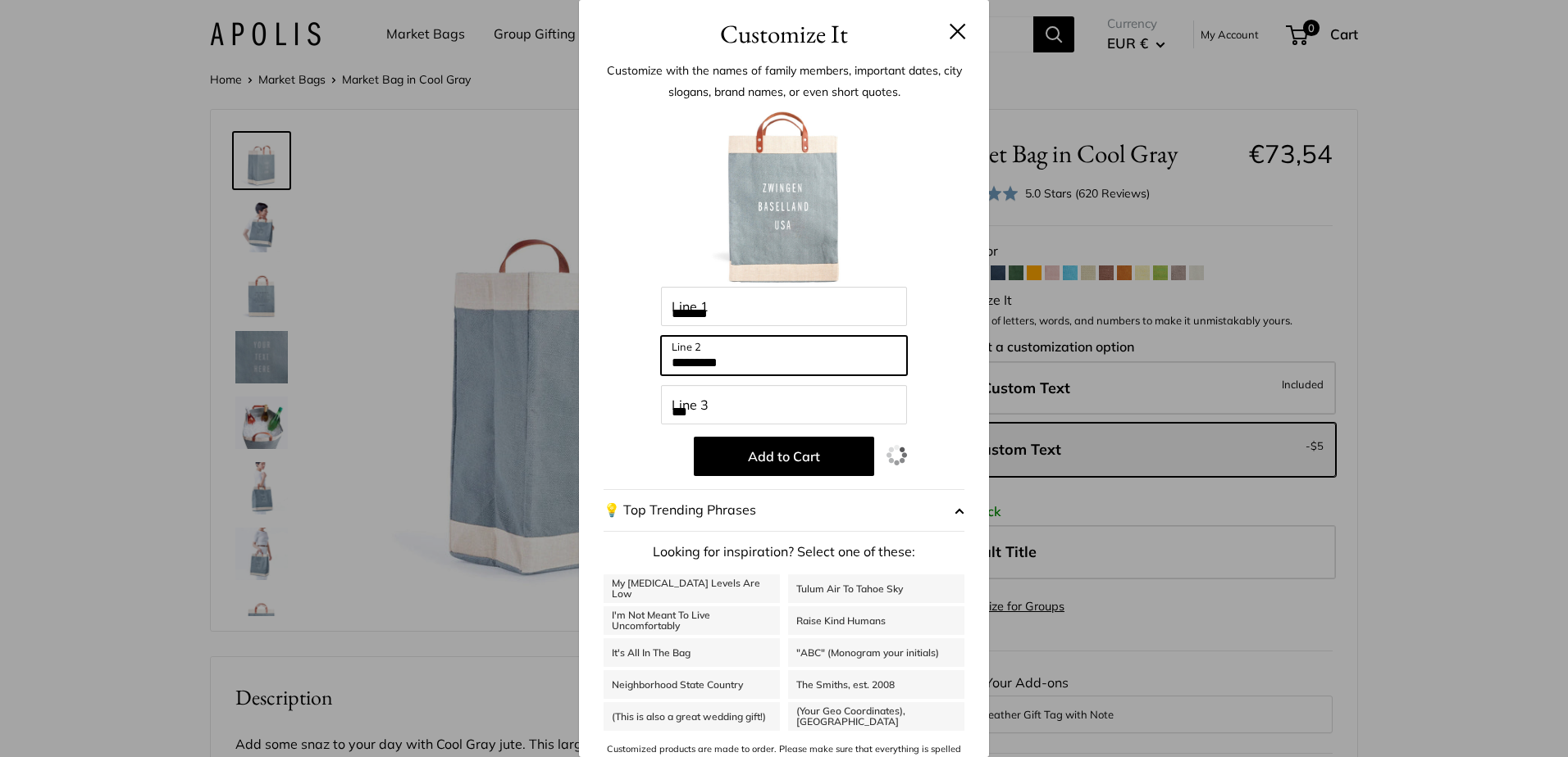
type input "*********"
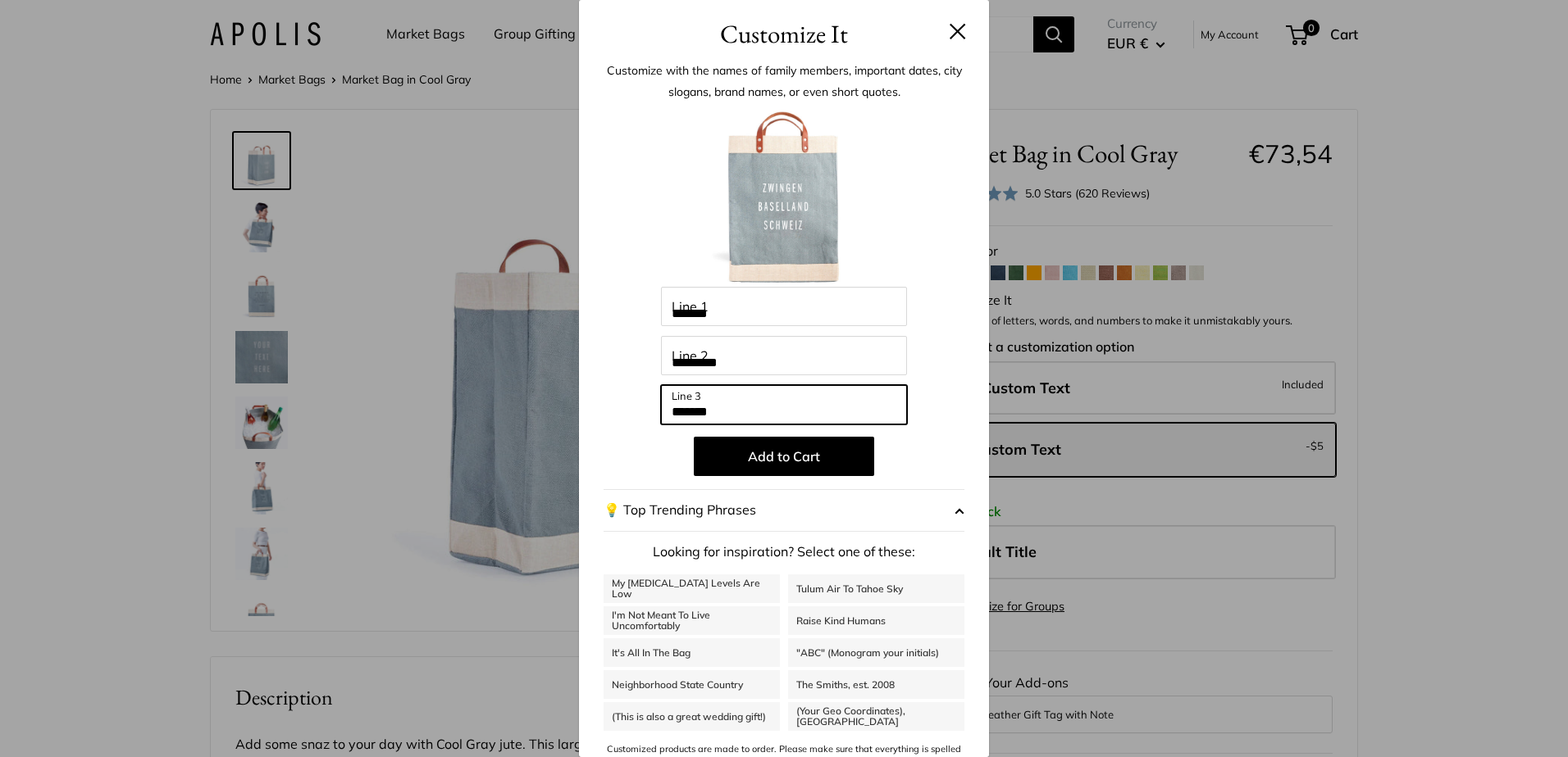
type input "*******"
click at [950, 34] on button at bounding box center [957, 30] width 16 height 16
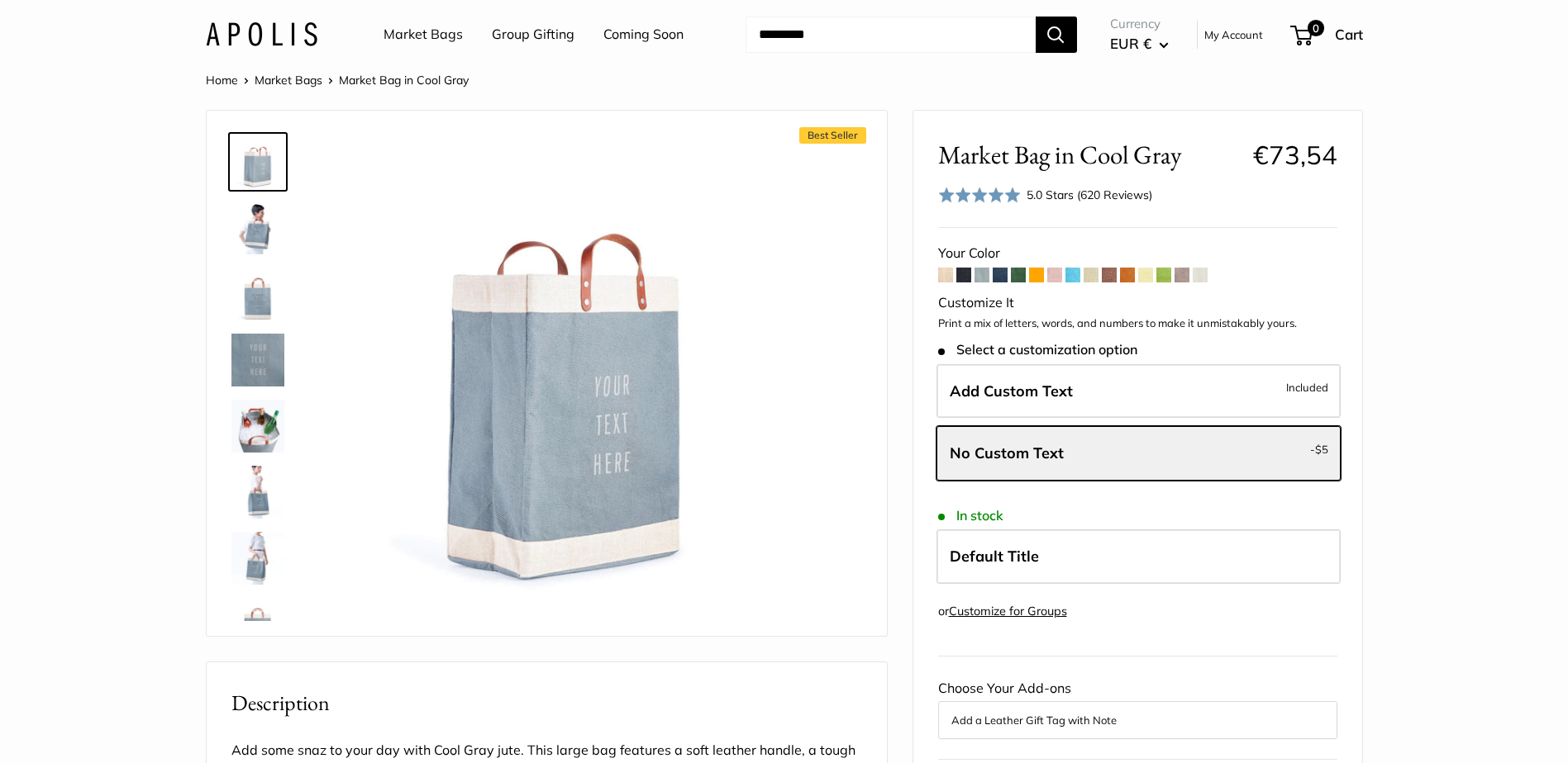
click at [257, 563] on img at bounding box center [258, 558] width 52 height 52
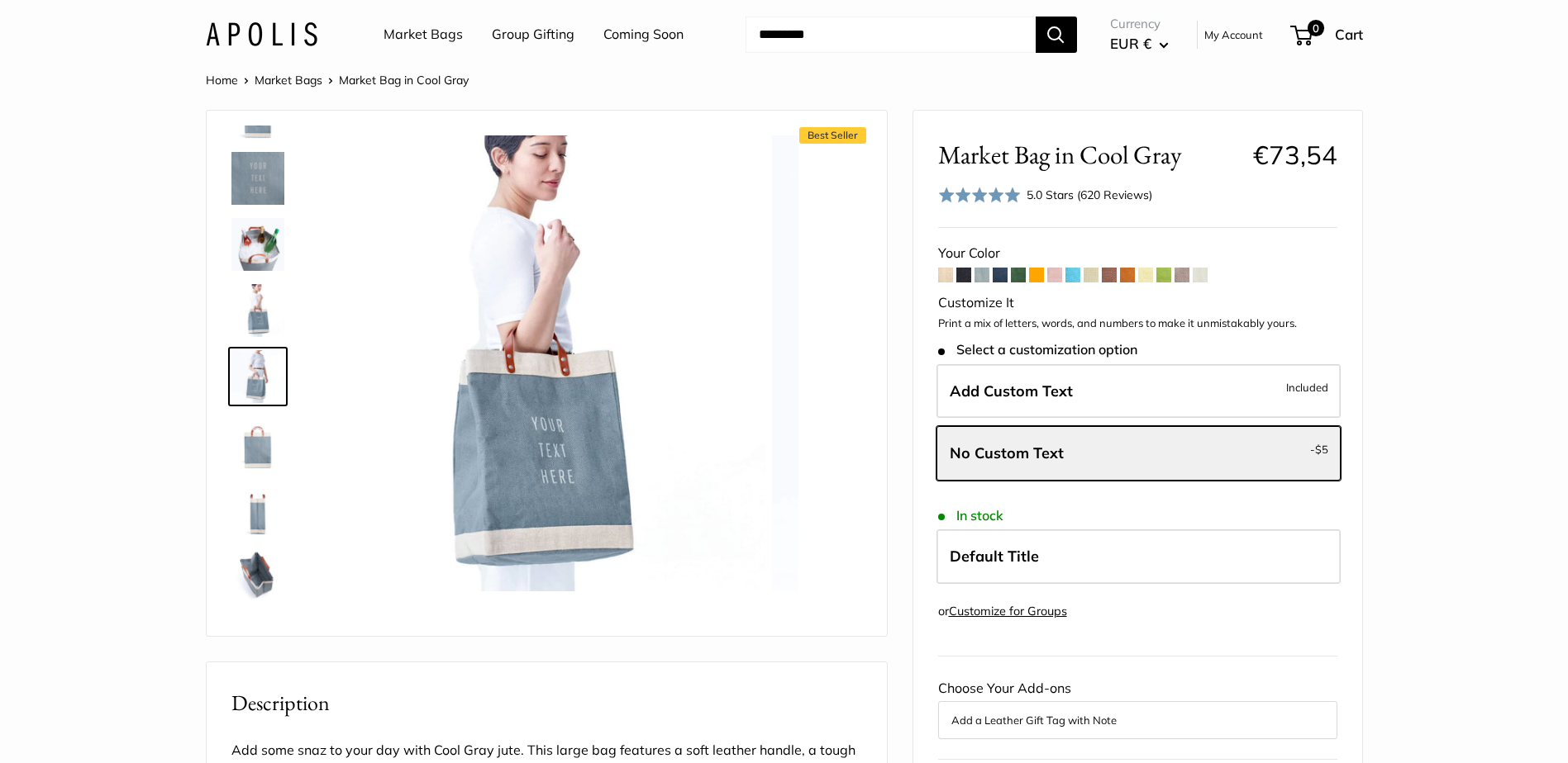
scroll to position [183, 0]
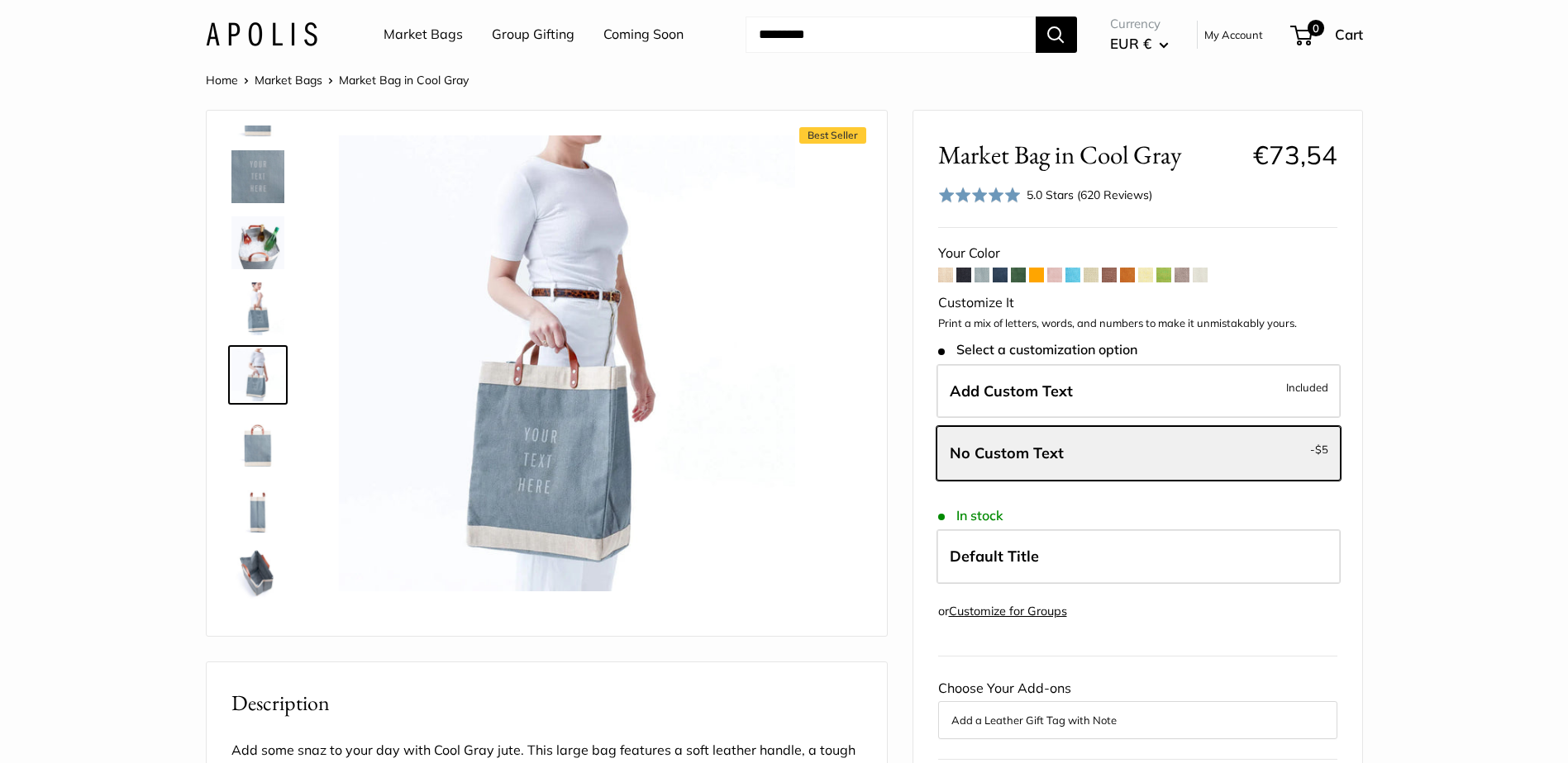
click at [1160, 43] on button "EUR €" at bounding box center [1139, 44] width 59 height 27
click at [1158, 152] on button "CHF CHF" at bounding box center [1183, 150] width 152 height 28
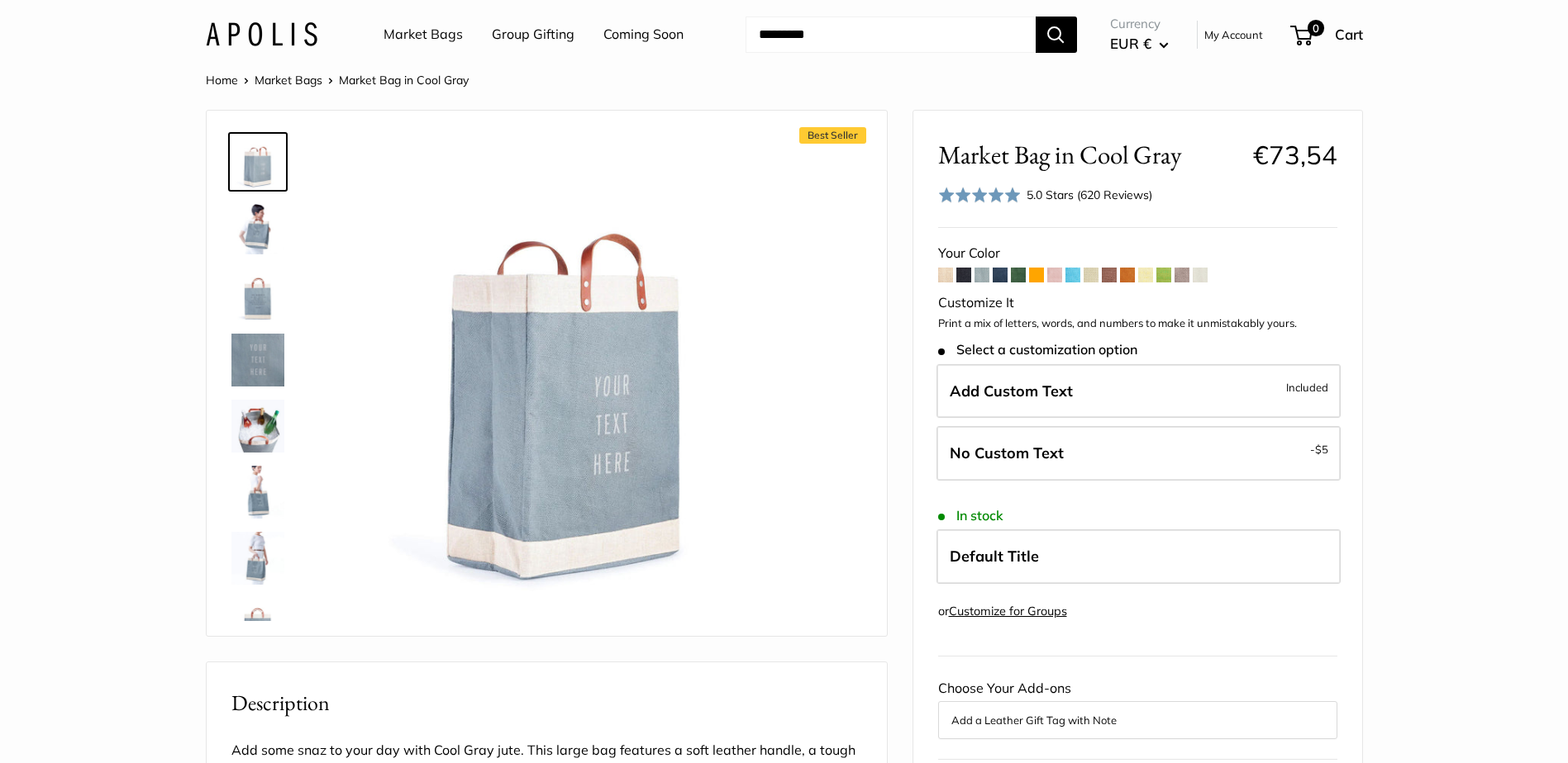
click at [1183, 272] on span at bounding box center [1182, 276] width 15 height 15
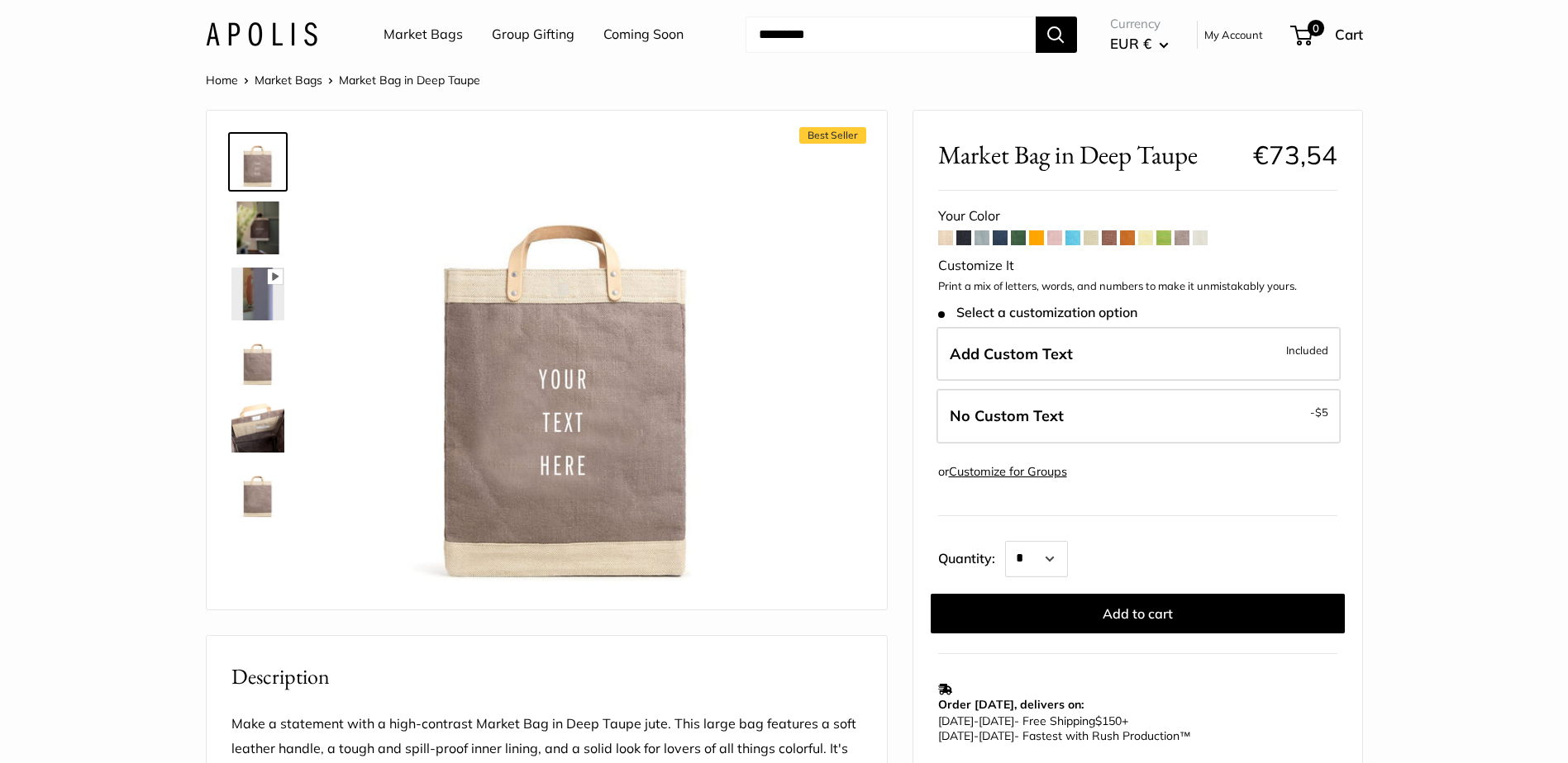
click at [1004, 237] on span at bounding box center [1000, 238] width 15 height 15
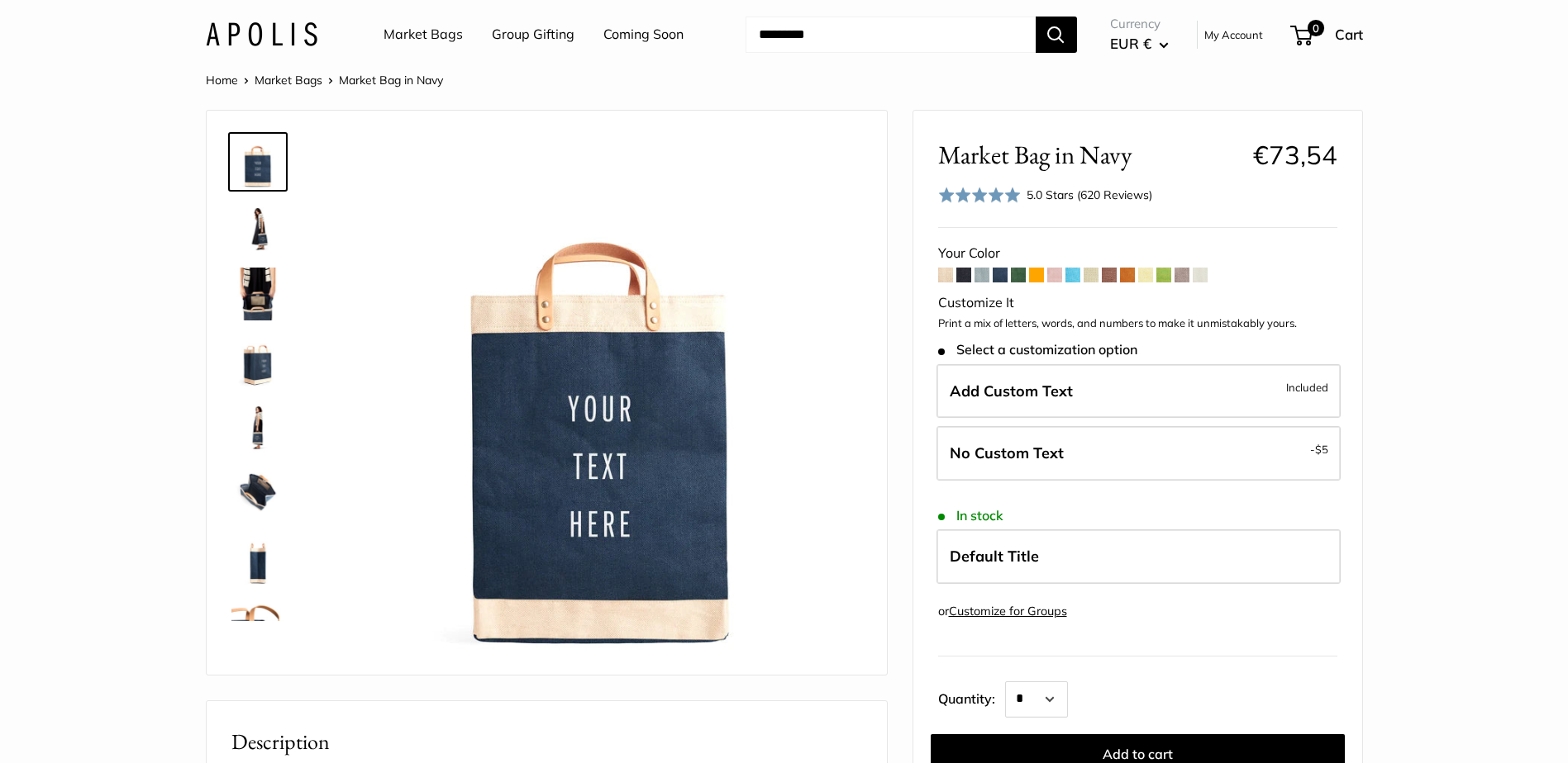
click at [1089, 276] on span at bounding box center [1092, 276] width 15 height 15
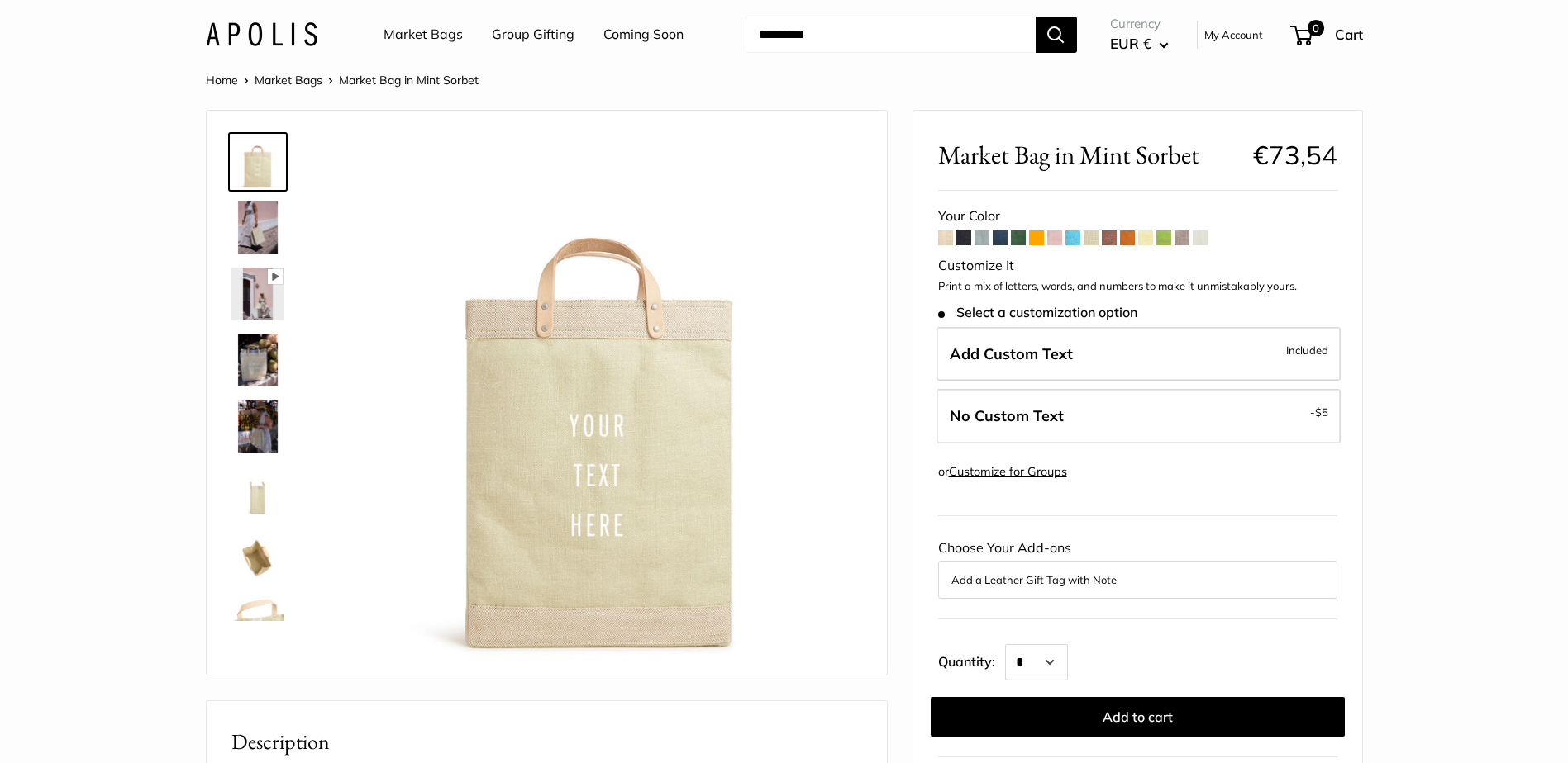
click at [978, 238] on span at bounding box center [982, 238] width 15 height 15
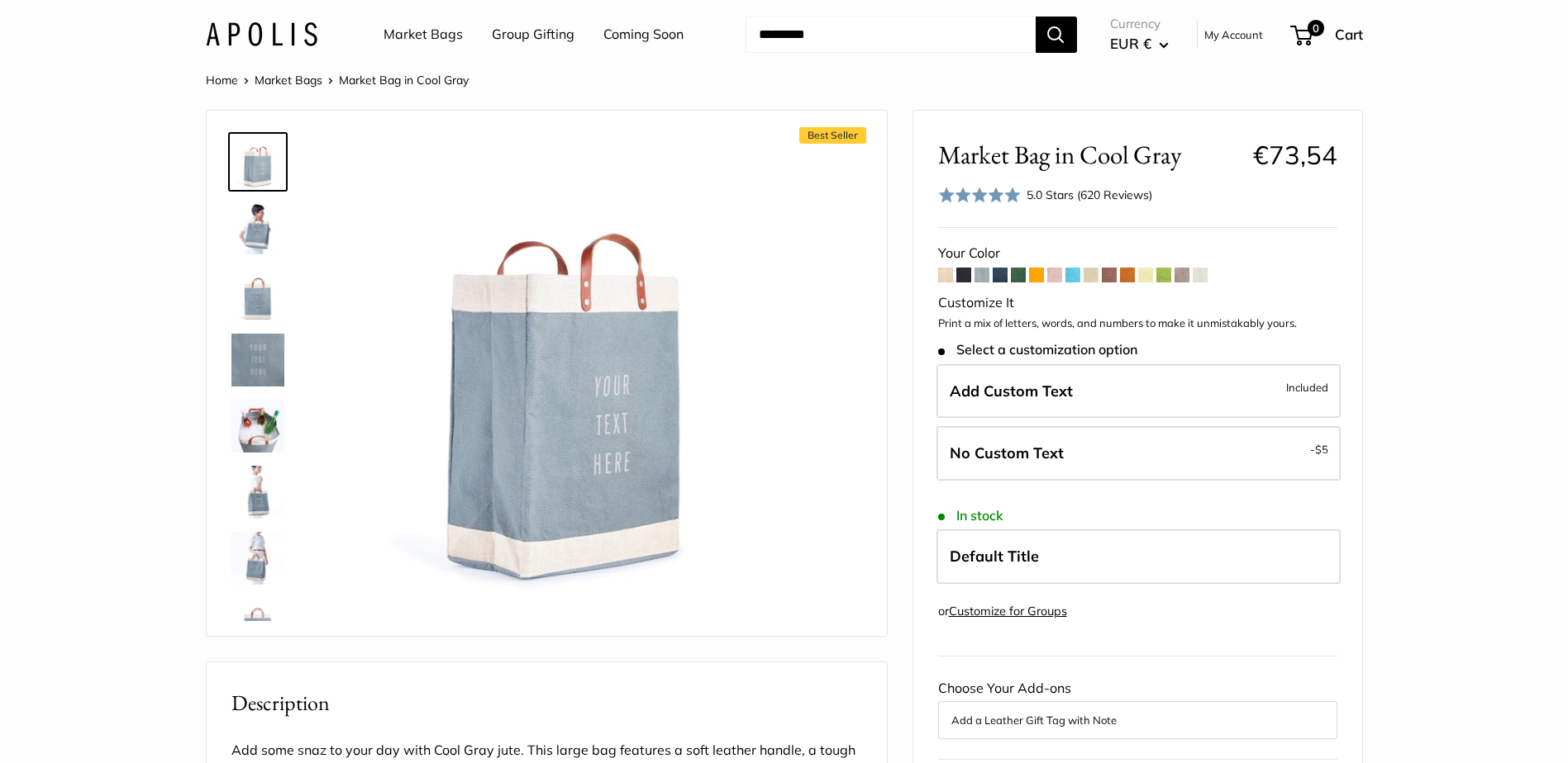
click at [245, 429] on img at bounding box center [258, 425] width 52 height 52
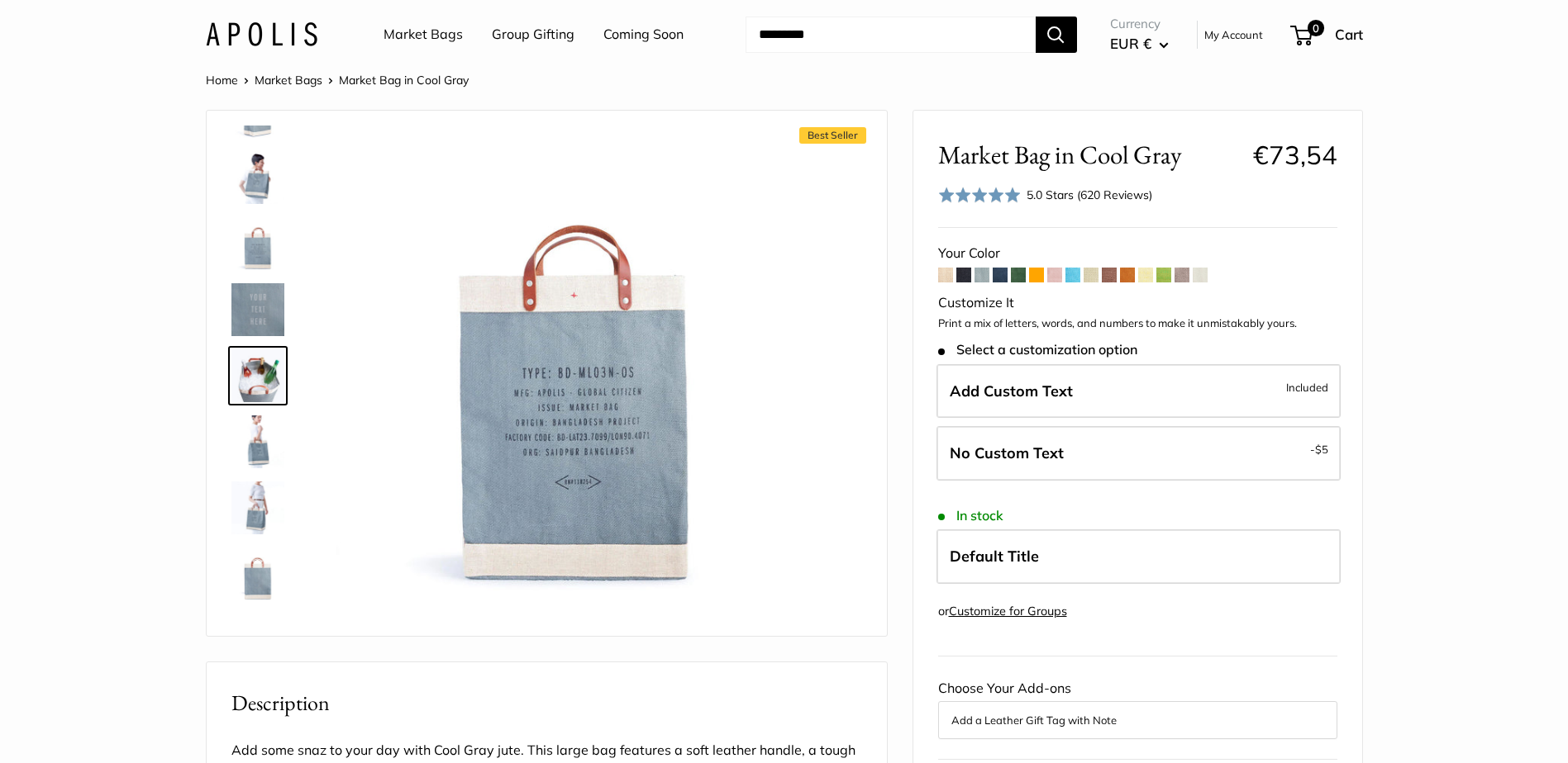
scroll to position [52, 0]
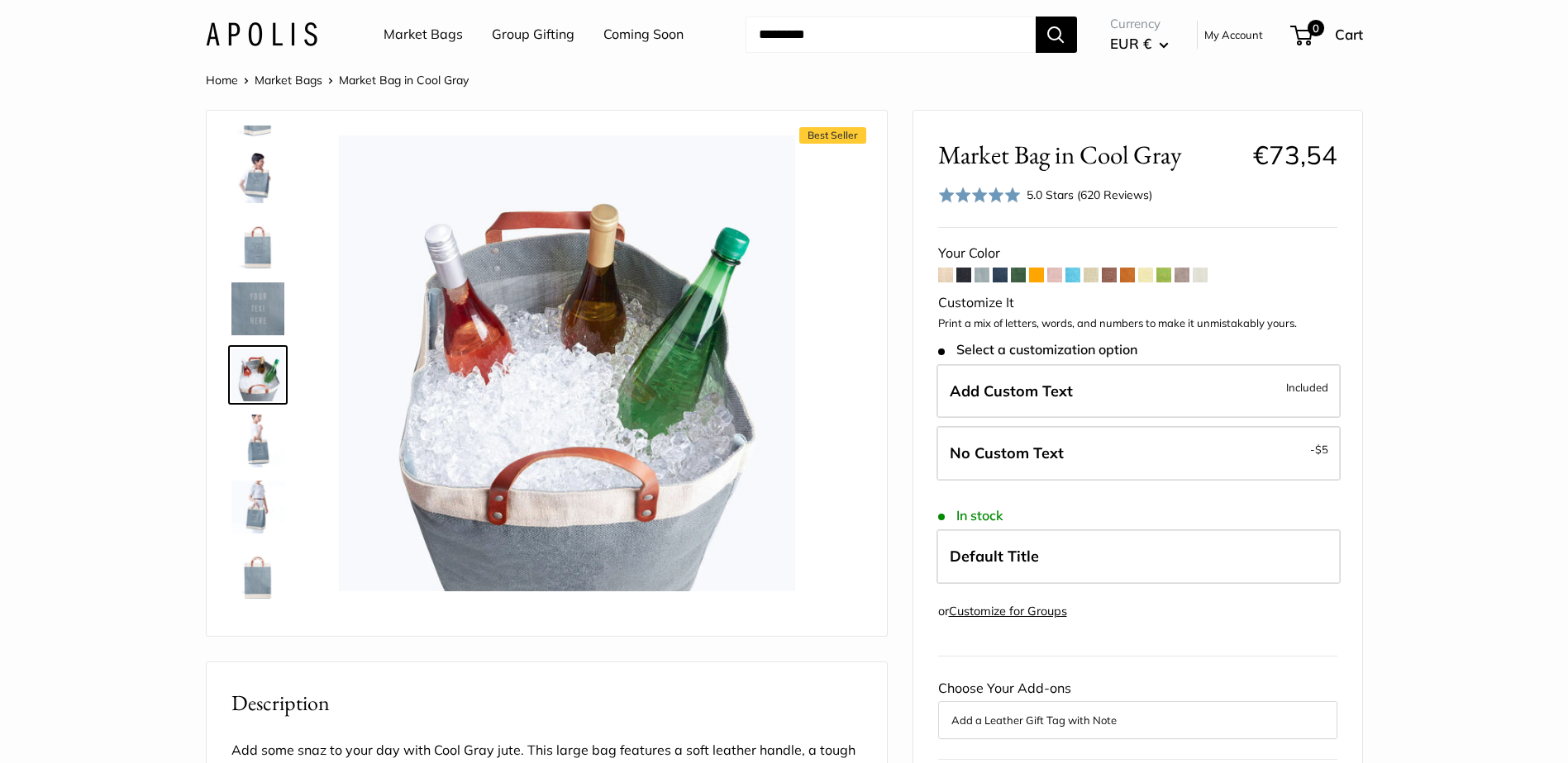
click at [245, 429] on img at bounding box center [258, 441] width 52 height 52
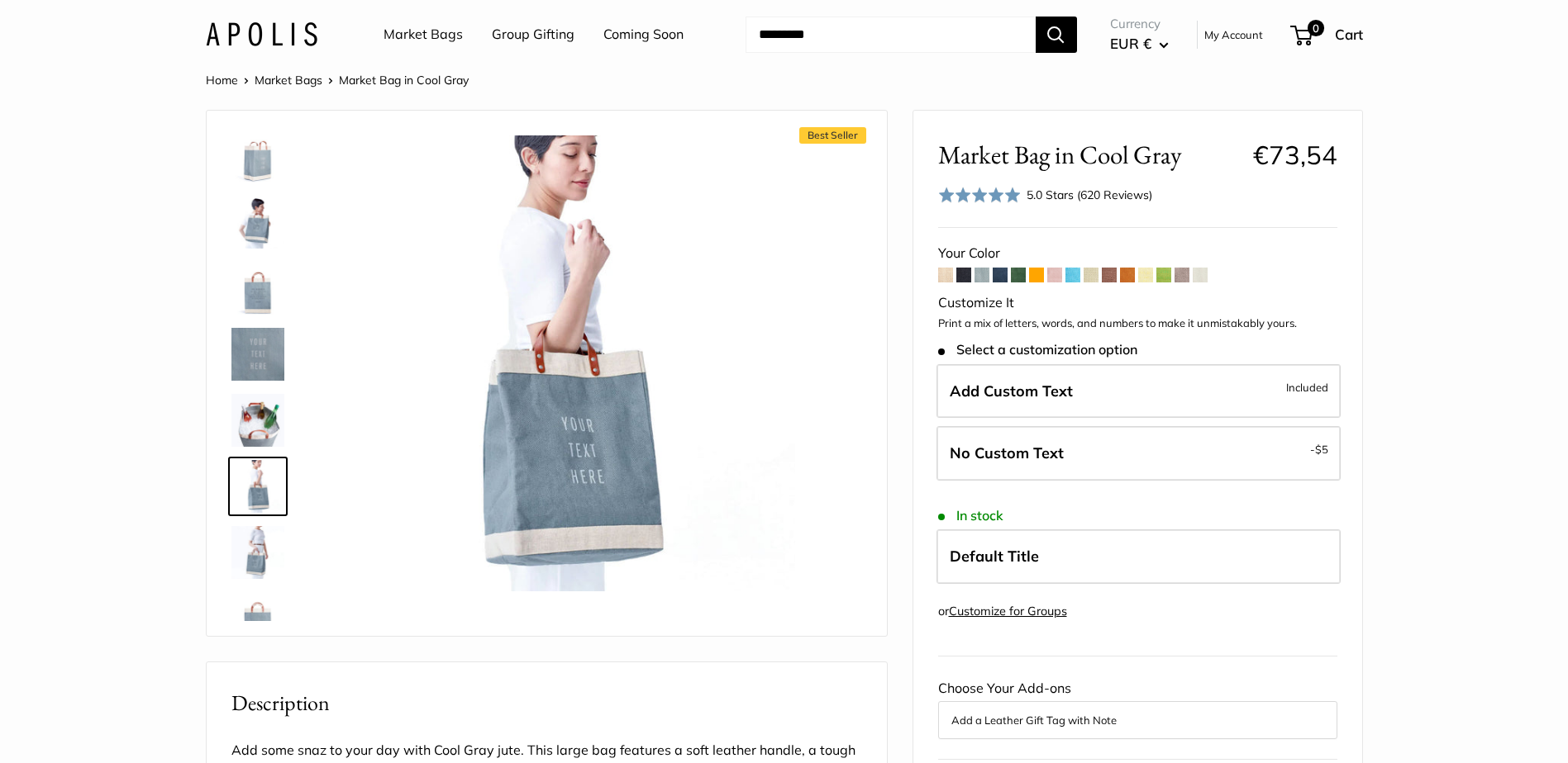
scroll to position [0, 0]
click at [258, 170] on img at bounding box center [258, 161] width 52 height 52
